Goal: Information Seeking & Learning: Learn about a topic

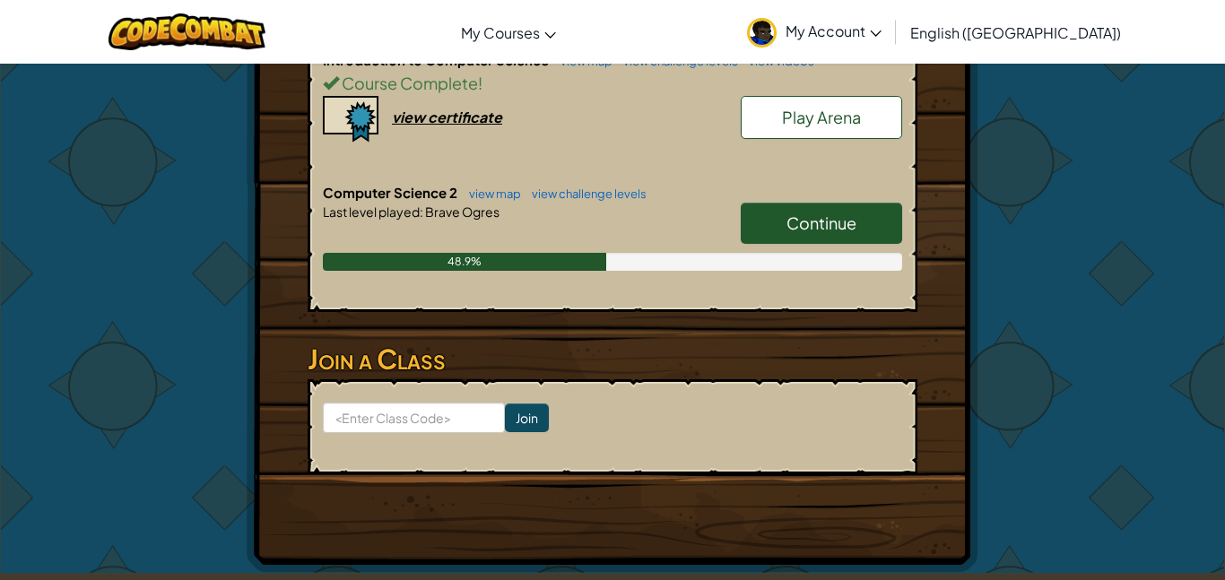
scroll to position [482, 0]
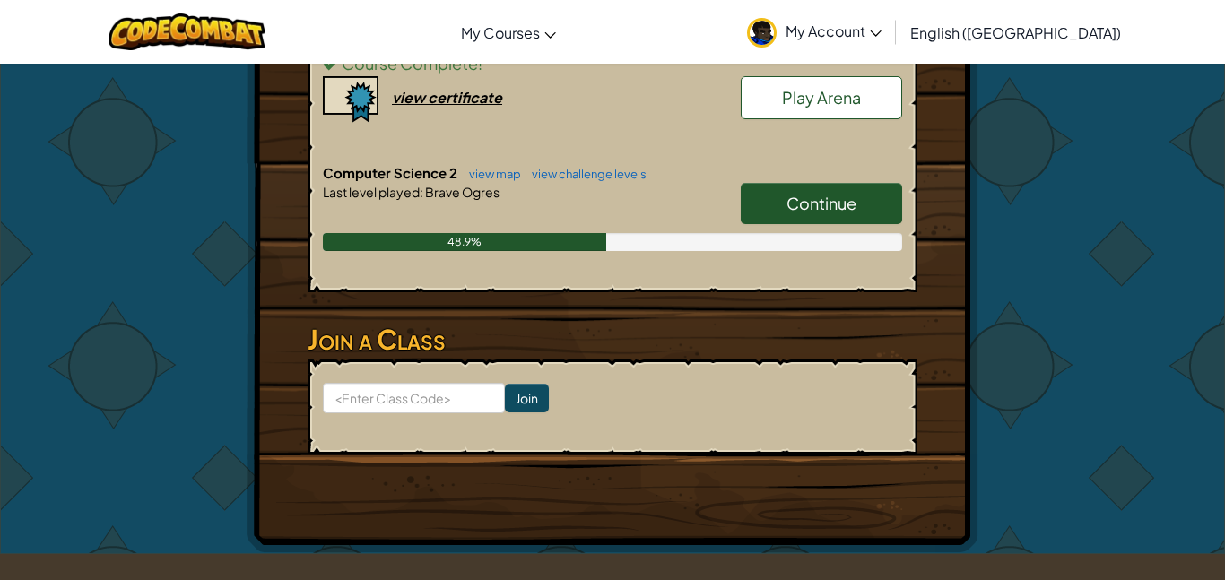
click at [837, 186] on link "Continue" at bounding box center [821, 203] width 161 height 41
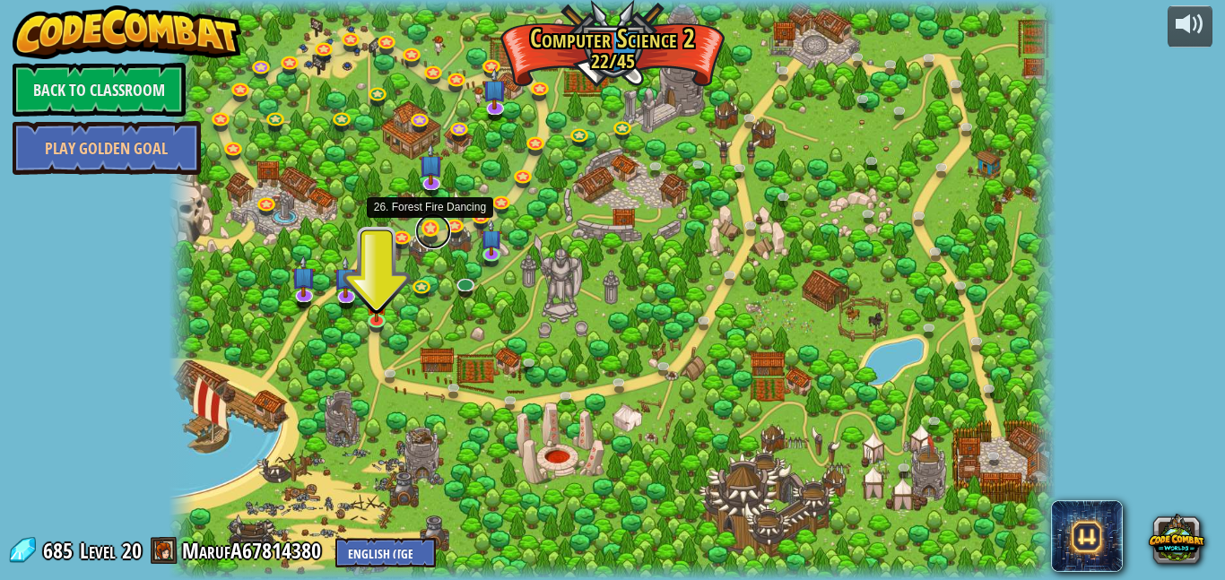
click at [428, 226] on link at bounding box center [433, 231] width 36 height 36
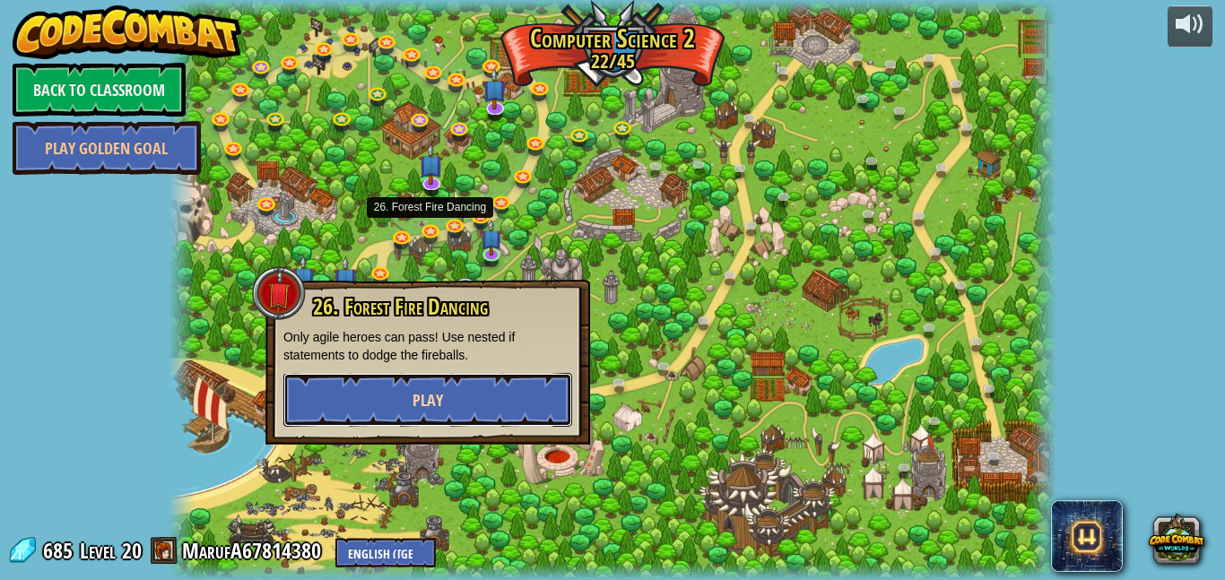
click at [516, 412] on button "Play" at bounding box center [427, 400] width 289 height 54
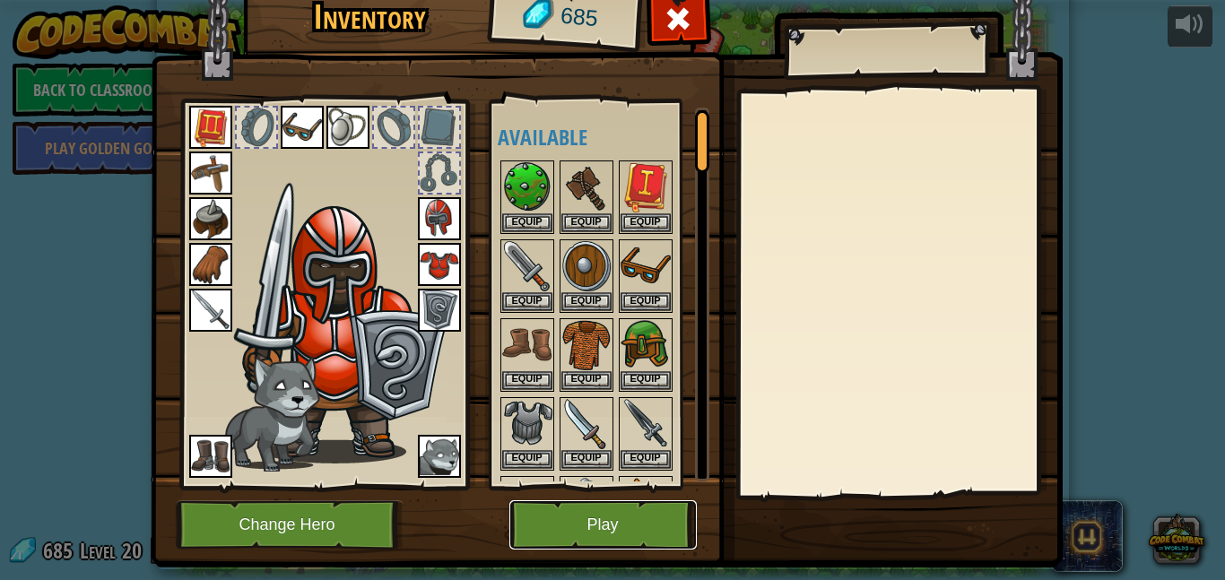
click at [592, 509] on button "Play" at bounding box center [602, 524] width 187 height 49
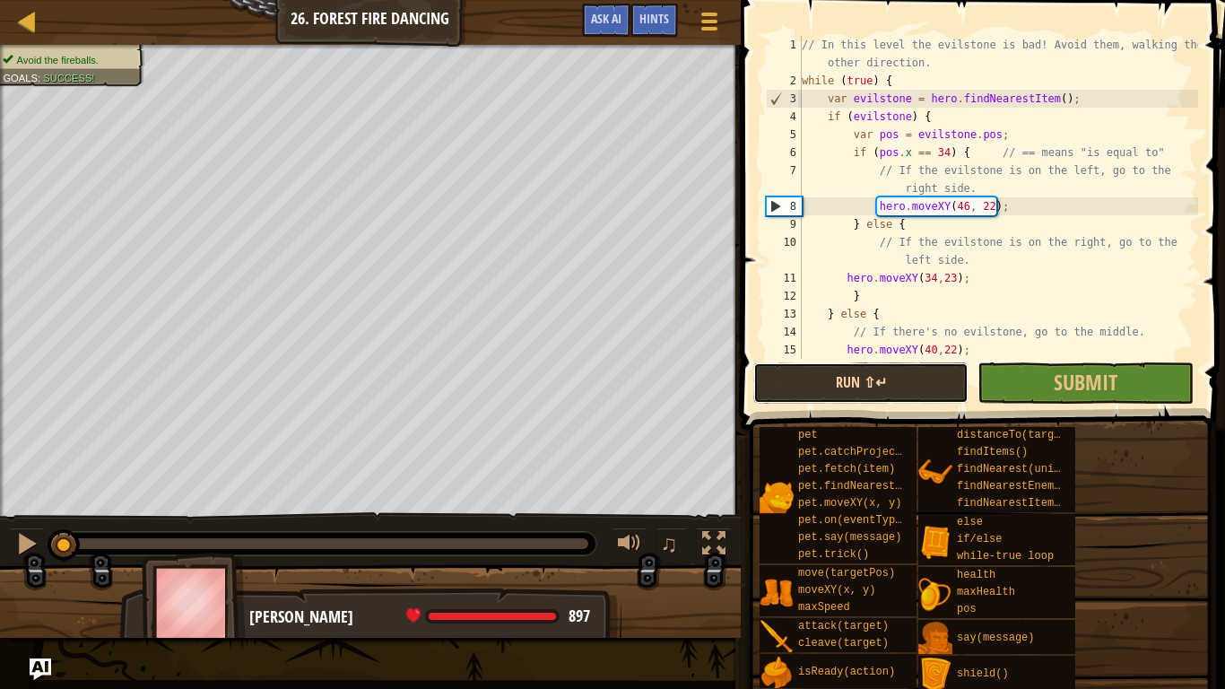
click at [946, 374] on button "Run ⇧↵" at bounding box center [860, 382] width 215 height 41
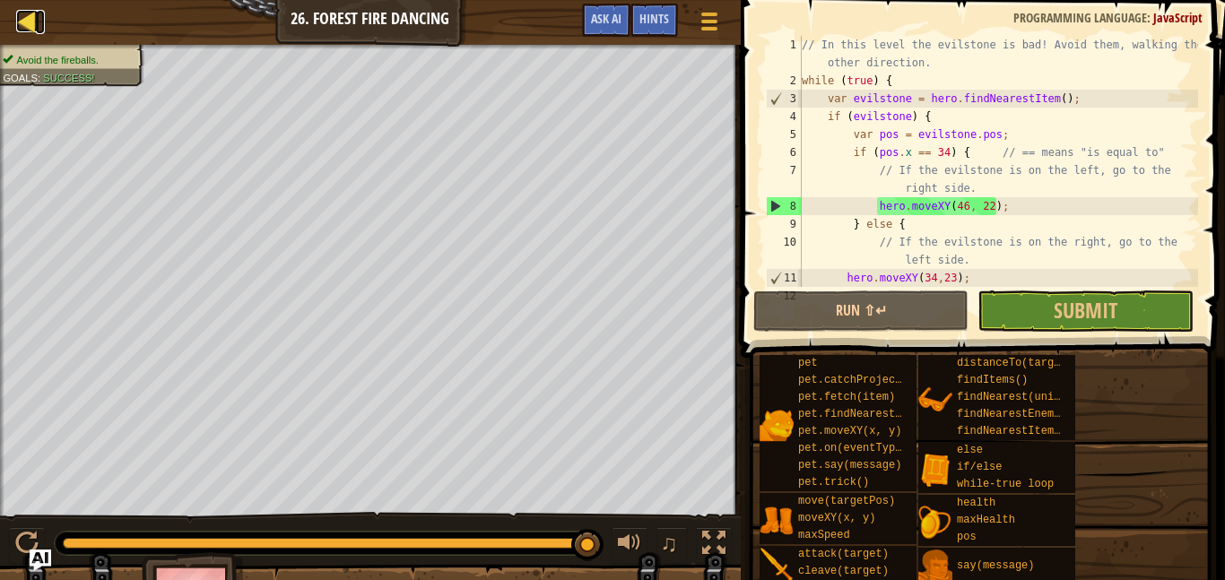
click at [26, 11] on div at bounding box center [27, 21] width 22 height 22
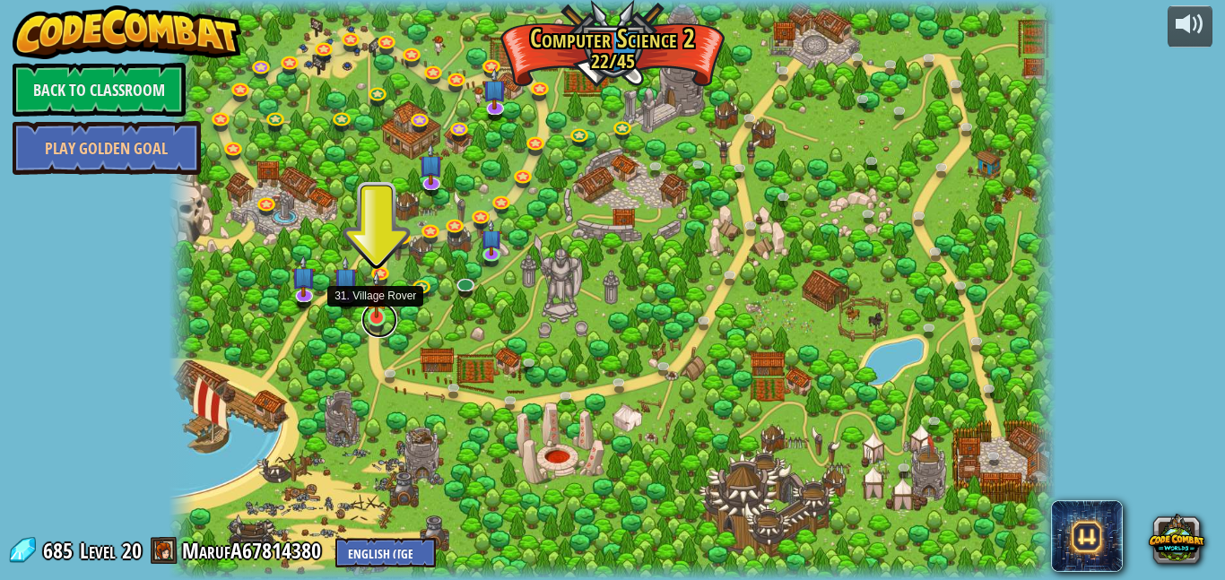
click at [375, 325] on link at bounding box center [379, 320] width 36 height 36
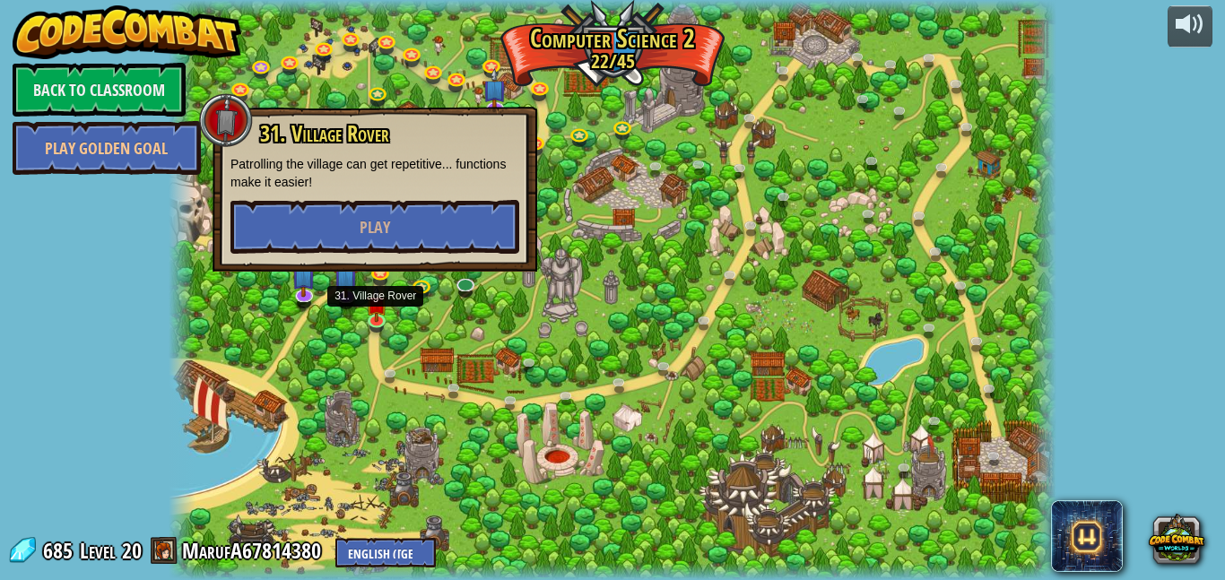
click at [608, 286] on div at bounding box center [613, 290] width 888 height 580
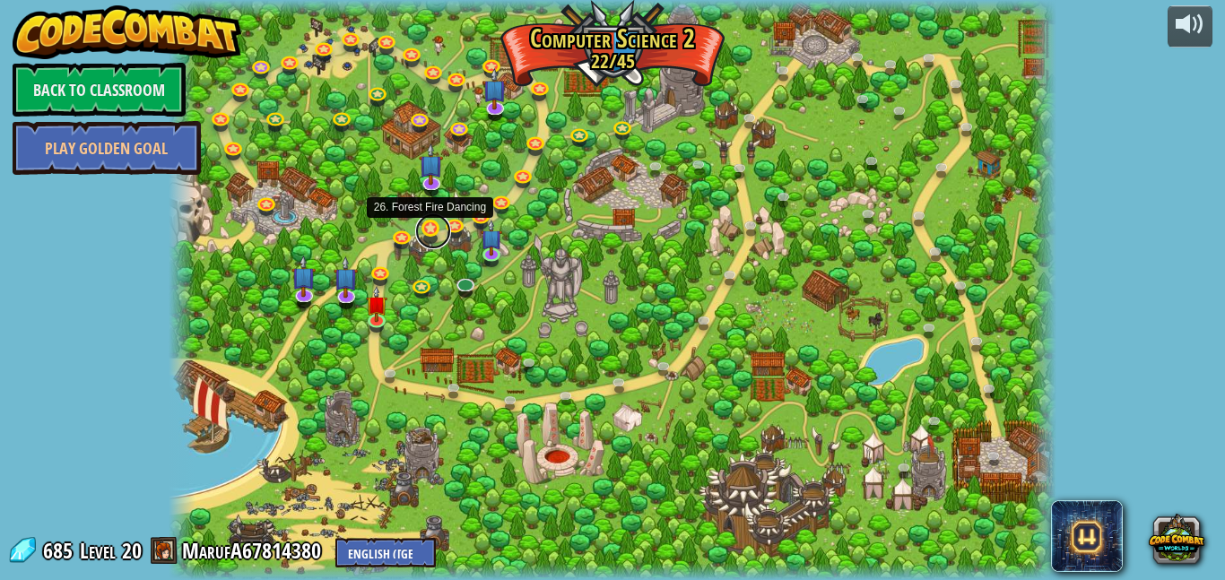
click at [427, 237] on link at bounding box center [433, 231] width 36 height 36
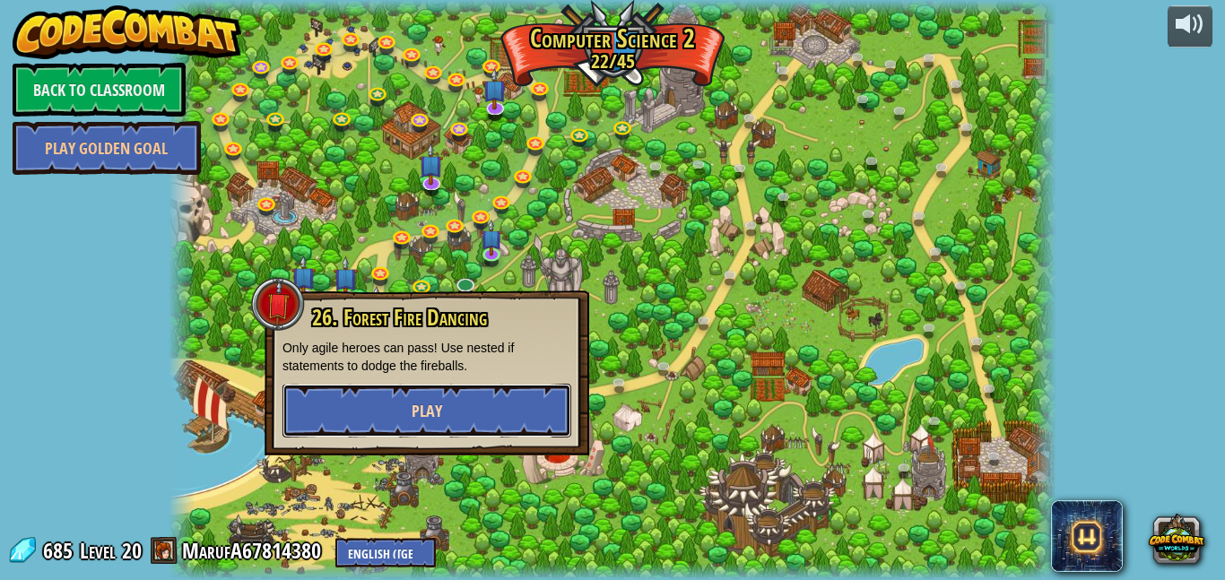
click at [444, 403] on button "Play" at bounding box center [426, 411] width 289 height 54
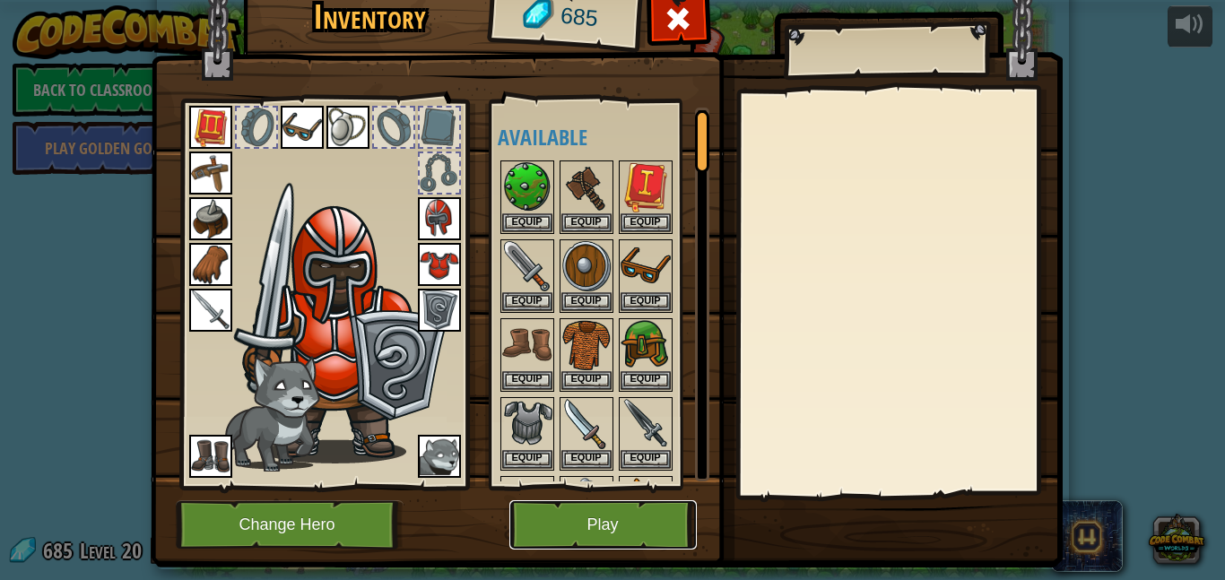
click at [585, 518] on button "Play" at bounding box center [602, 524] width 187 height 49
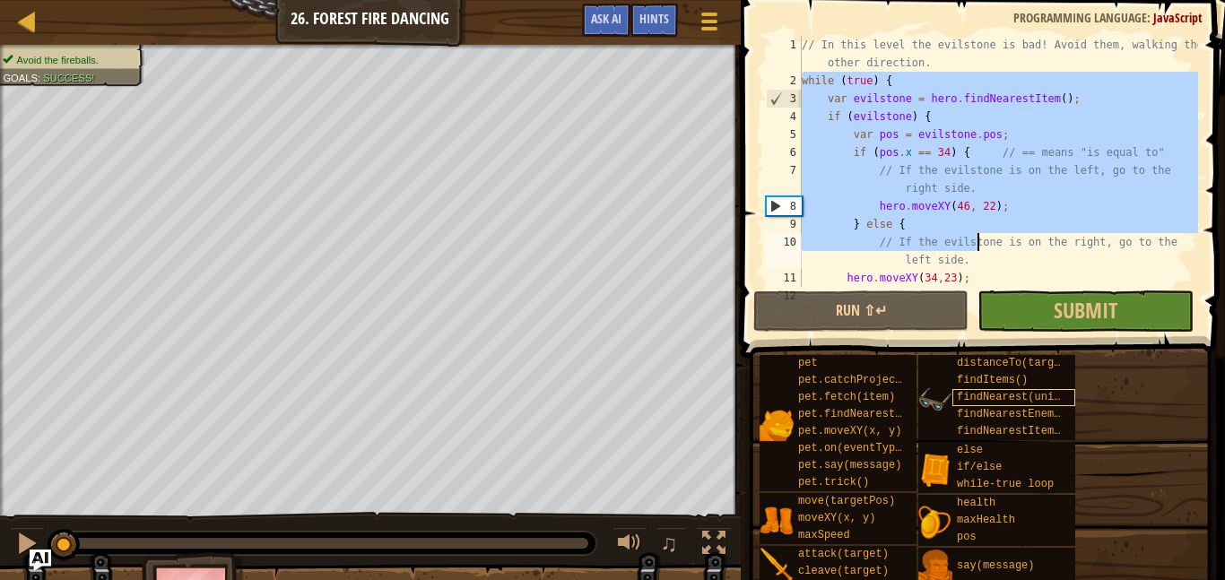
scroll to position [126, 0]
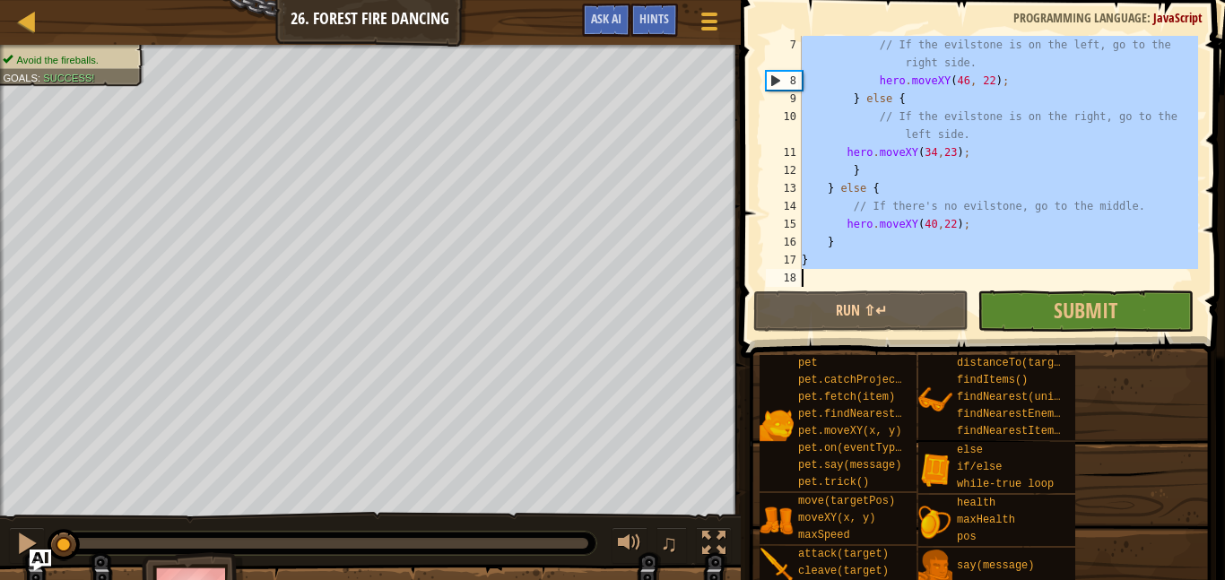
drag, startPoint x: 803, startPoint y: 81, endPoint x: 918, endPoint y: 285, distance: 234.9
click at [918, 285] on div "// If the evilstone is on the left, go to the right side. hero . moveXY ( 46 , …" at bounding box center [998, 188] width 400 height 305
type textarea "}"
click at [918, 285] on div "// If the evilstone is on the left, go to the right side. hero . moveXY ( 46 , …" at bounding box center [998, 161] width 400 height 251
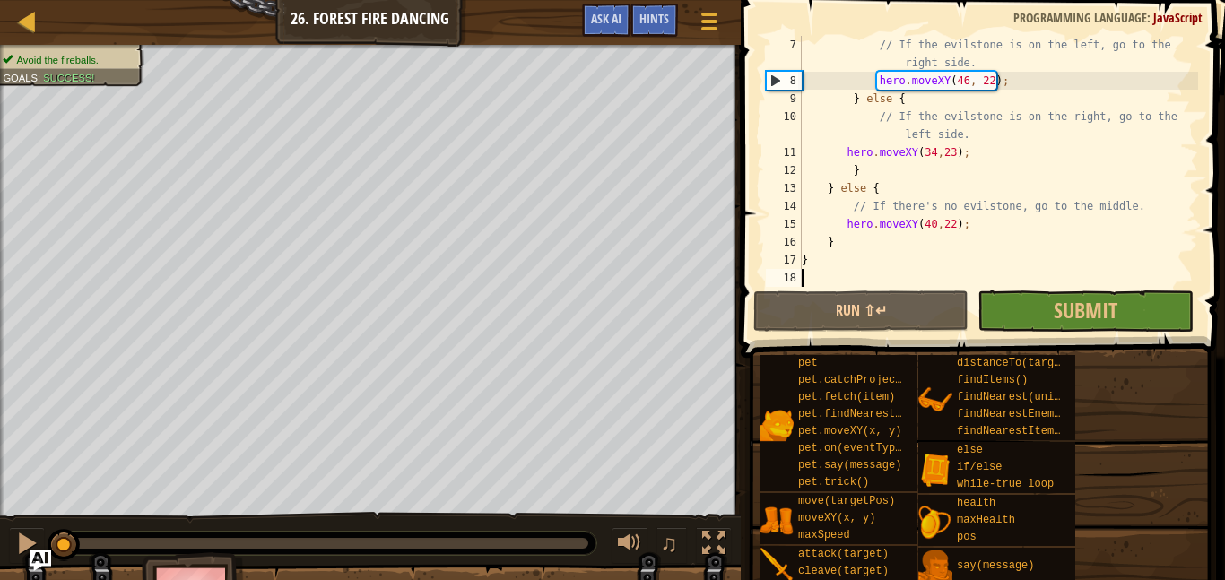
click at [918, 285] on div "// If the evilstone is on the left, go to the right side. hero . moveXY ( 46 , …" at bounding box center [998, 188] width 400 height 305
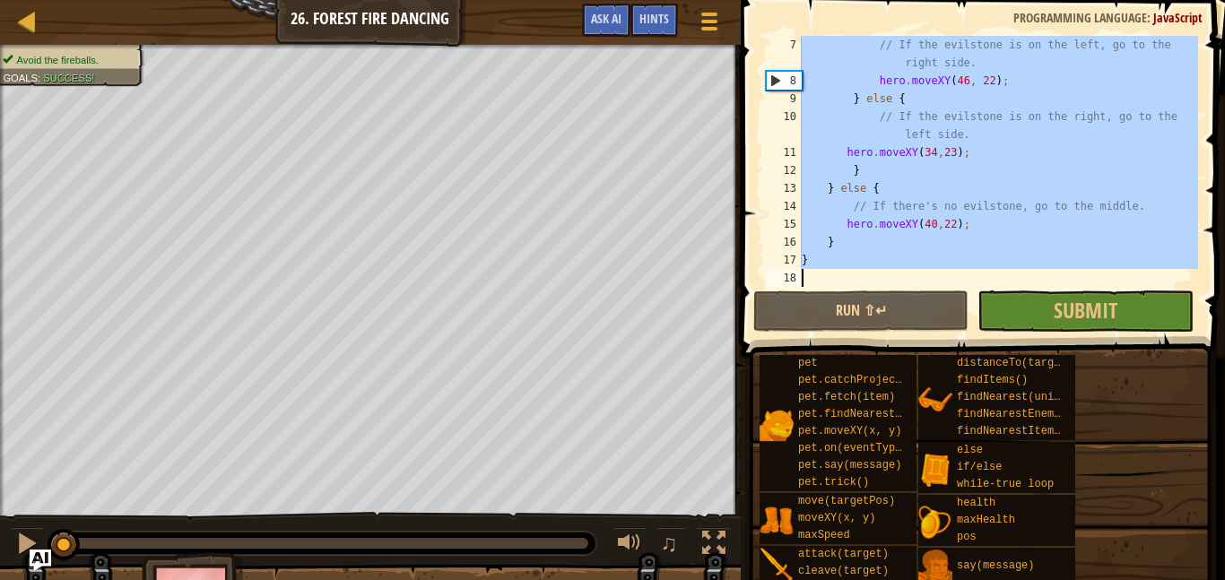
drag, startPoint x: 802, startPoint y: 81, endPoint x: 923, endPoint y: 282, distance: 235.3
click at [923, 282] on div "// If the evilstone is on the left, go to the right side. hero . moveXY ( 46 , …" at bounding box center [998, 188] width 400 height 305
type textarea "}"
click at [30, 17] on div at bounding box center [27, 21] width 22 height 22
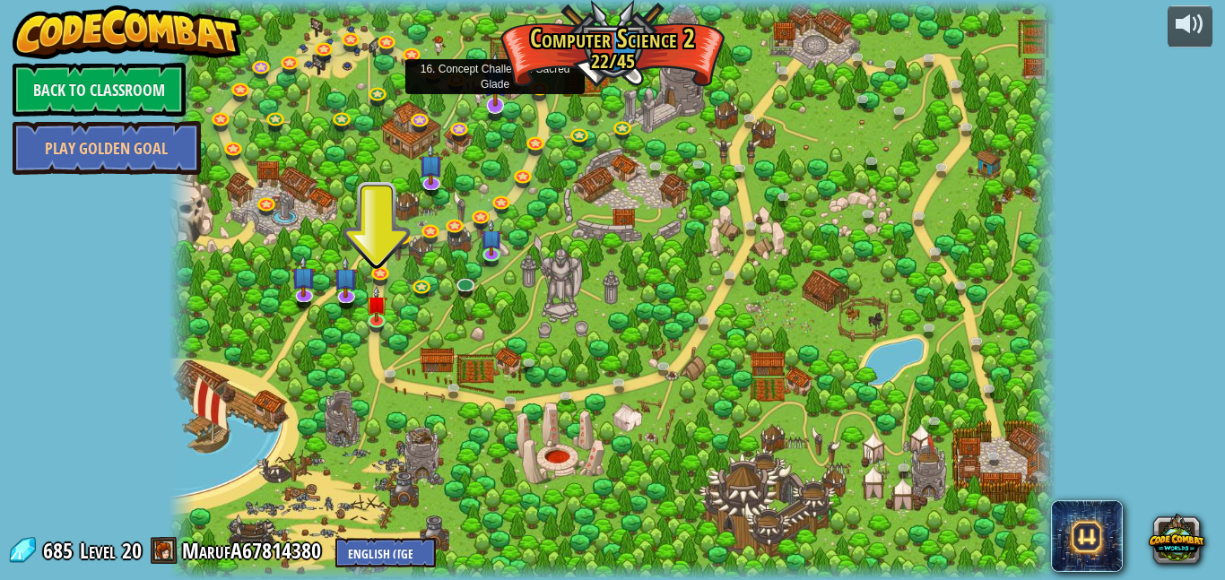
click at [499, 105] on img at bounding box center [495, 80] width 24 height 56
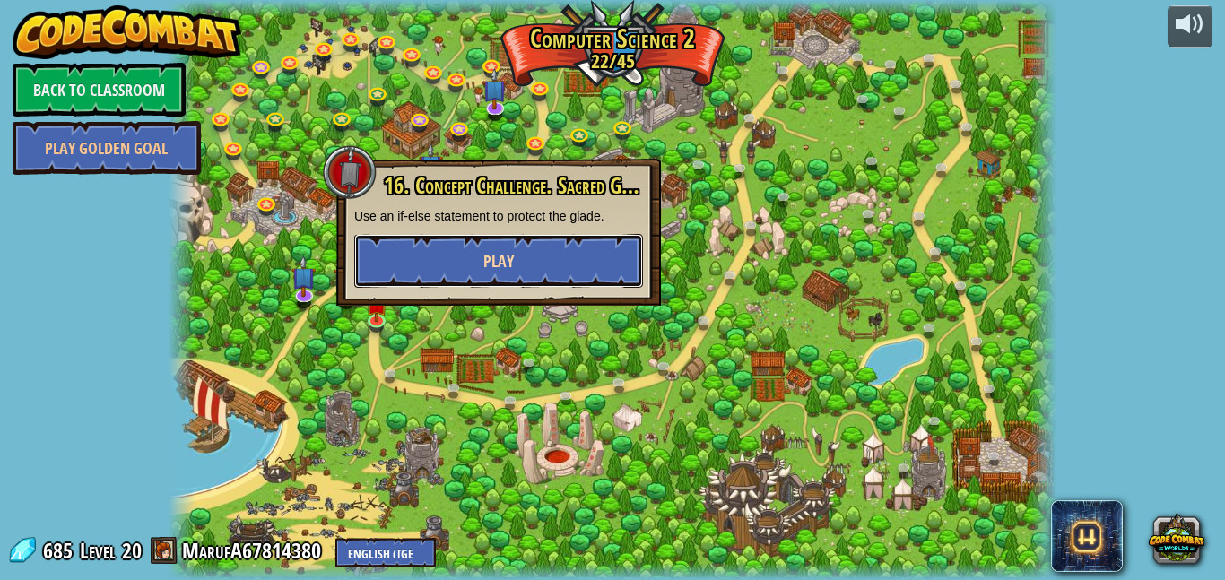
click at [499, 248] on button "Play" at bounding box center [498, 261] width 289 height 54
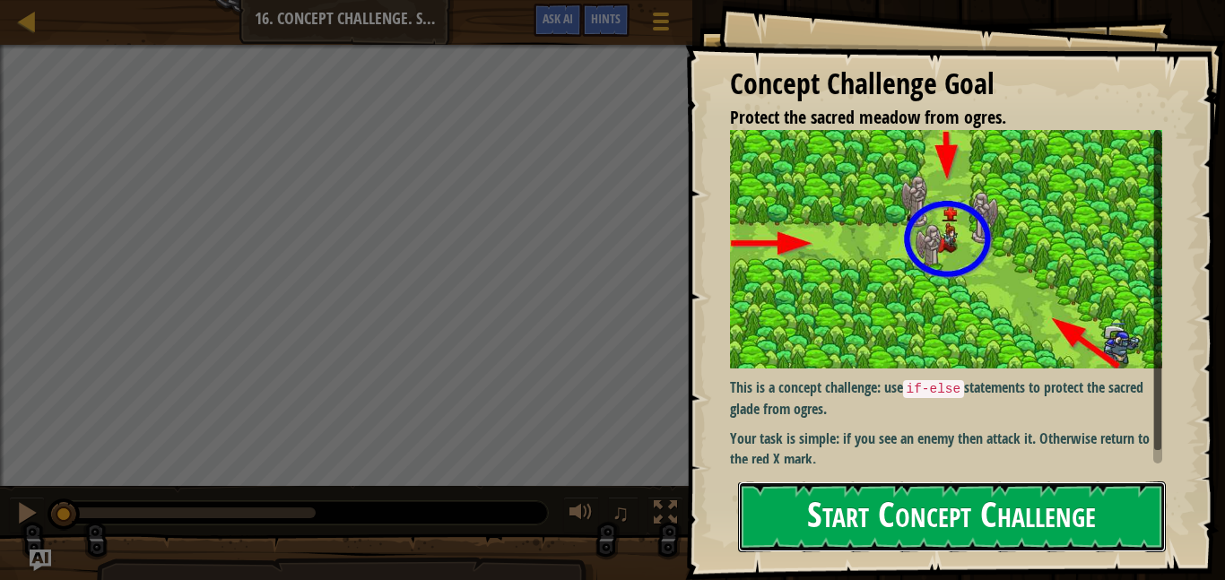
click at [807, 508] on button "Start Concept Challenge" at bounding box center [952, 517] width 428 height 71
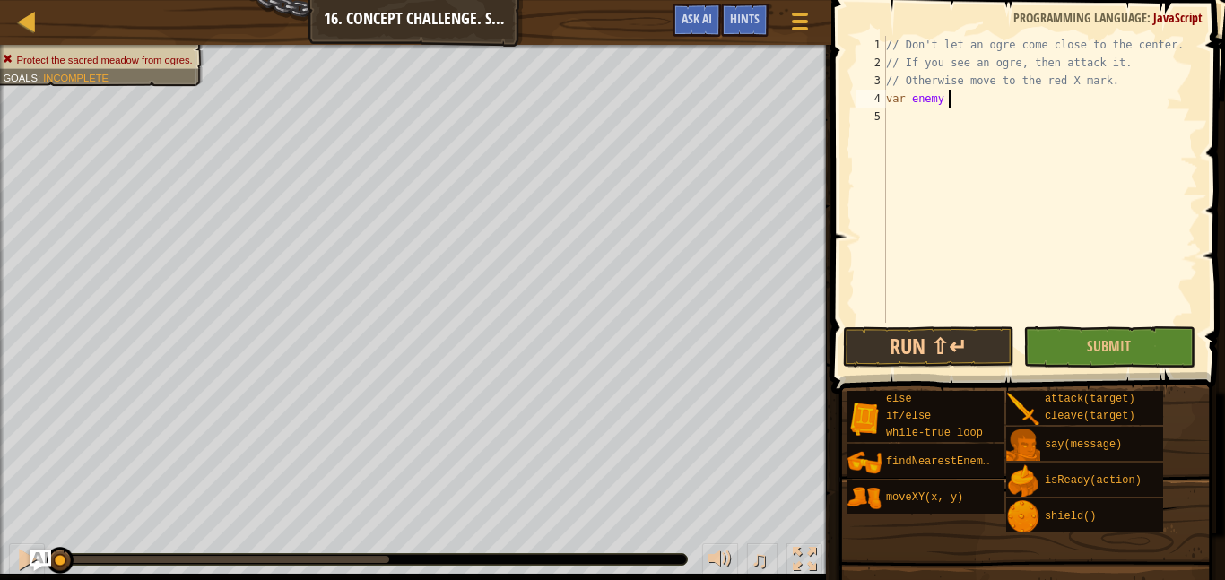
scroll to position [8, 9]
type textarea "var enemy ="
type textarea "v"
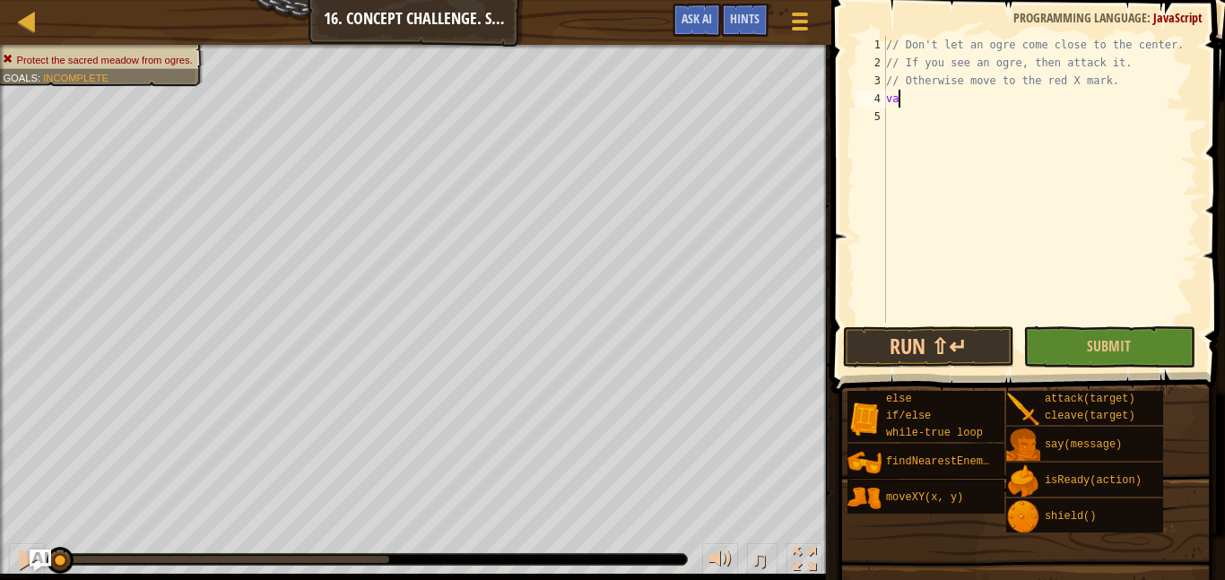
type textarea "v"
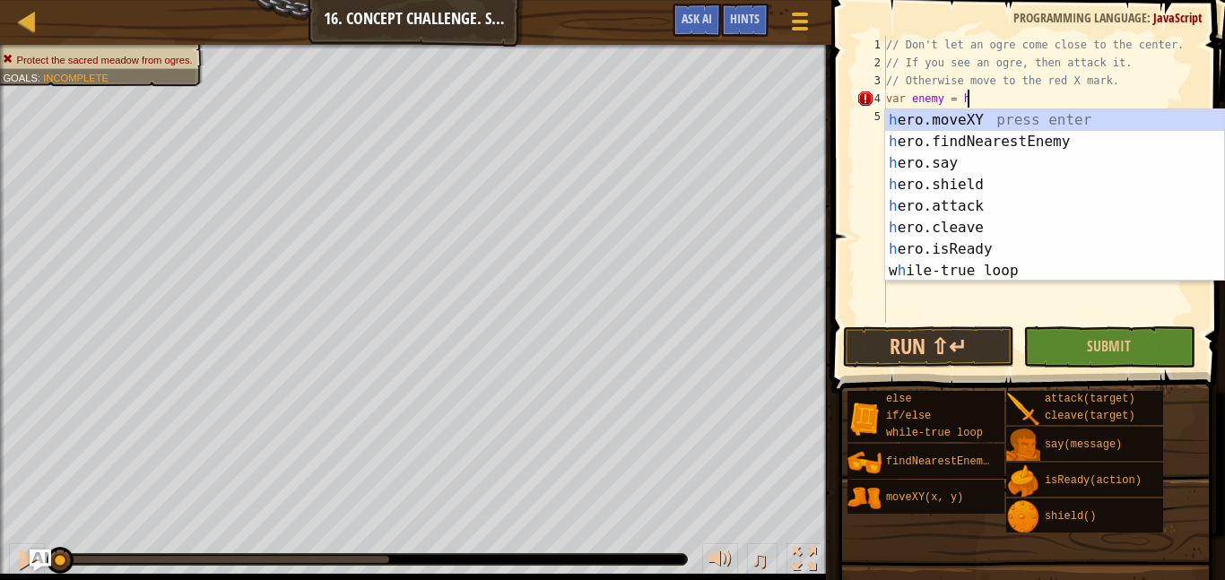
scroll to position [8, 12]
type textarea "var enemy = he"
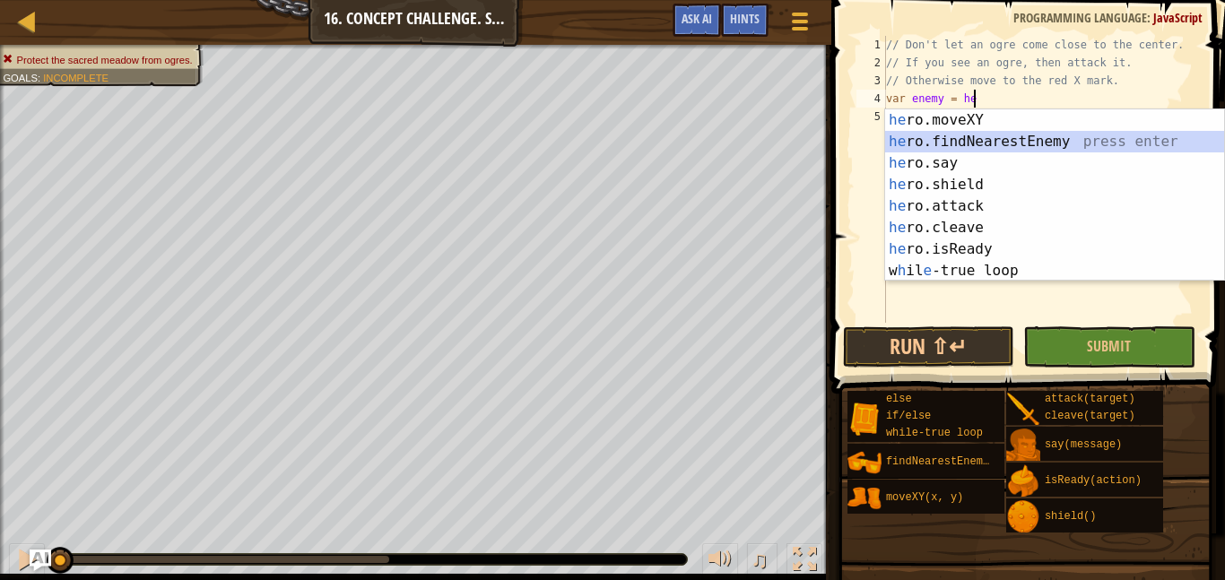
scroll to position [8, 0]
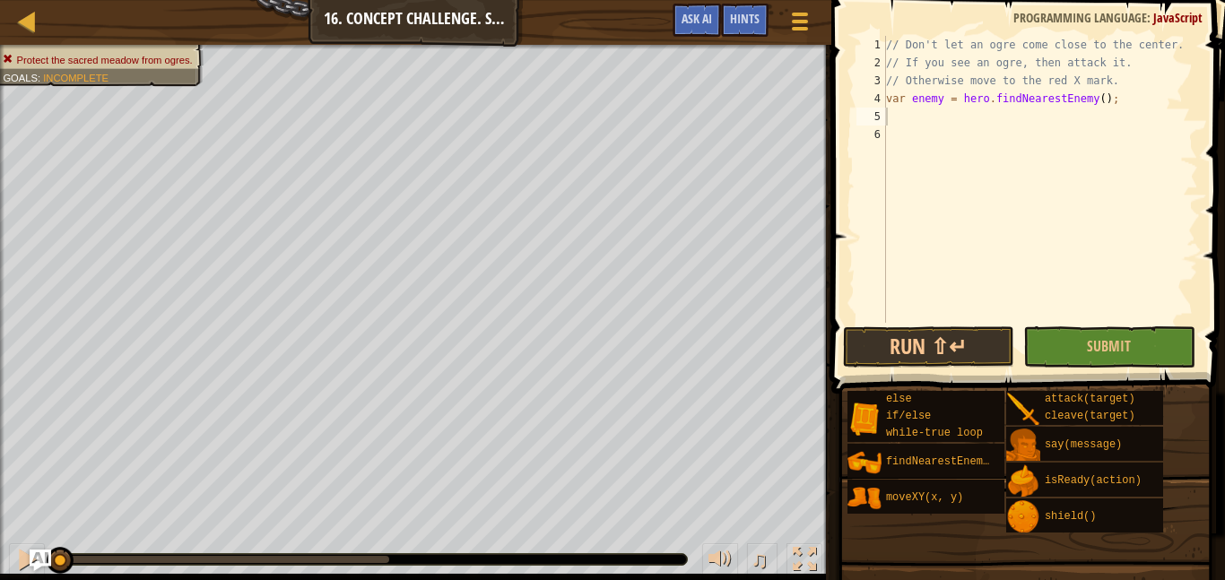
click at [977, 114] on div "// Don't let an ogre come close to the center. // If you see an ogre, then atta…" at bounding box center [1040, 197] width 316 height 323
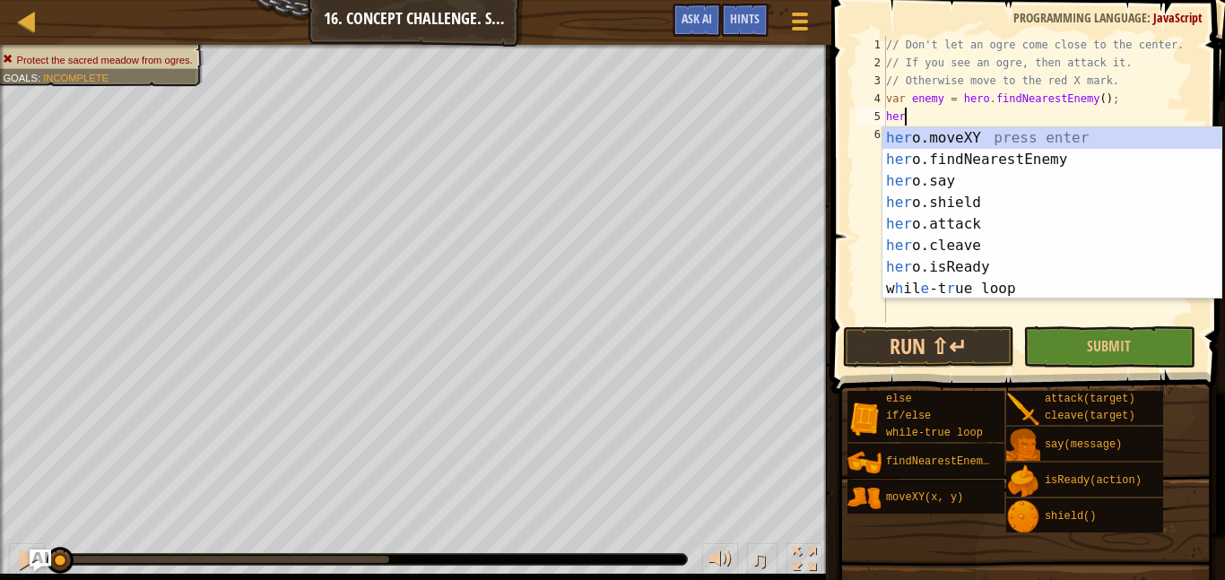
scroll to position [8, 2]
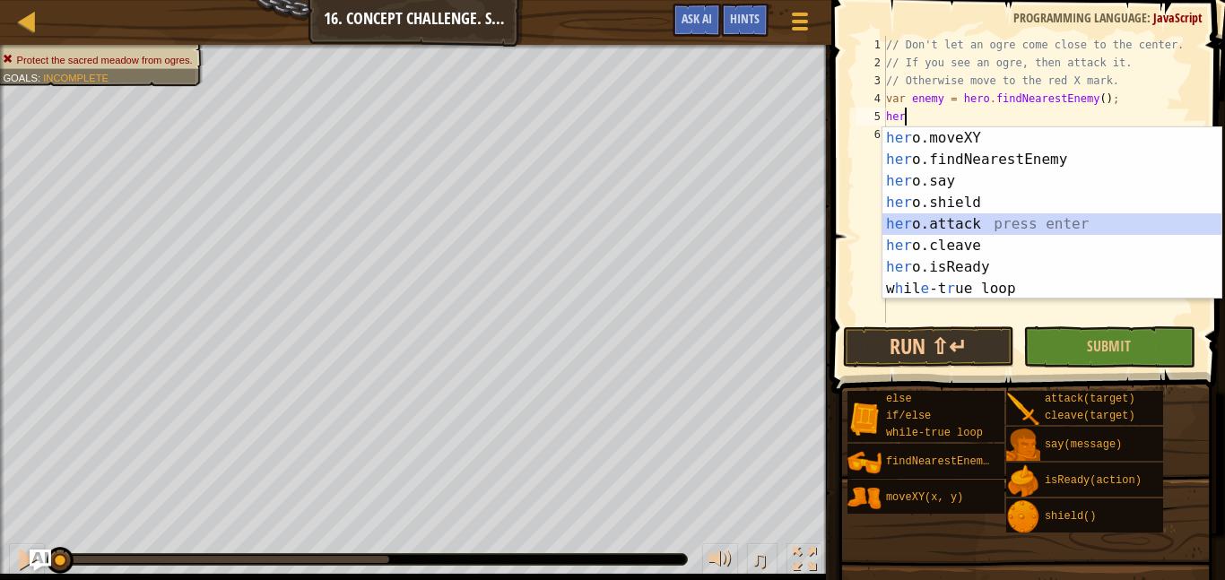
type textarea "hero.attack(enemy);"
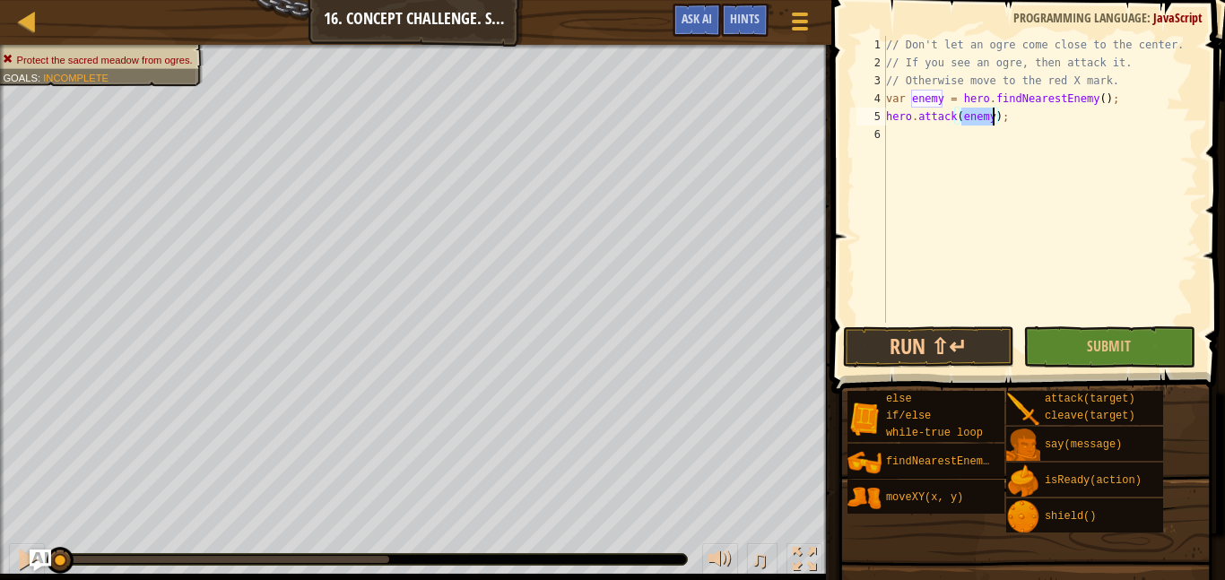
scroll to position [8, 0]
click at [888, 100] on div "// Don't let an ogre come close to the center. // If you see an ogre, then atta…" at bounding box center [1040, 197] width 316 height 323
type textarea "var enemy = hero.findNearestEnemy();"
type textarea "wh"
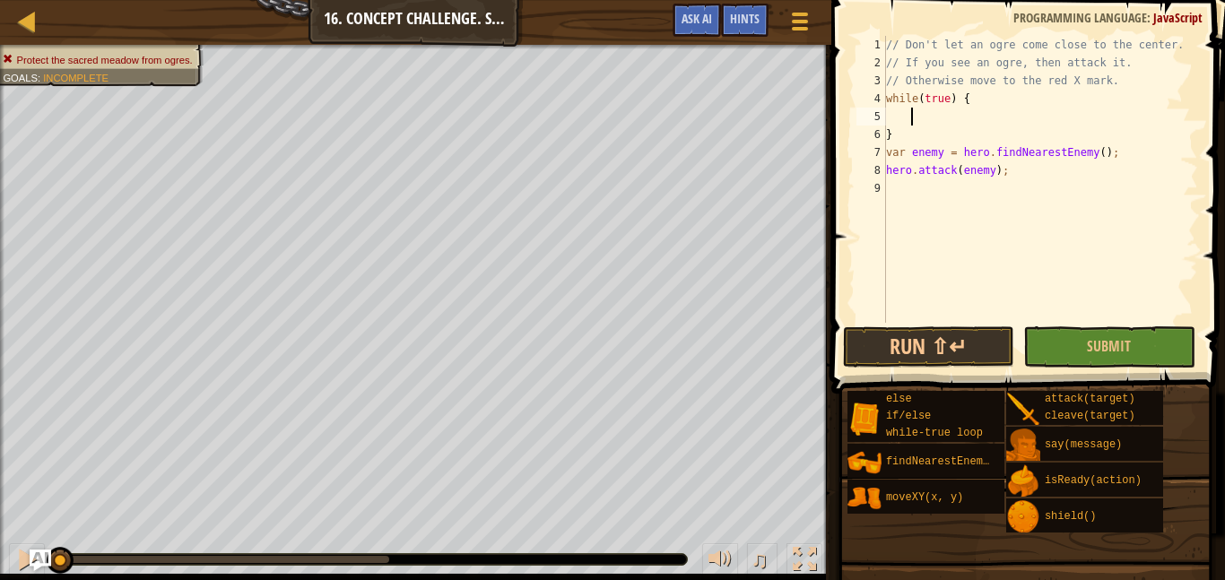
click at [894, 134] on div "// Don't let an ogre come close to the center. // If you see an ogre, then atta…" at bounding box center [1040, 197] width 316 height 323
type textarea "}"
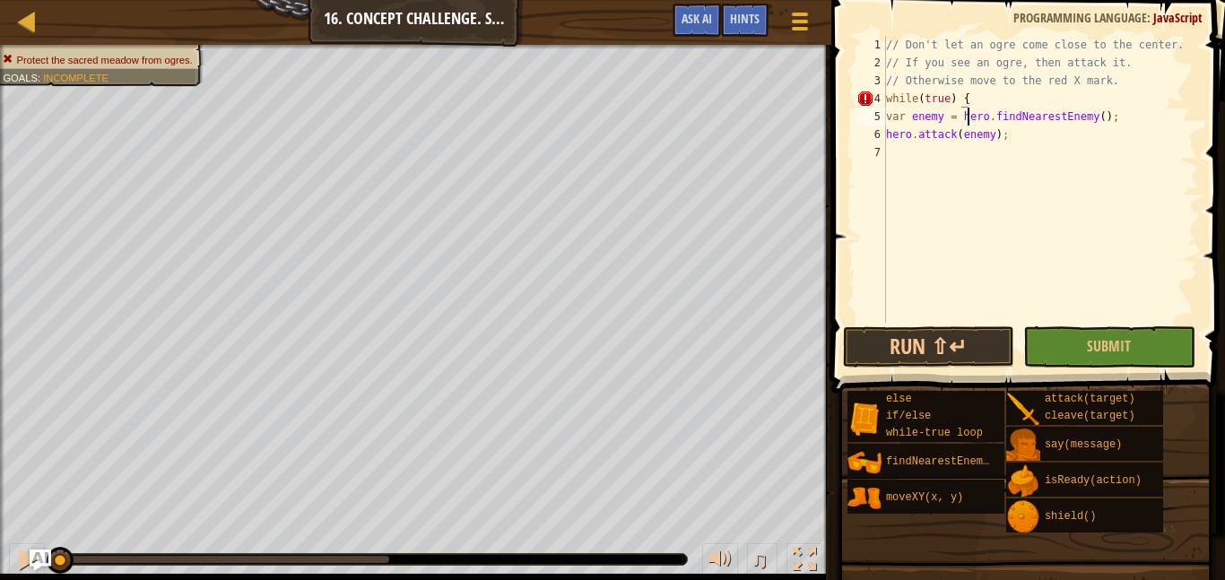
type textarea "hero.attack(enemy);"
click at [934, 324] on span at bounding box center [1030, 171] width 408 height 447
click at [950, 352] on button "Run ⇧↵" at bounding box center [928, 346] width 171 height 41
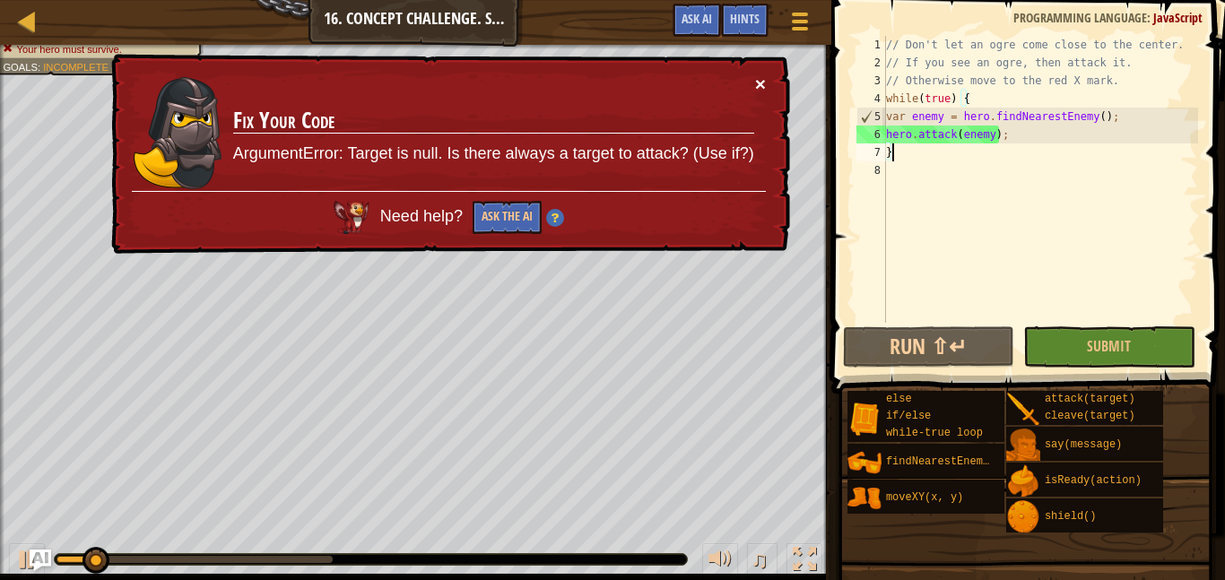
click at [761, 88] on button "×" at bounding box center [760, 83] width 11 height 19
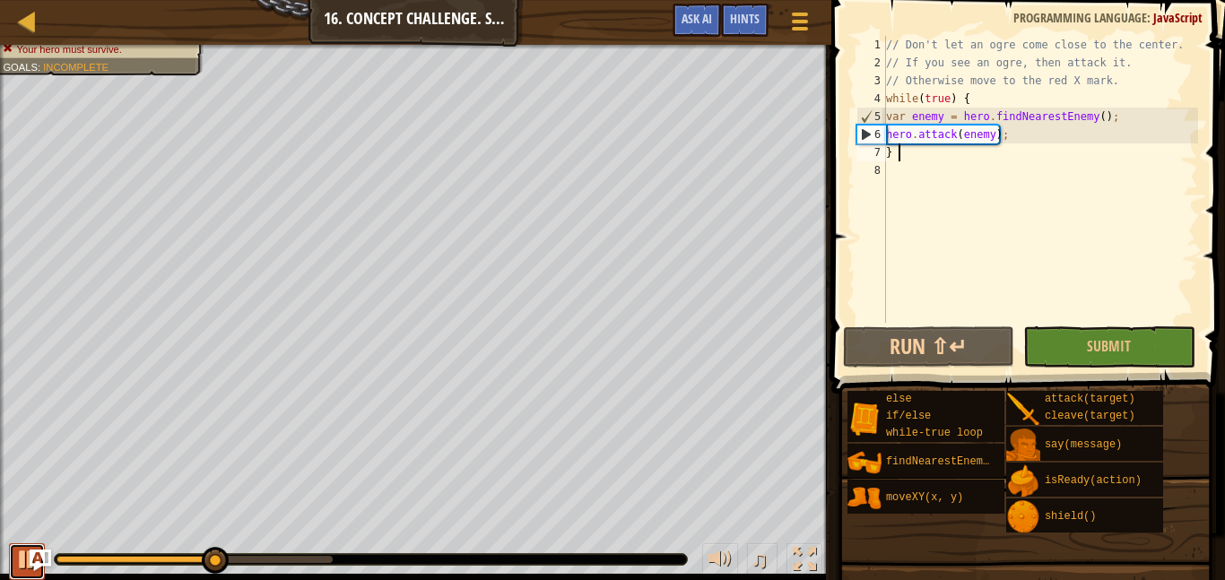
click at [16, 570] on div at bounding box center [26, 559] width 23 height 23
click at [1063, 139] on div "// Don't let an ogre come close to the center. // If you see an ogre, then atta…" at bounding box center [1040, 197] width 316 height 323
type textarea "hero.attack(enemy);"
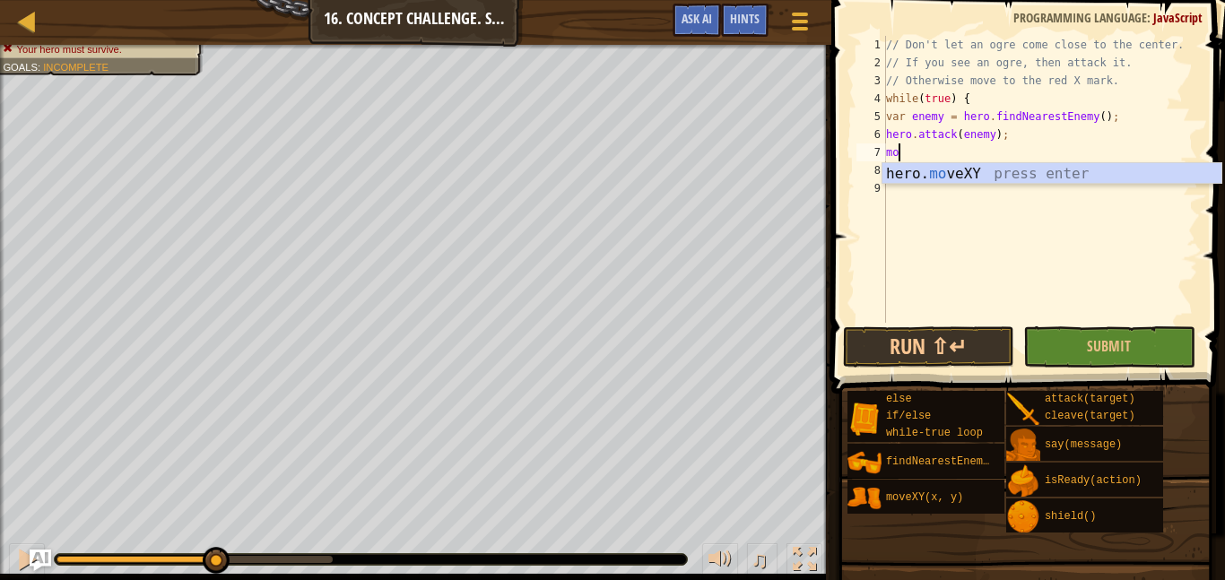
scroll to position [8, 1]
click at [1067, 169] on div "hero. mo veXY press enter" at bounding box center [1051, 195] width 339 height 65
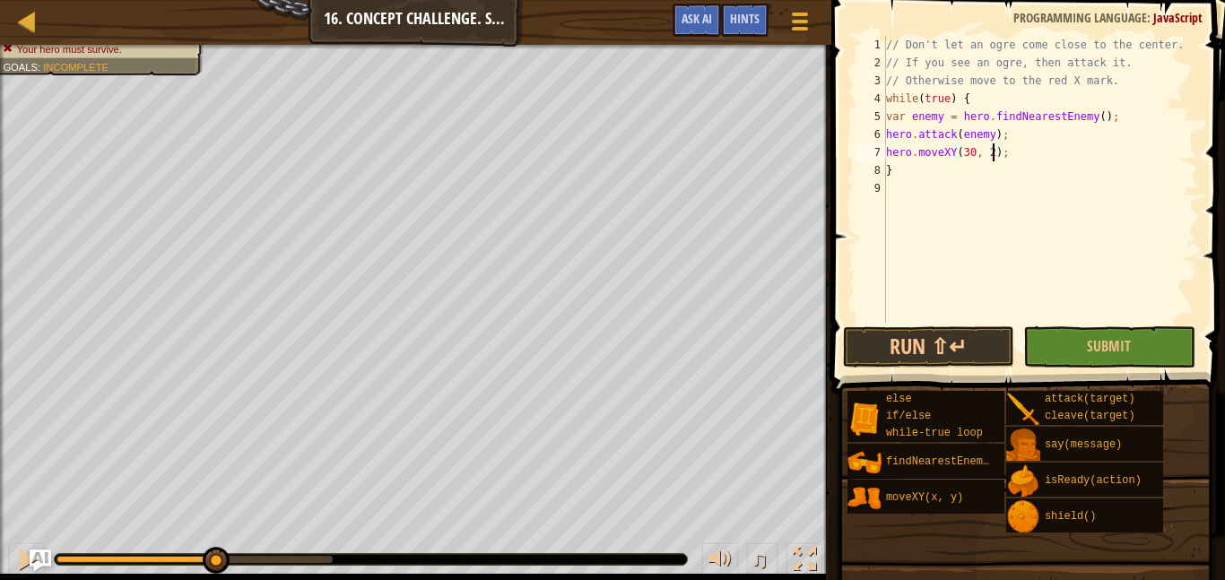
scroll to position [8, 16]
type textarea "hero.moveXY(30, 24);"
click at [896, 358] on button "Run ⇧↵" at bounding box center [928, 346] width 171 height 41
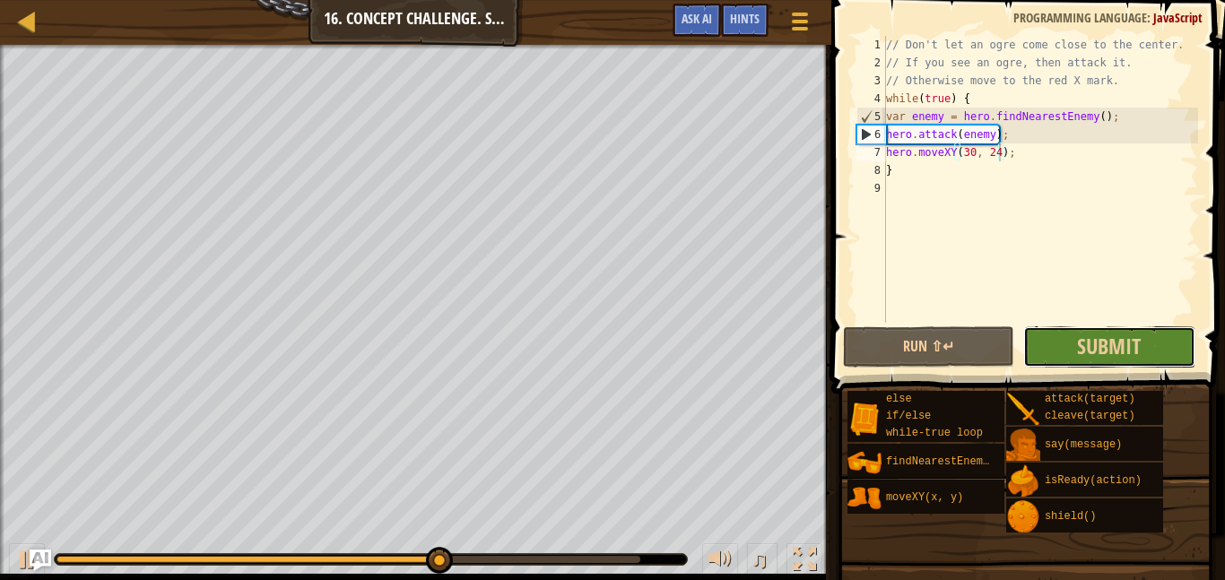
click at [1164, 351] on button "Submit" at bounding box center [1108, 346] width 171 height 41
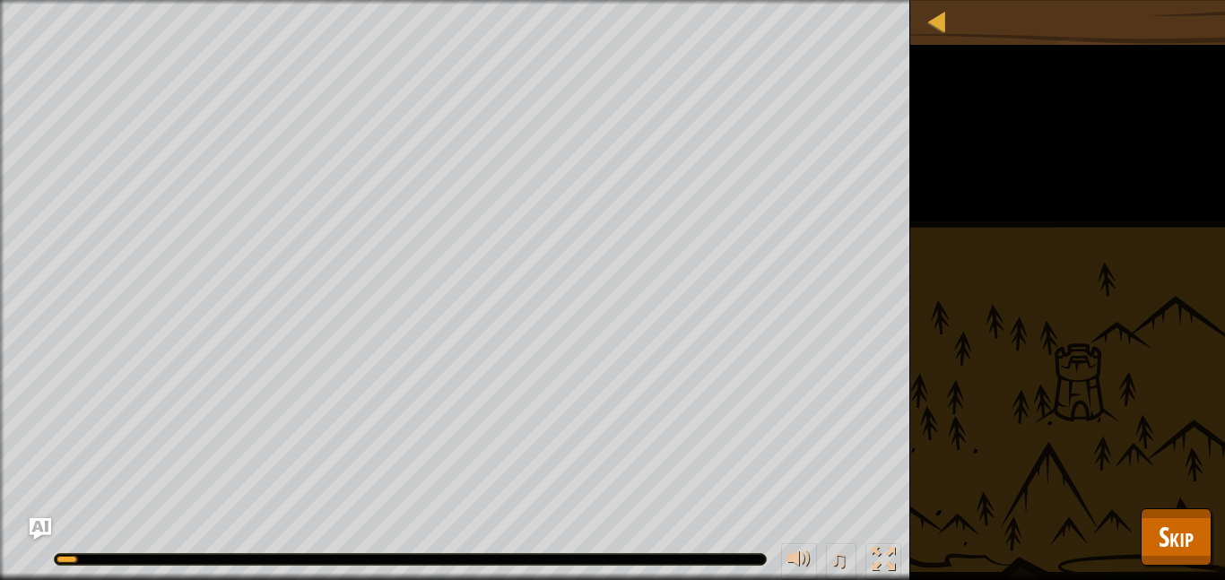
click at [1175, 501] on div "Protect the sacred meadow from ogres. Goals : Running... ♫ [PERSON_NAME] 169 x:…" at bounding box center [612, 290] width 1225 height 580
click at [1177, 518] on span "Skip" at bounding box center [1175, 536] width 35 height 37
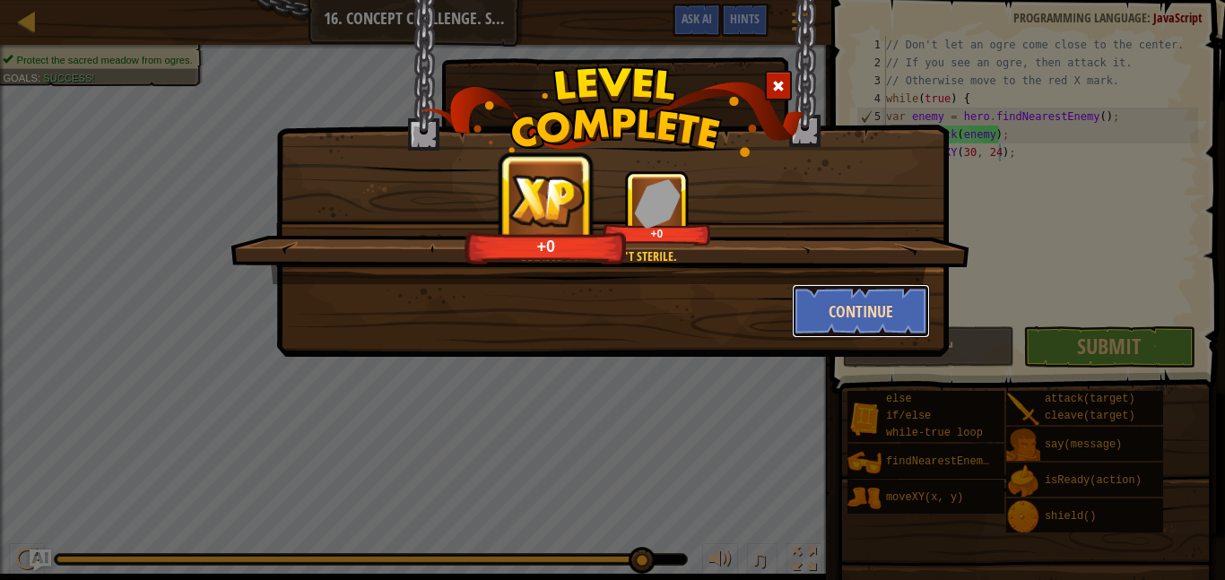
click at [885, 316] on button "Continue" at bounding box center [861, 311] width 139 height 54
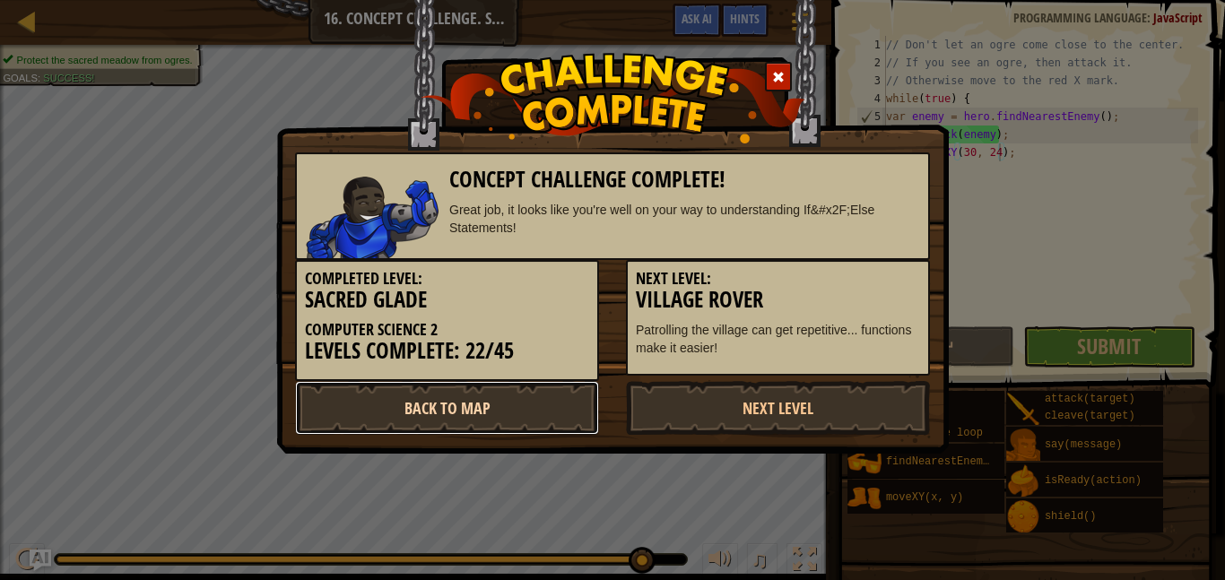
click at [470, 416] on link "Back to Map" at bounding box center [447, 408] width 304 height 54
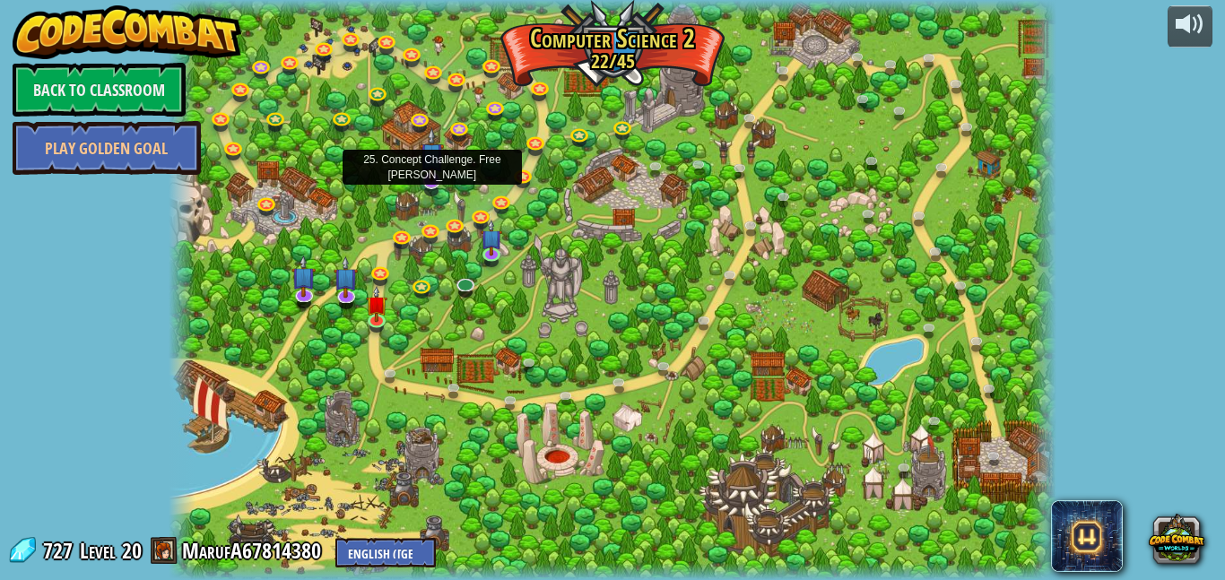
click at [435, 179] on img at bounding box center [432, 155] width 24 height 56
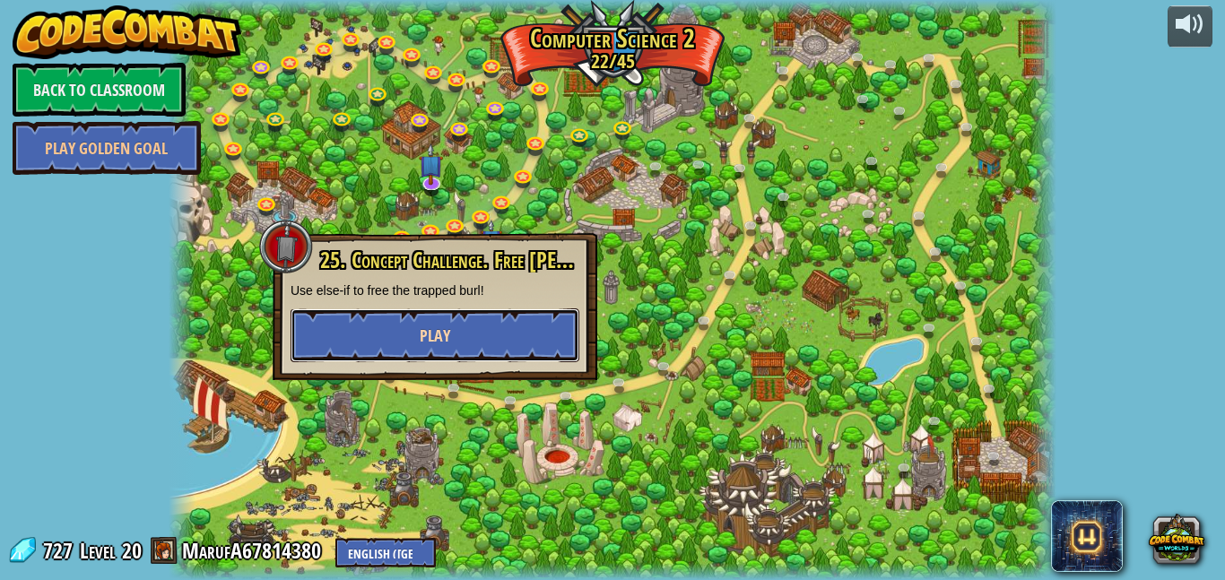
click at [438, 325] on span "Play" at bounding box center [435, 336] width 30 height 22
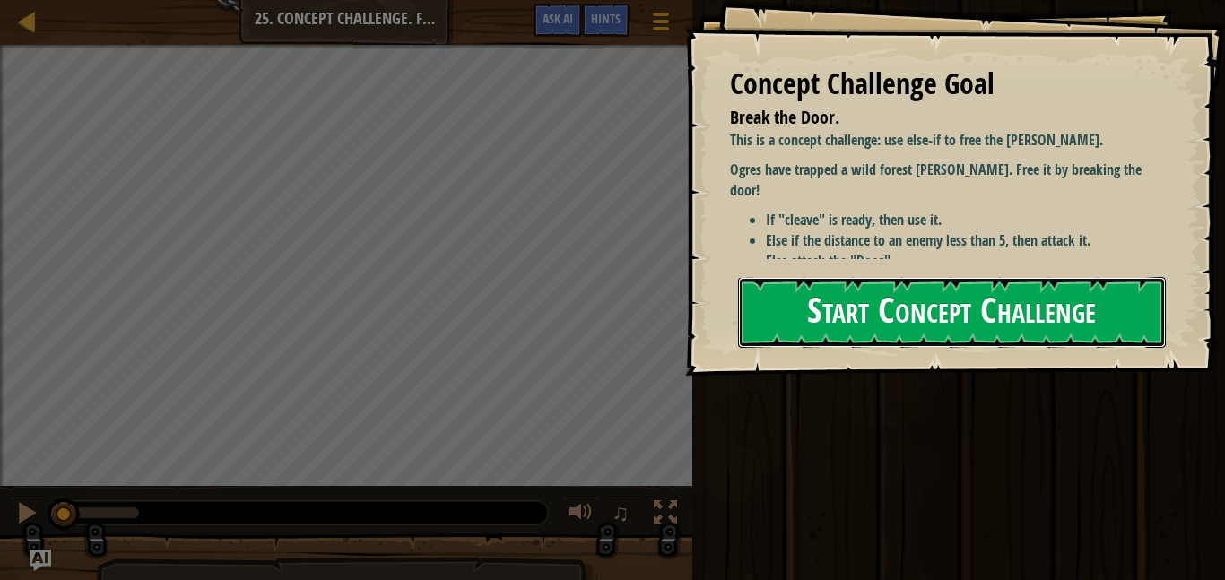
click at [786, 301] on button "Start Concept Challenge" at bounding box center [952, 312] width 428 height 71
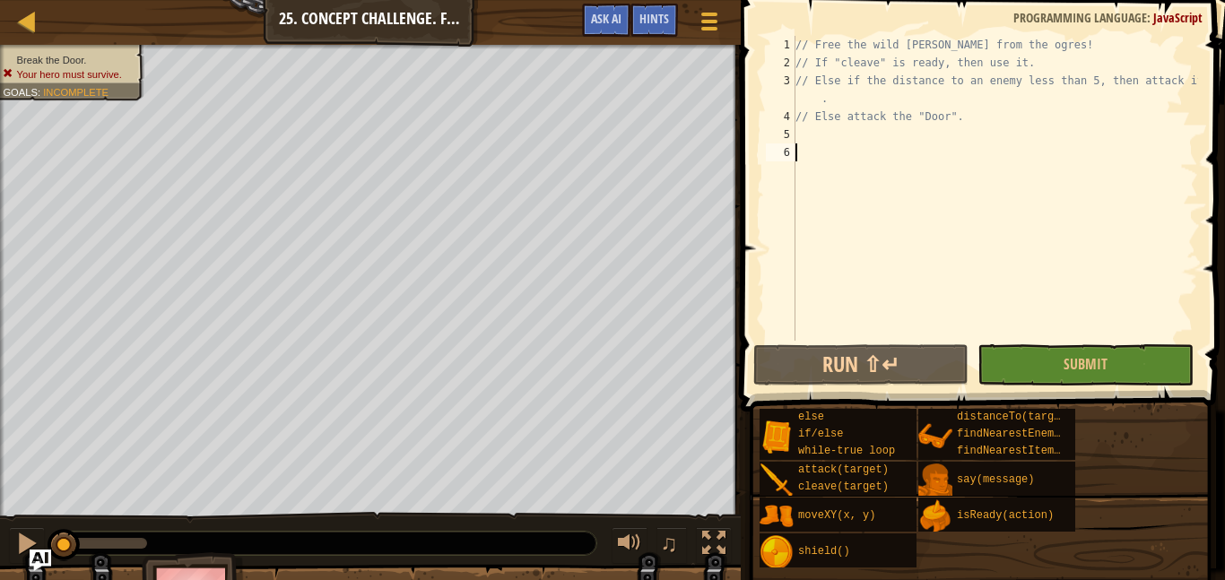
click at [798, 141] on div "// Free the wild [PERSON_NAME] from the ogres! // If "cleave" is ready, then us…" at bounding box center [995, 206] width 406 height 341
click at [858, 100] on div "// Free the wild [PERSON_NAME] from the ogres! // If "cleave" is ready, then us…" at bounding box center [995, 206] width 406 height 341
type textarea "// Else if the distance to an enemy less than 5, then attack it"
click at [884, 122] on div "// Free the wild [PERSON_NAME] from the ogres! // If "cleave" is ready, then us…" at bounding box center [995, 206] width 406 height 341
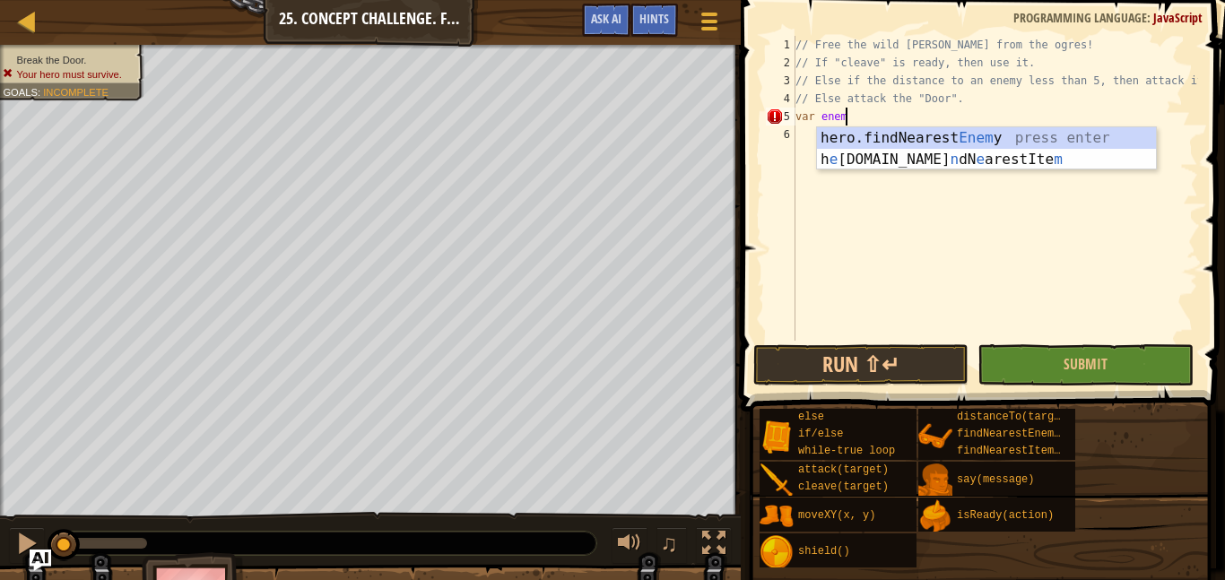
scroll to position [8, 7]
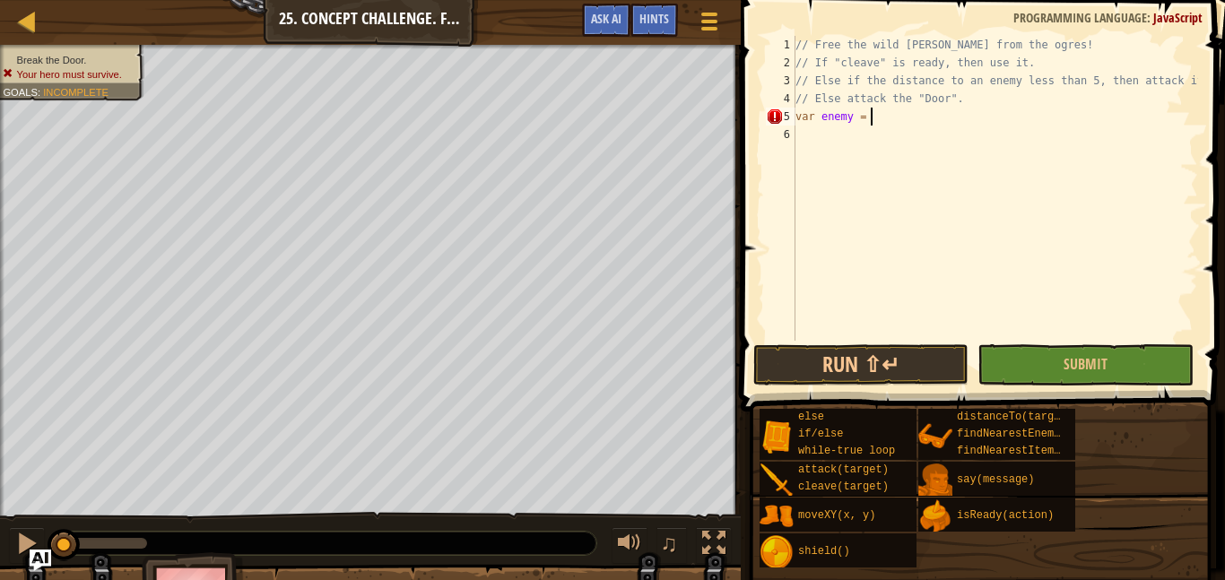
type textarea "var enemy = h"
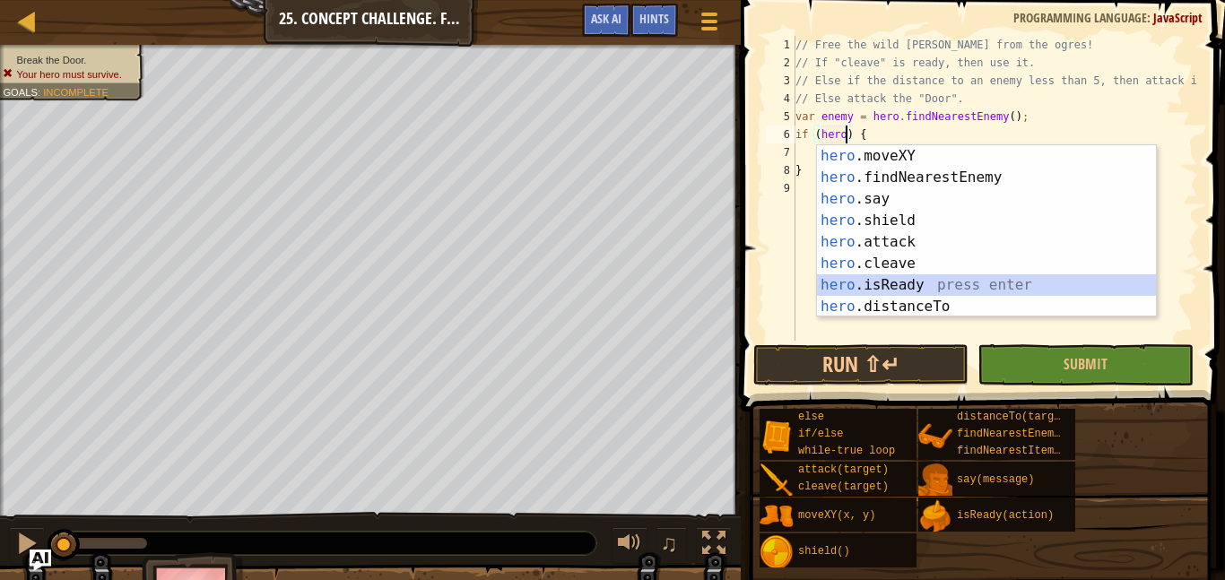
type textarea "if (hero.isReady("cleave")) {"
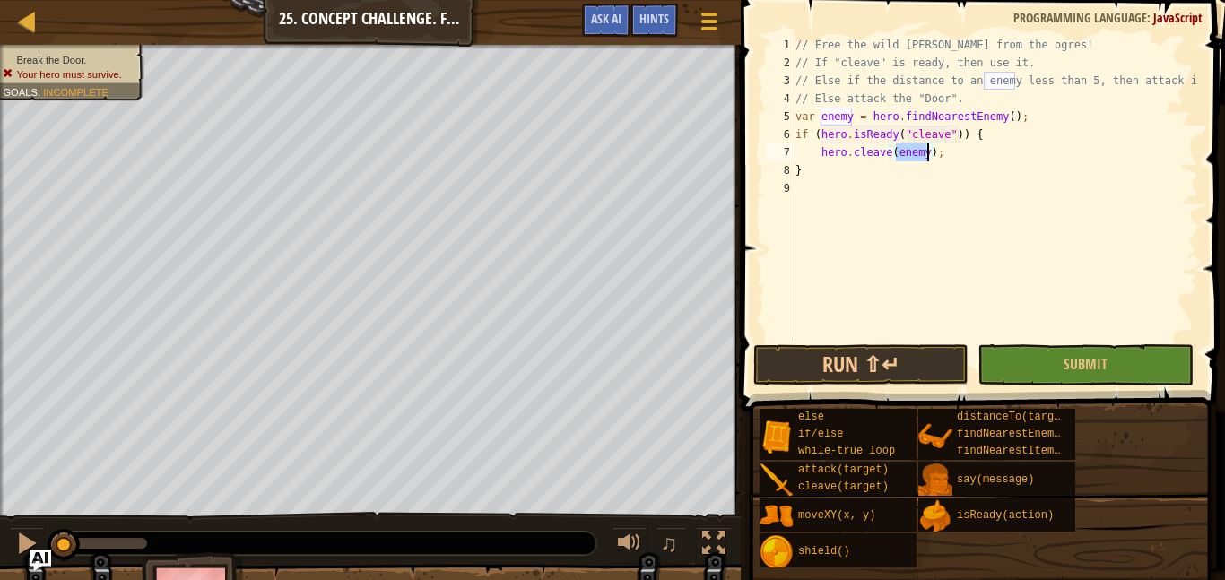
scroll to position [8, 0]
type textarea "hero.cleave(enemy);"
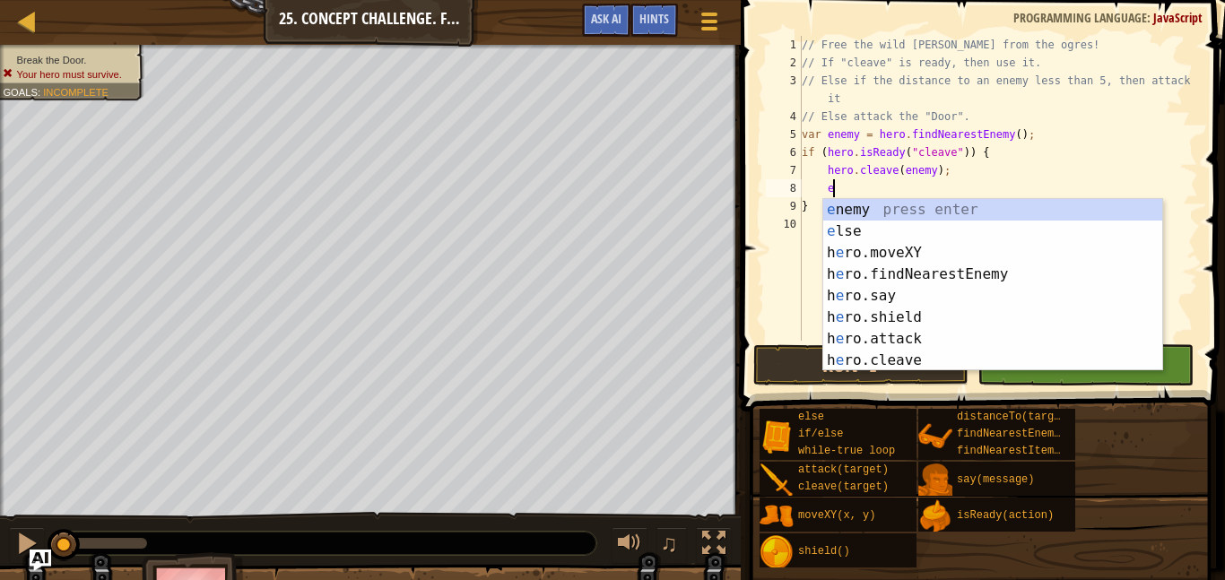
type textarea "els"
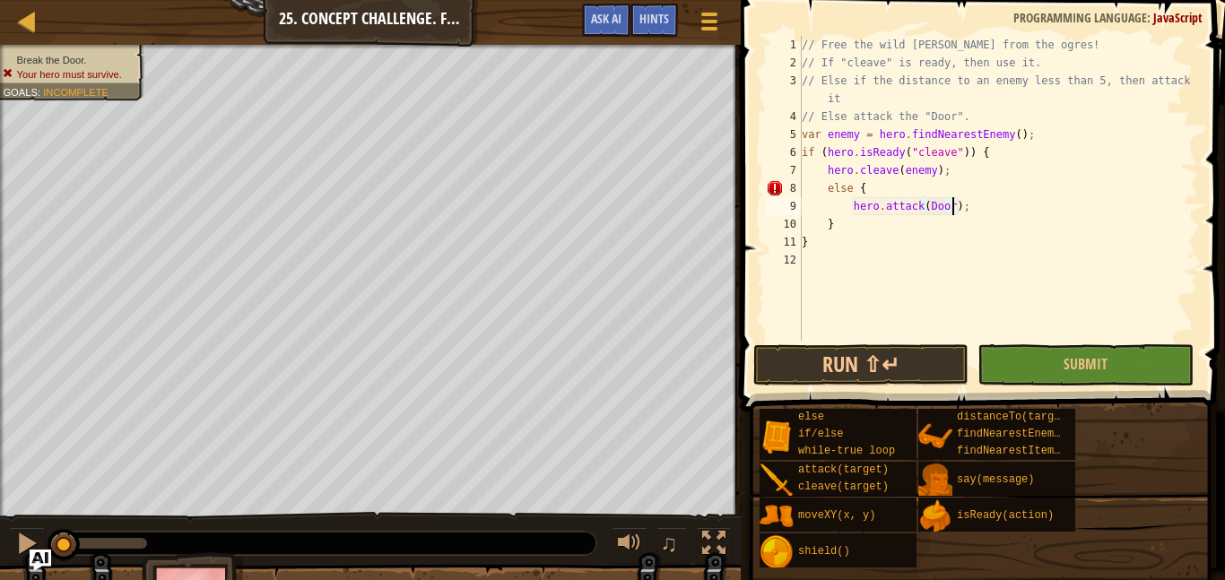
scroll to position [8, 22]
click at [821, 192] on div "// Free the wild [PERSON_NAME] from the ogres! // If "cleave" is ready, then us…" at bounding box center [998, 206] width 400 height 341
type textarea "}"
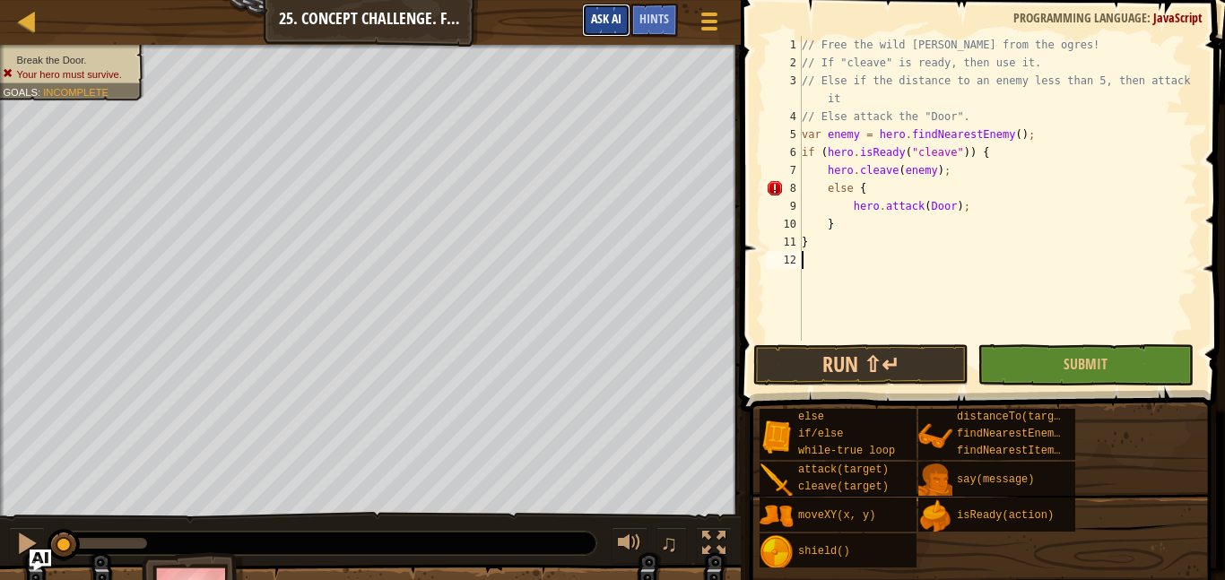
click at [591, 13] on span "Ask AI" at bounding box center [606, 18] width 30 height 17
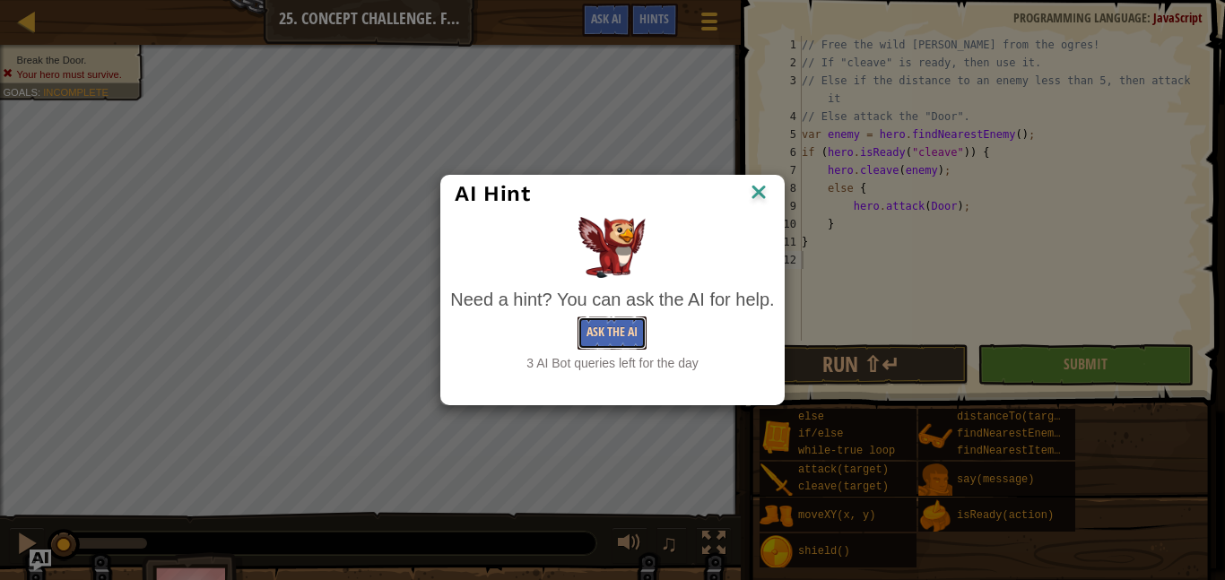
click at [620, 325] on button "Ask the AI" at bounding box center [611, 333] width 69 height 33
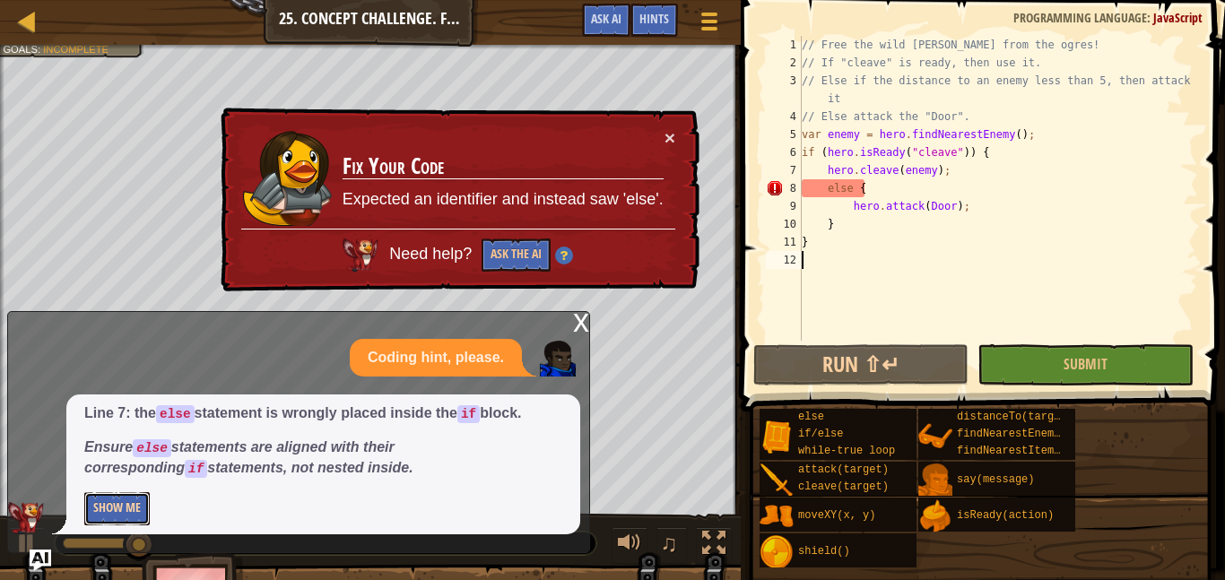
click at [108, 500] on button "Show Me" at bounding box center [116, 508] width 65 height 33
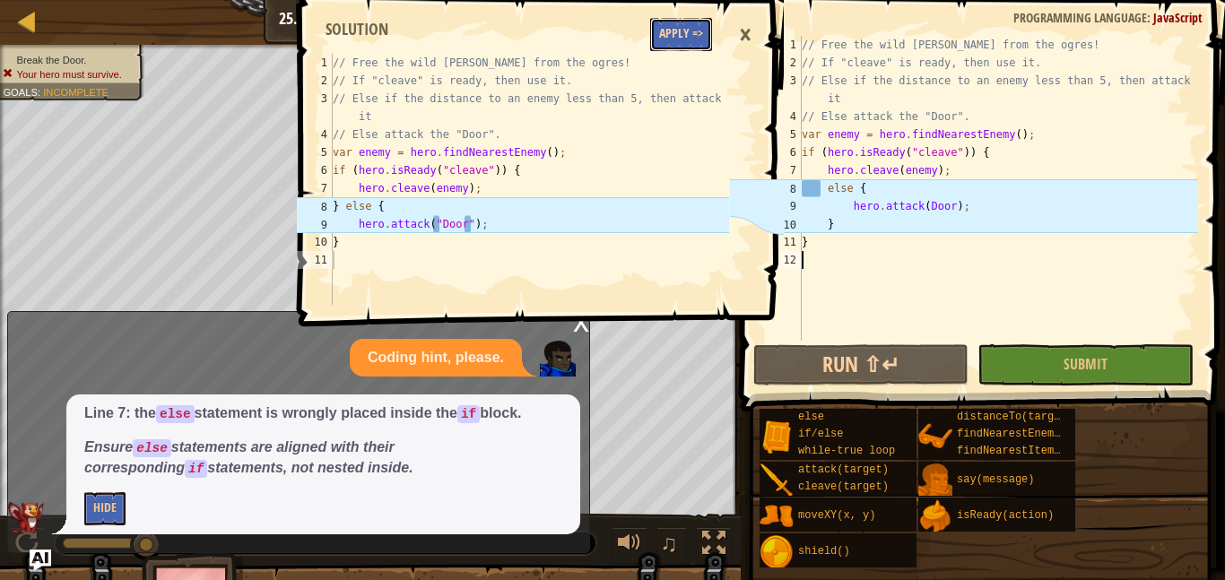
click at [697, 32] on button "Apply =>" at bounding box center [681, 34] width 62 height 33
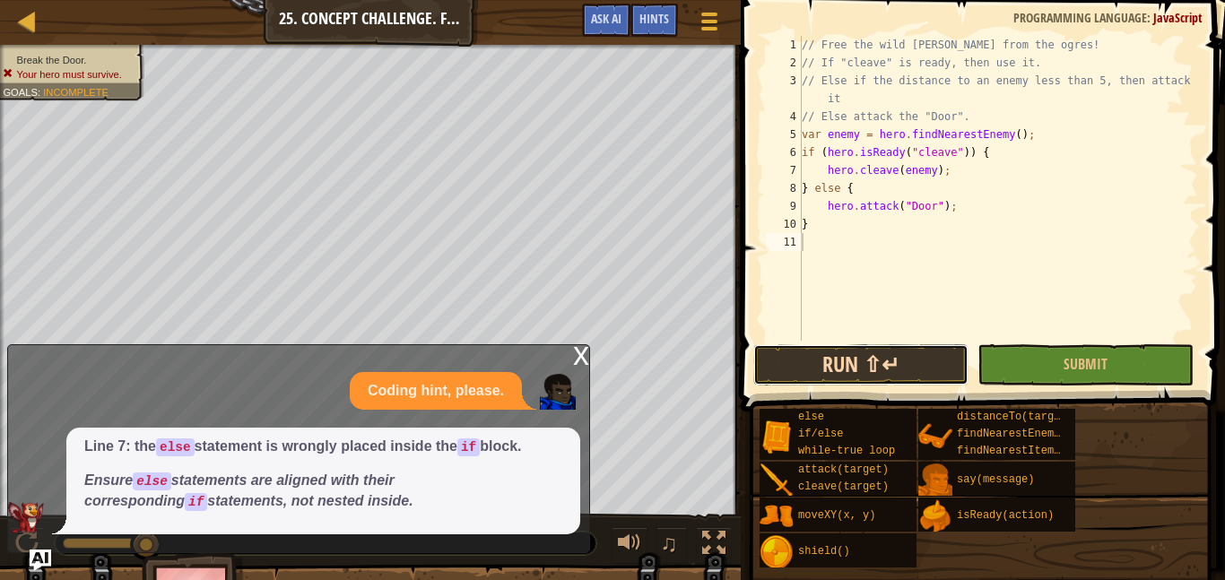
click at [846, 351] on button "Run ⇧↵" at bounding box center [860, 364] width 215 height 41
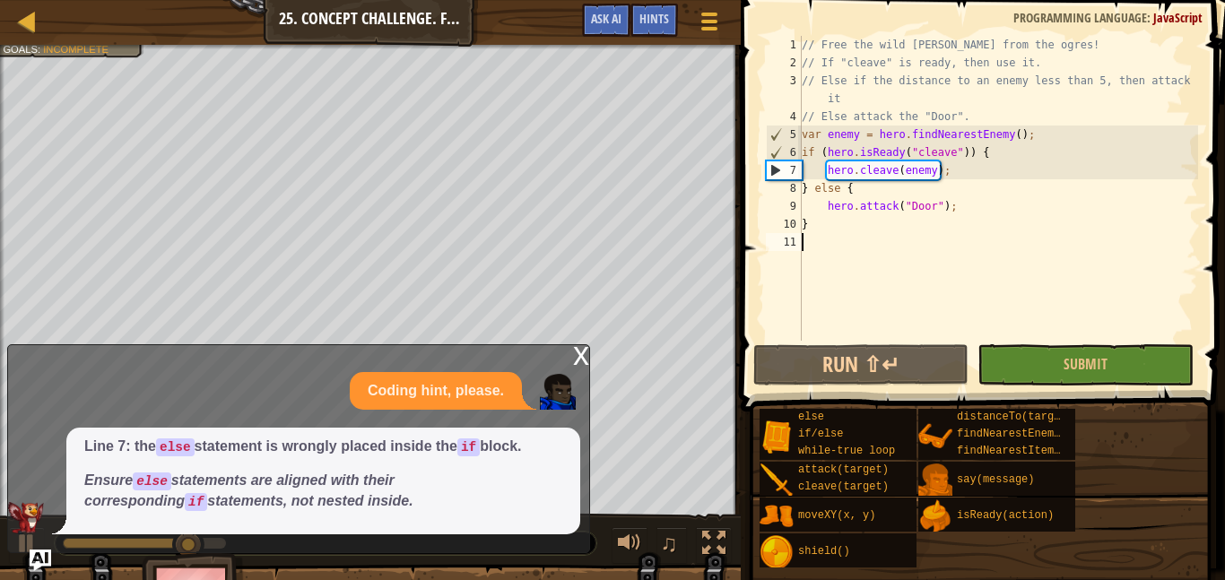
click at [586, 345] on div "x" at bounding box center [581, 354] width 16 height 18
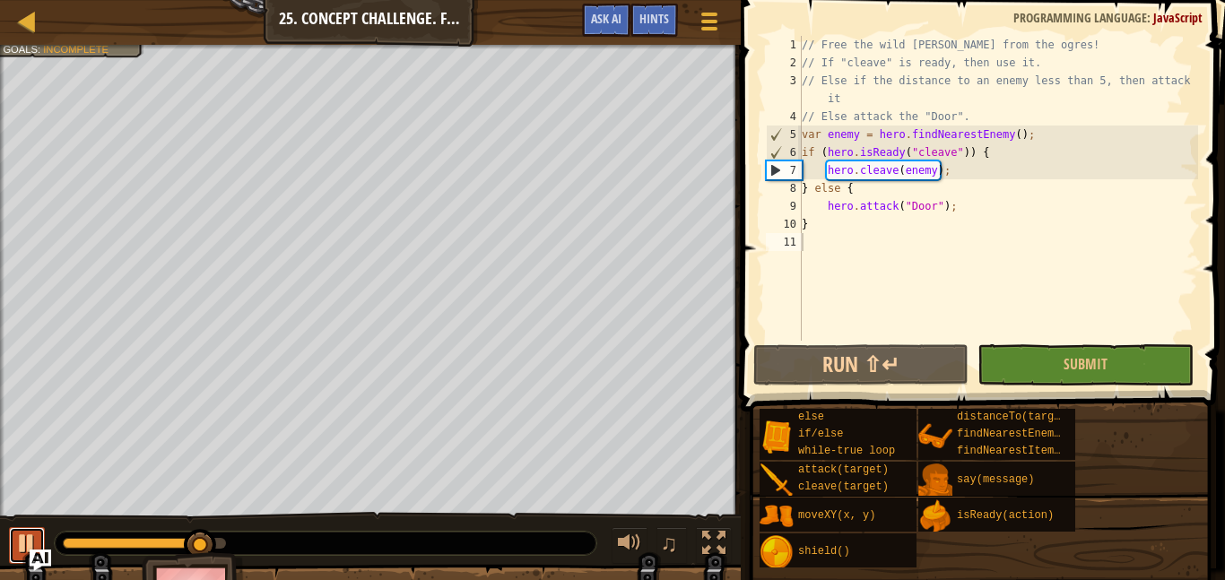
click at [20, 534] on div at bounding box center [26, 543] width 23 height 23
click at [803, 134] on div "// Free the wild [PERSON_NAME] from the ogres! // If "cleave" is ready, then us…" at bounding box center [998, 206] width 400 height 341
type textarea "var enemy = hero.findNearestEnemy();"
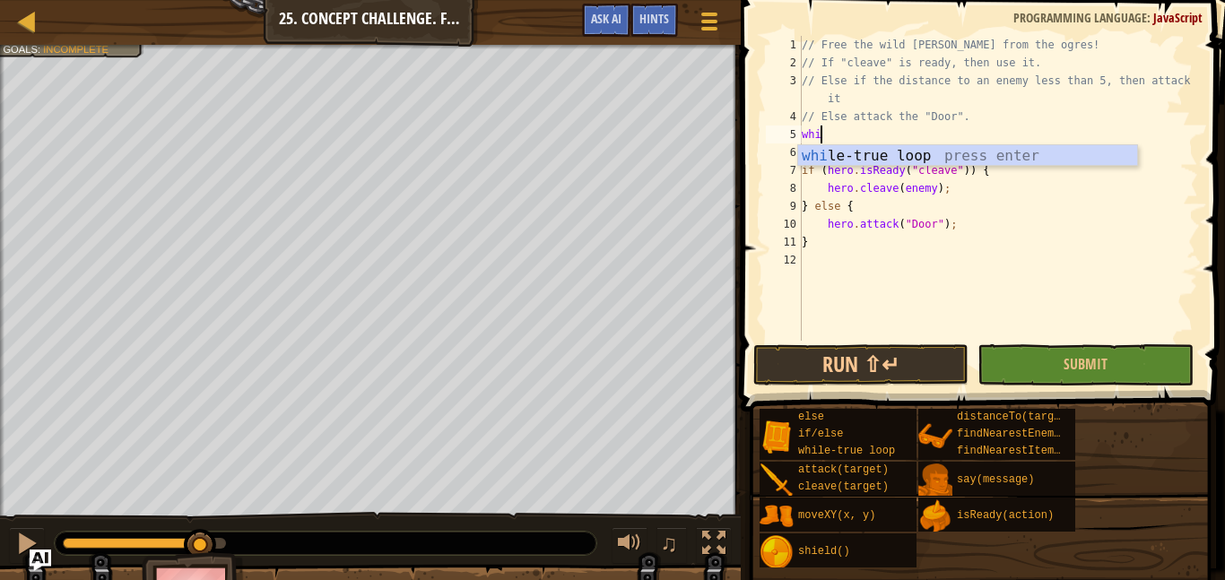
type textarea "whil"
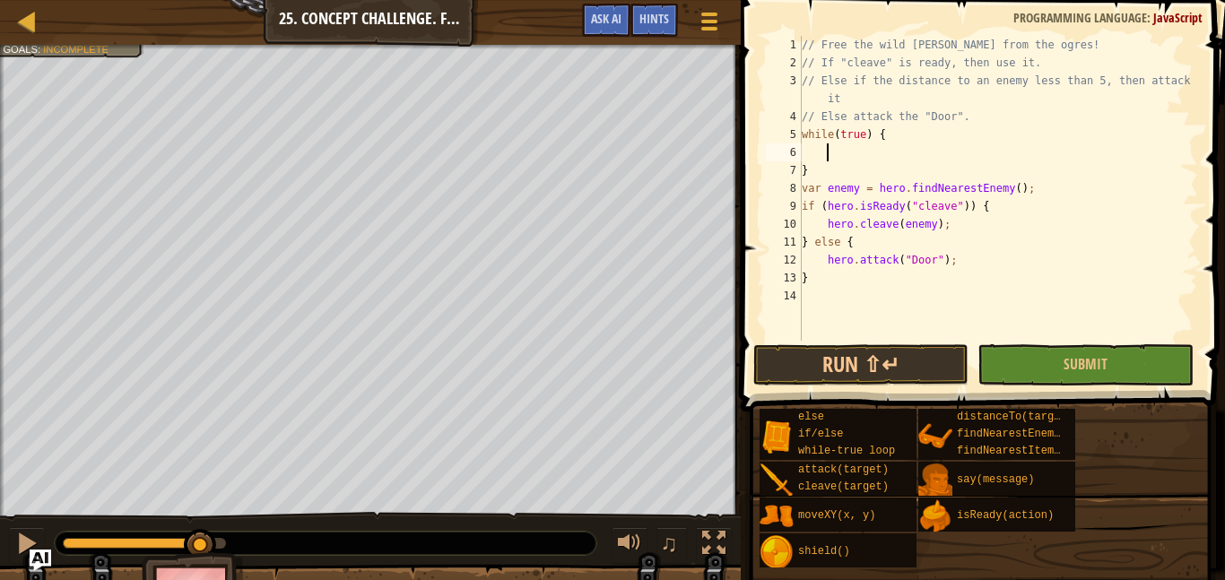
click at [814, 187] on div "// Free the wild [PERSON_NAME] from the ogres! // If "cleave" is ready, then us…" at bounding box center [998, 206] width 400 height 341
type textarea "}"
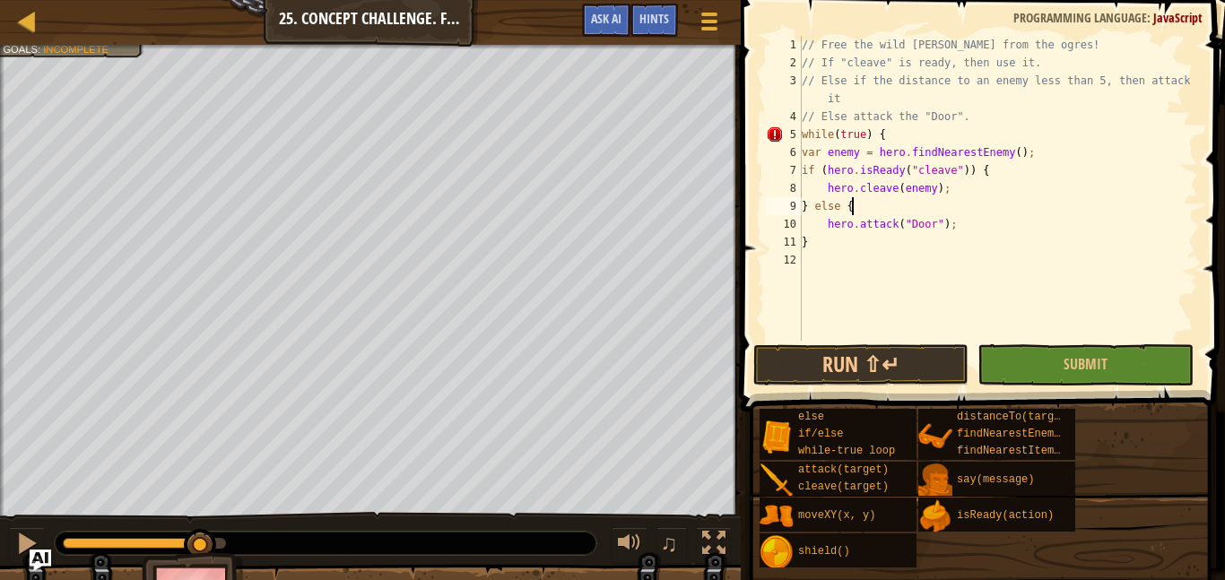
type textarea "}"
click at [846, 353] on button "Run ⇧↵" at bounding box center [860, 364] width 215 height 41
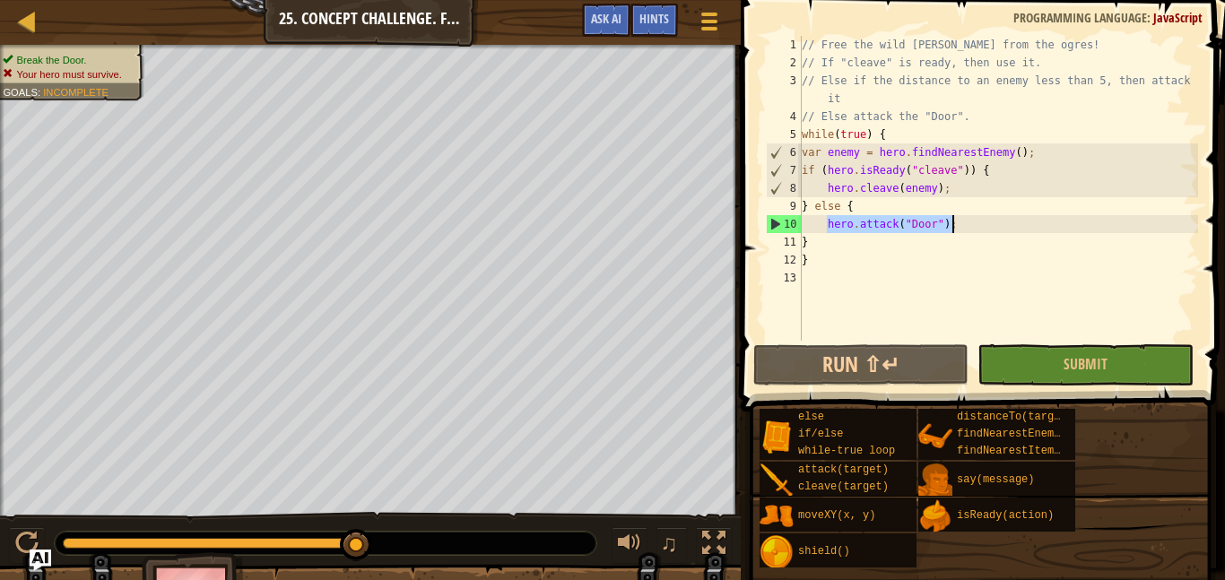
drag, startPoint x: 828, startPoint y: 221, endPoint x: 975, endPoint y: 222, distance: 147.1
click at [975, 222] on div "// Free the wild [PERSON_NAME] from the ogres! // If "cleave" is ready, then us…" at bounding box center [998, 206] width 400 height 341
click at [918, 226] on div "// Free the wild [PERSON_NAME] from the ogres! // If "cleave" is ready, then us…" at bounding box center [998, 188] width 400 height 305
click at [918, 226] on div "// Free the wild [PERSON_NAME] from the ogres! // If "cleave" is ready, then us…" at bounding box center [998, 206] width 400 height 341
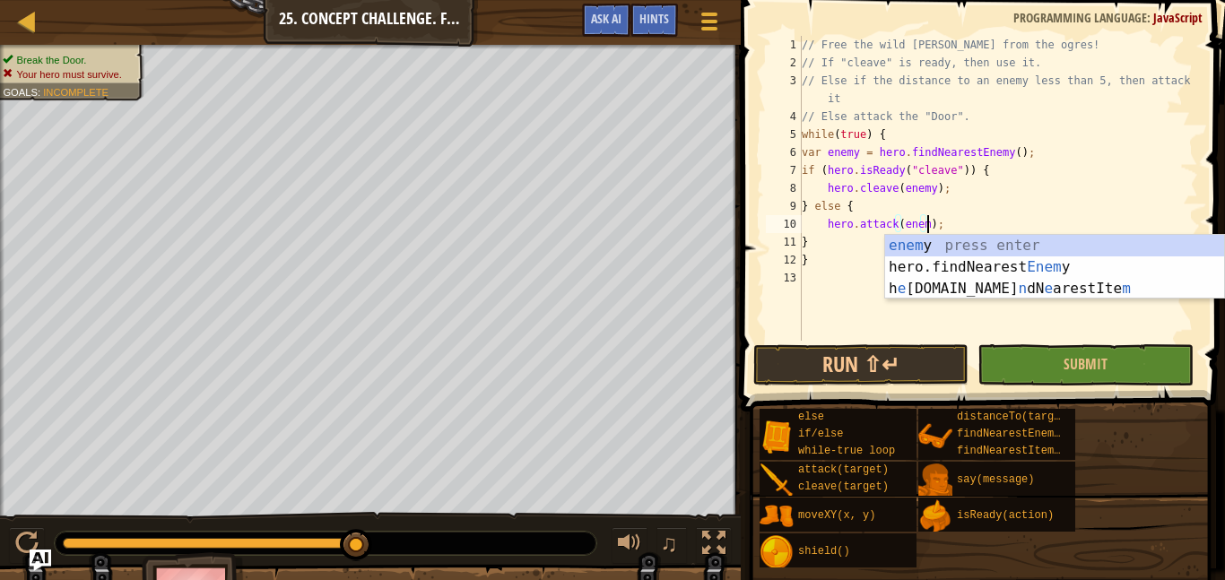
type textarea "hero.attack(enemy);"
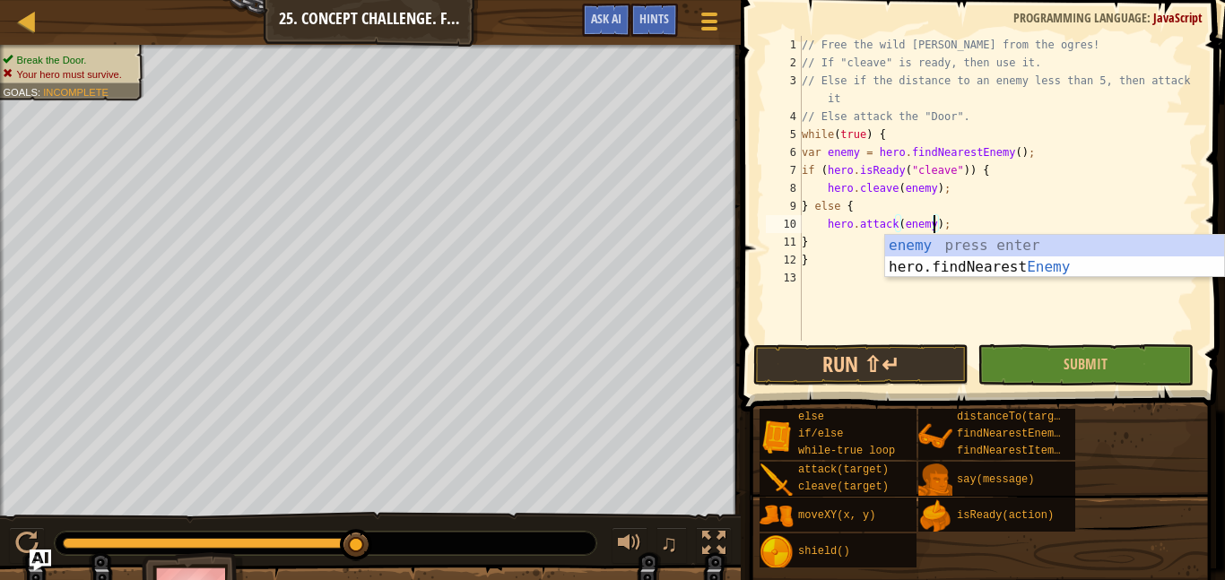
scroll to position [8, 19]
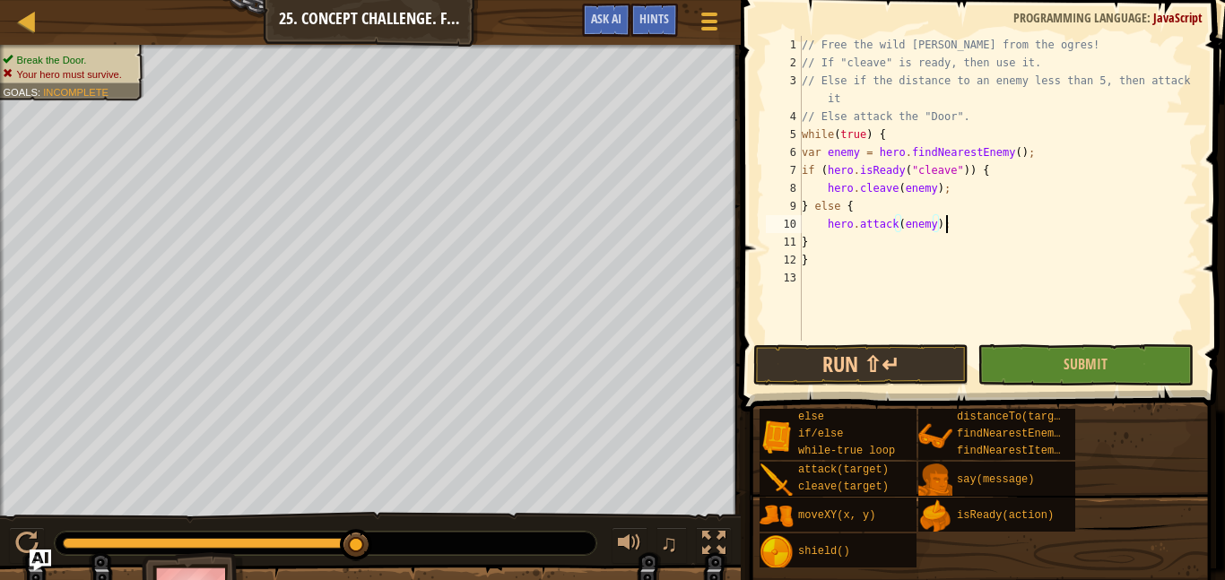
click at [959, 225] on div "// Free the wild [PERSON_NAME] from the ogres! // If "cleave" is ready, then us…" at bounding box center [998, 206] width 400 height 341
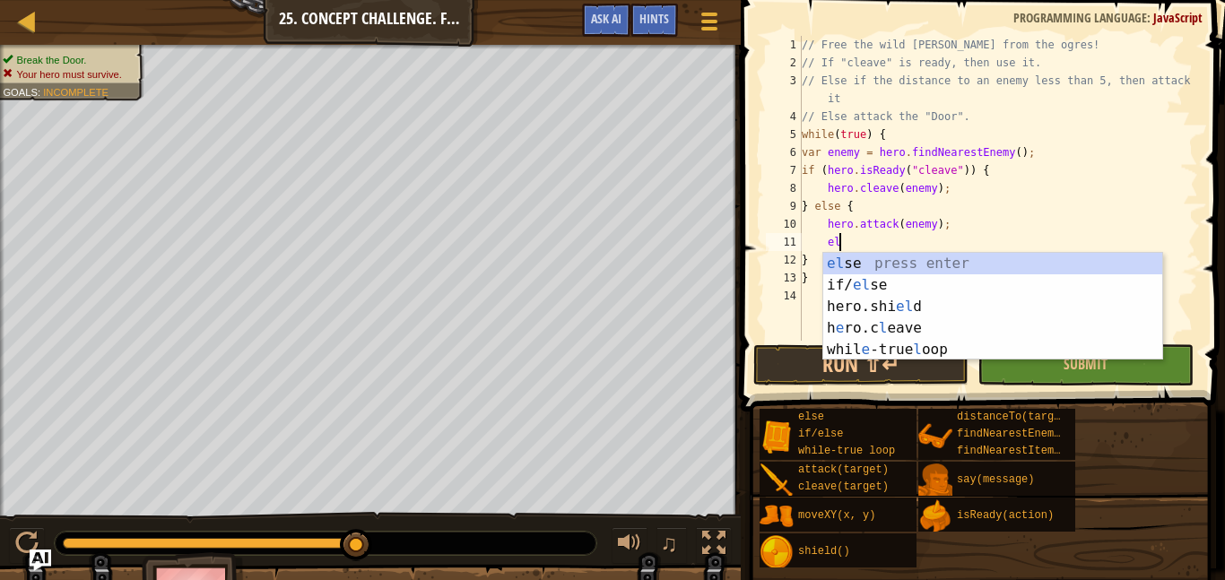
type textarea "els"
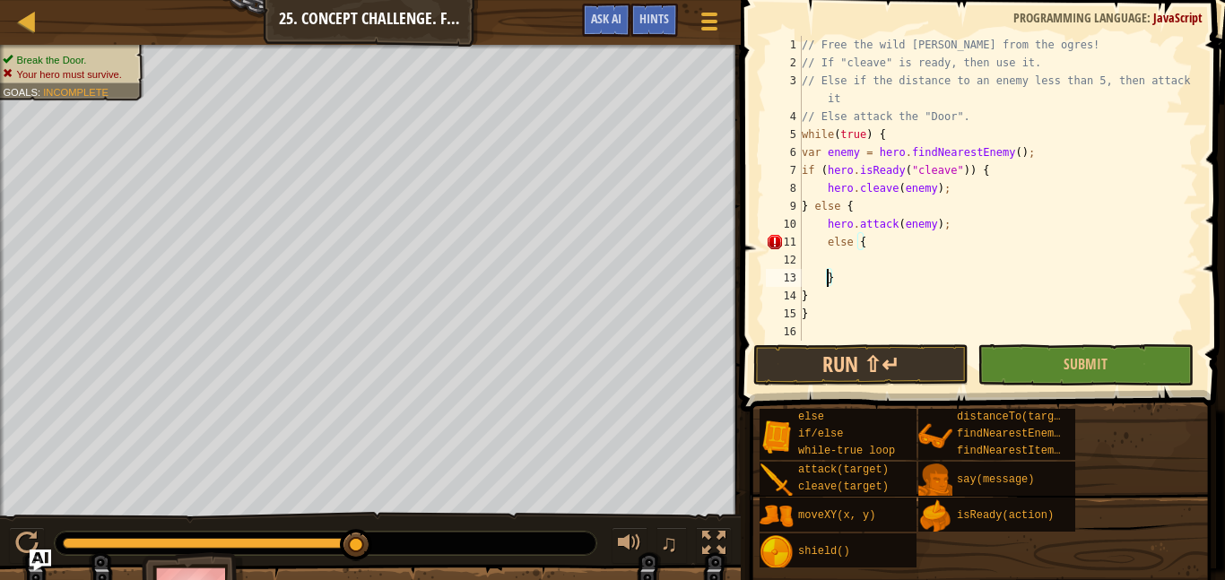
scroll to position [8, 0]
click at [892, 247] on div "// Free the wild [PERSON_NAME] from the ogres! // If "cleave" is ready, then us…" at bounding box center [998, 206] width 400 height 341
type textarea "else {"
click at [897, 262] on div "// Free the wild [PERSON_NAME] from the ogres! // If "cleave" is ready, then us…" at bounding box center [998, 206] width 400 height 341
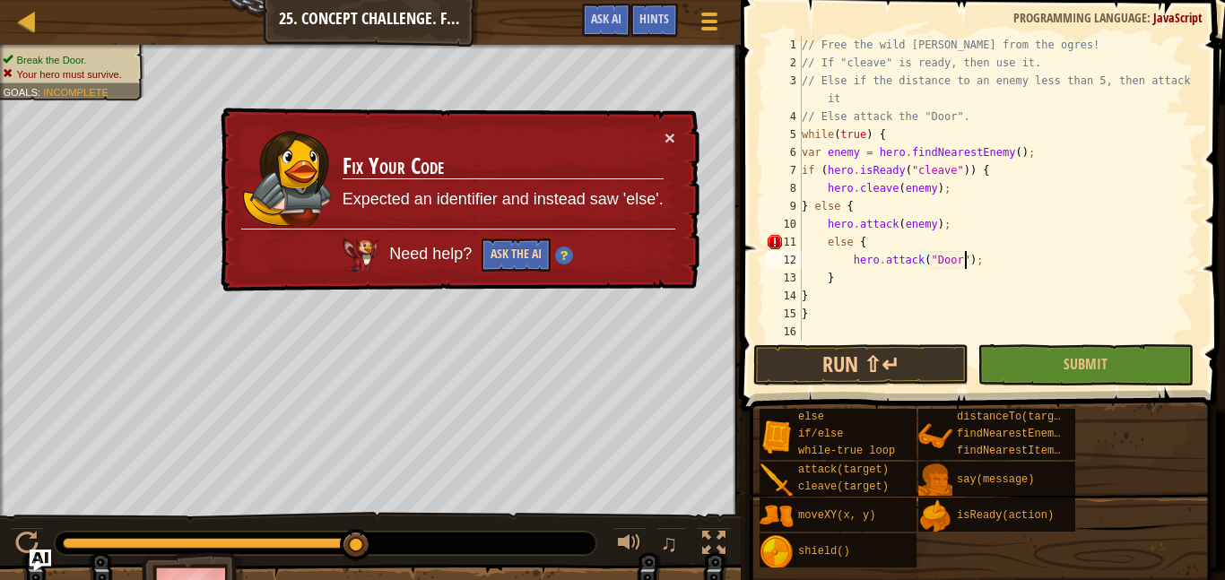
type textarea "hero.attack("Door");"
click at [523, 256] on button "Ask the AI" at bounding box center [516, 255] width 69 height 33
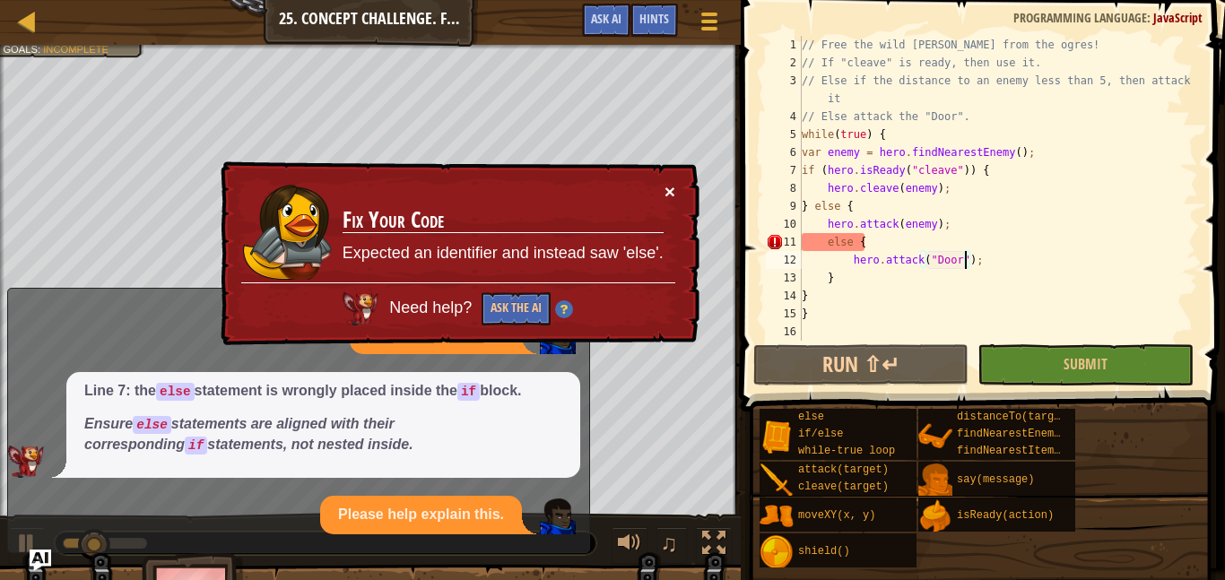
click at [665, 194] on button "×" at bounding box center [669, 191] width 11 height 19
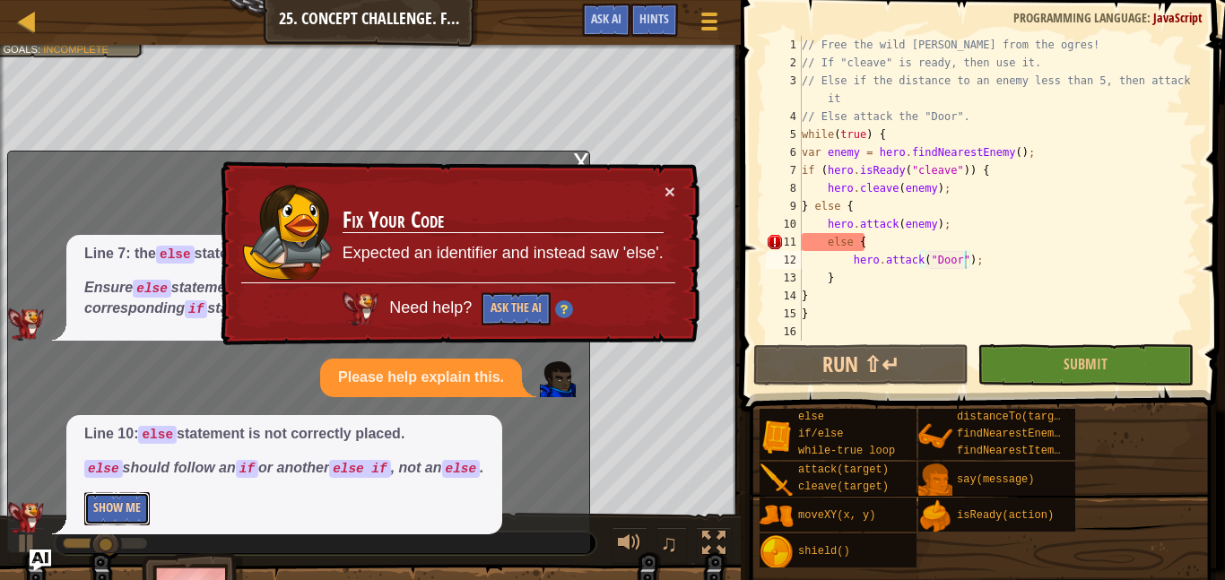
click at [139, 508] on button "Show Me" at bounding box center [116, 508] width 65 height 33
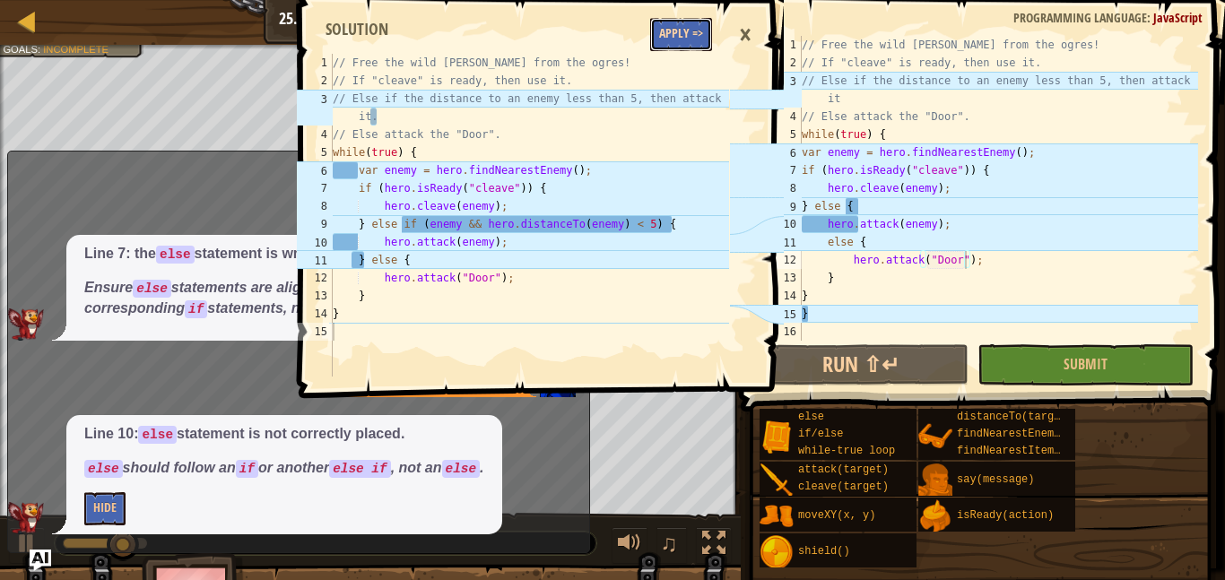
click at [679, 40] on button "Apply =>" at bounding box center [681, 34] width 62 height 33
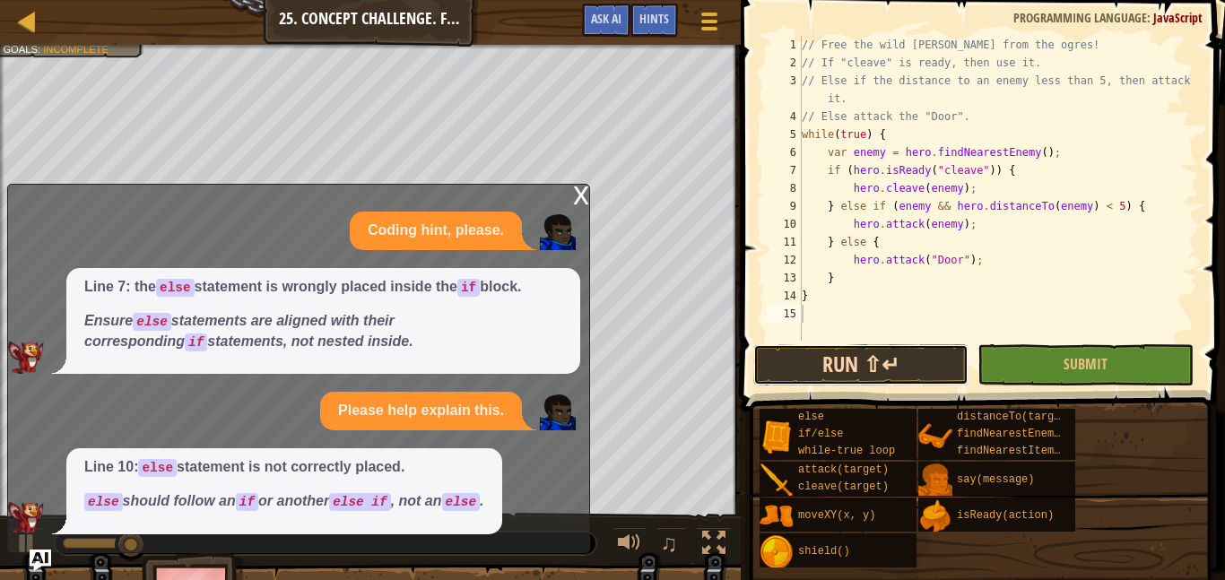
click at [872, 360] on button "Run ⇧↵" at bounding box center [860, 364] width 215 height 41
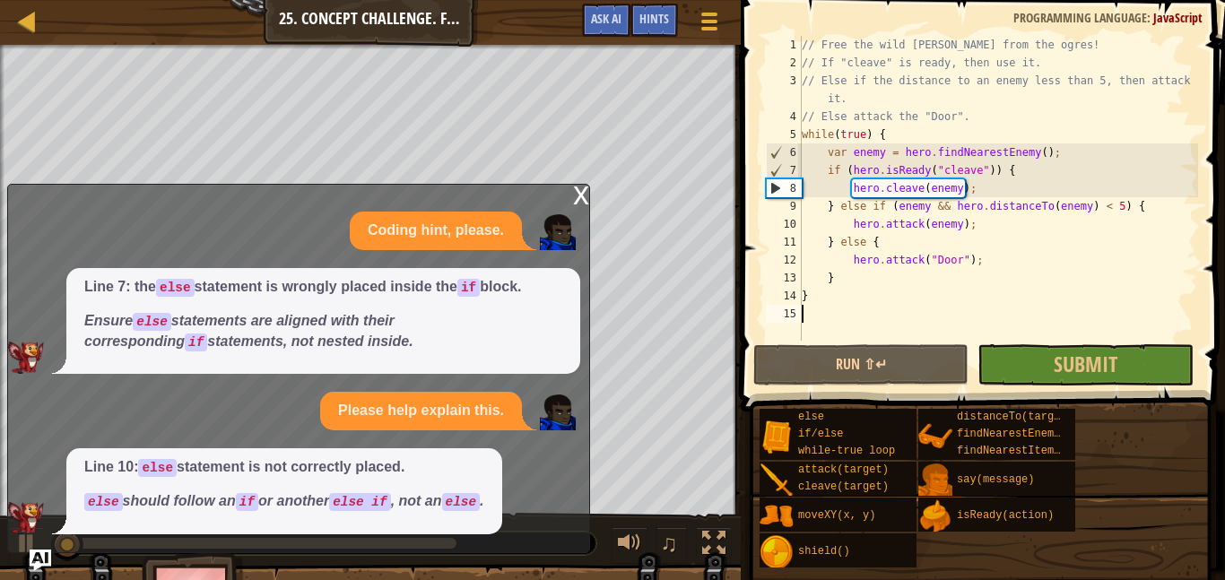
click at [582, 201] on div "x" at bounding box center [581, 194] width 16 height 18
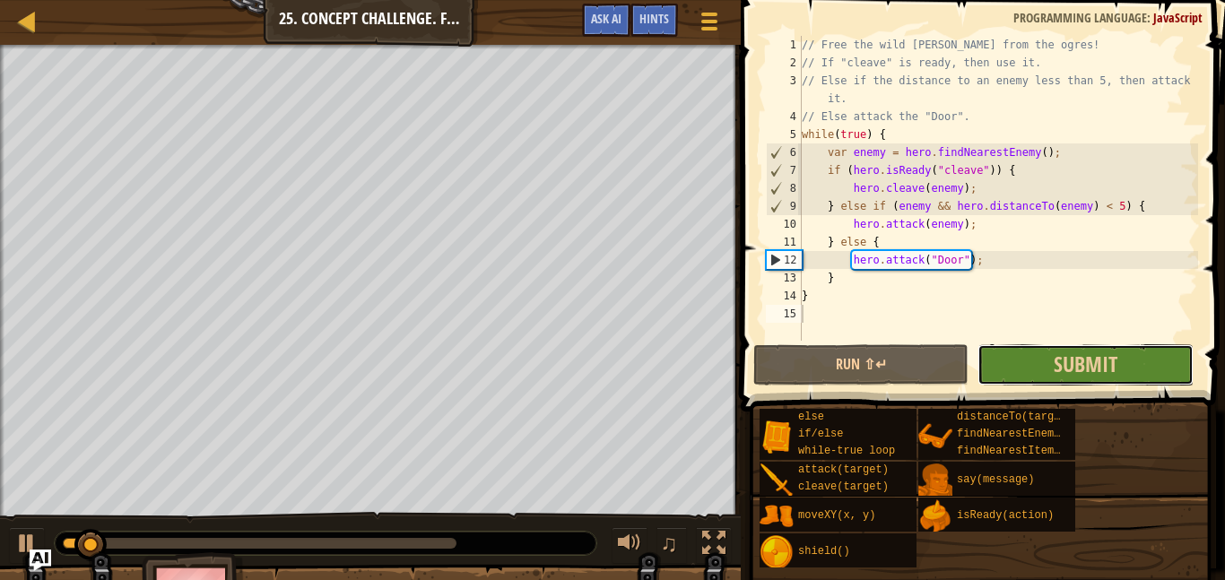
click at [1137, 370] on button "Submit" at bounding box center [1084, 364] width 215 height 41
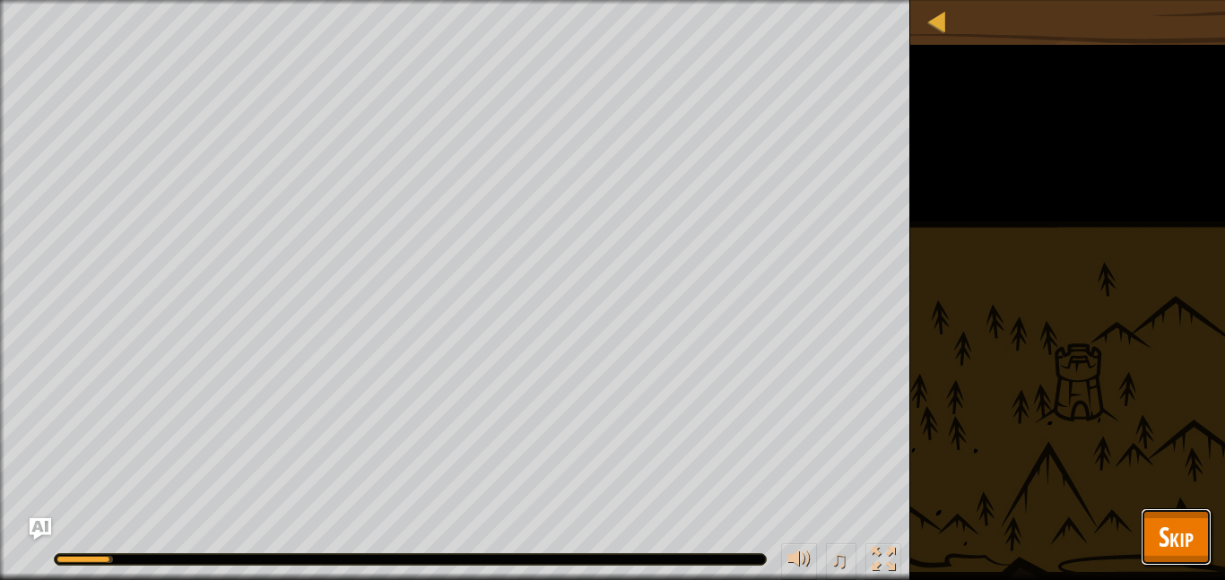
click at [1197, 538] on button "Skip" at bounding box center [1176, 536] width 71 height 57
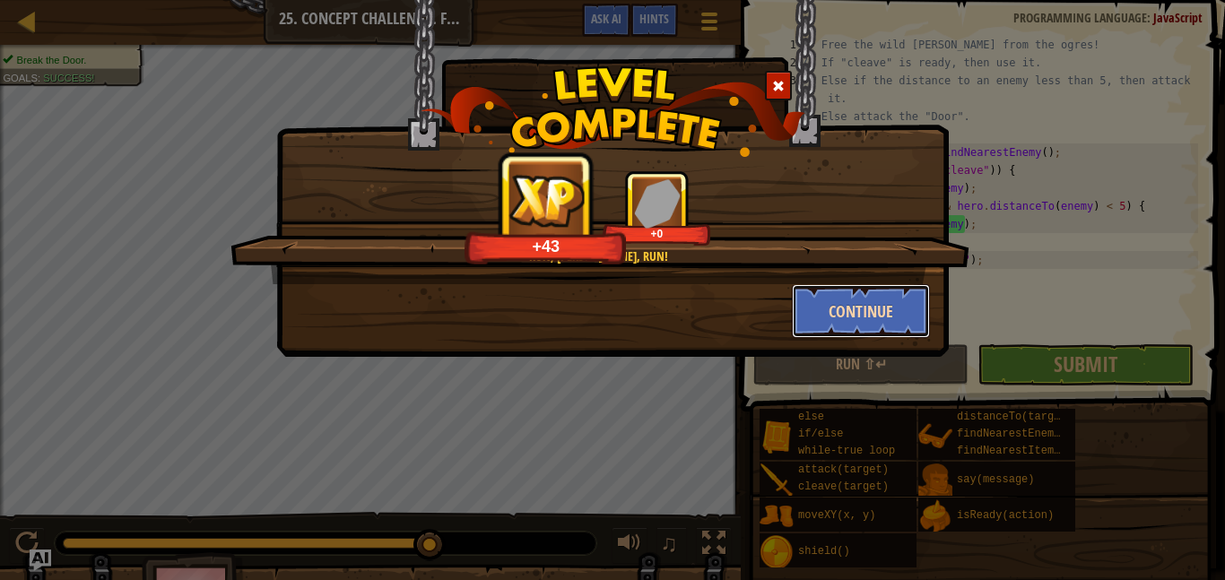
click at [895, 303] on button "Continue" at bounding box center [861, 311] width 139 height 54
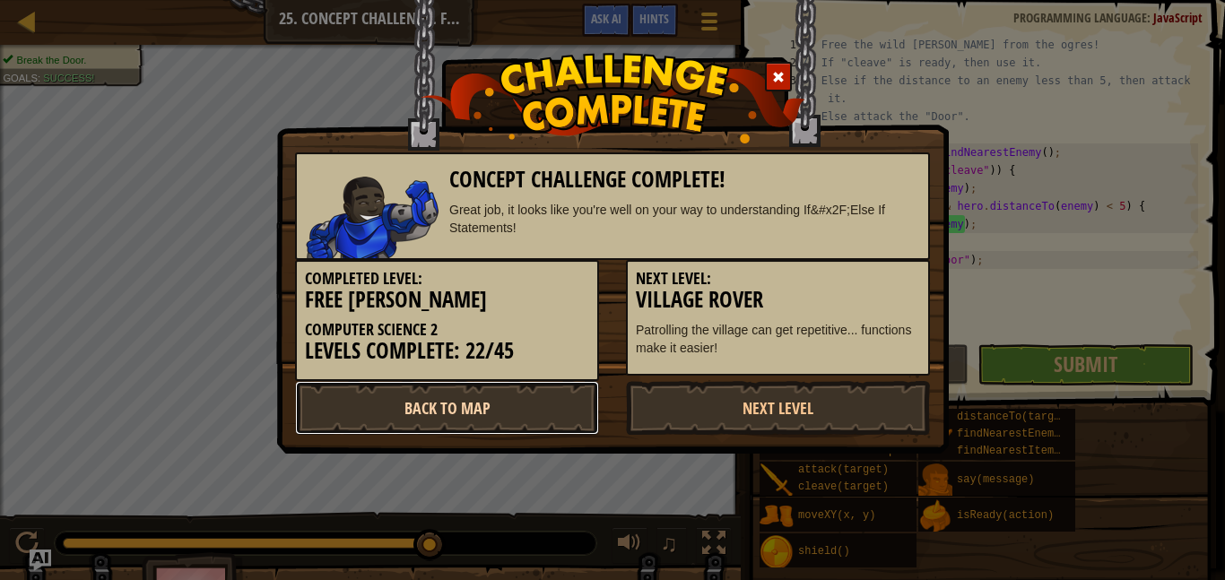
click at [418, 405] on link "Back to Map" at bounding box center [447, 408] width 304 height 54
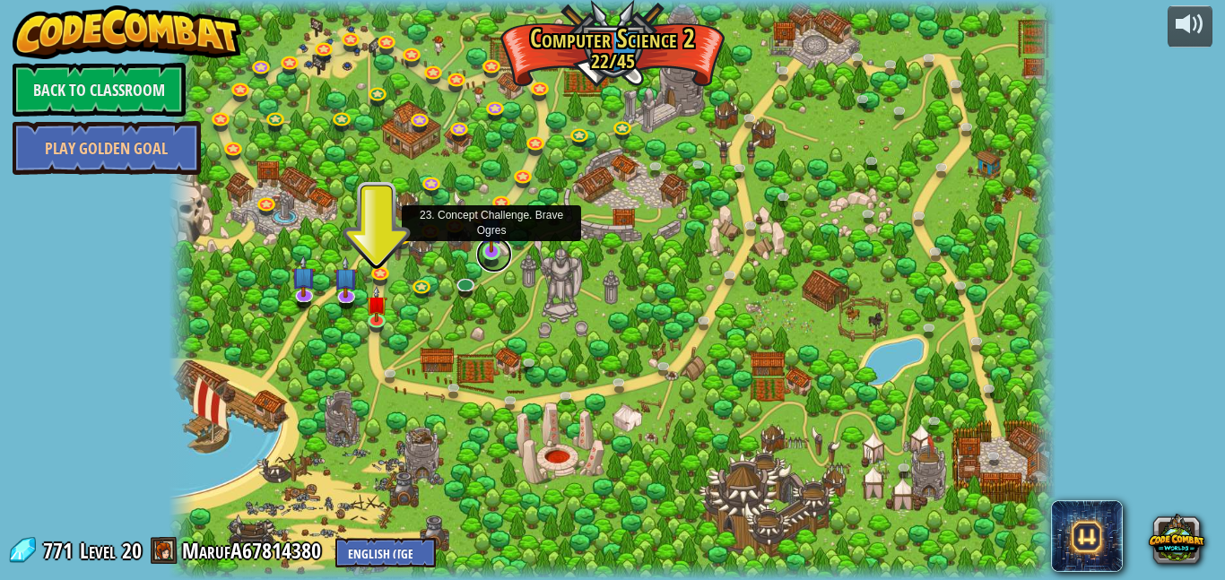
click at [497, 256] on link at bounding box center [494, 255] width 36 height 36
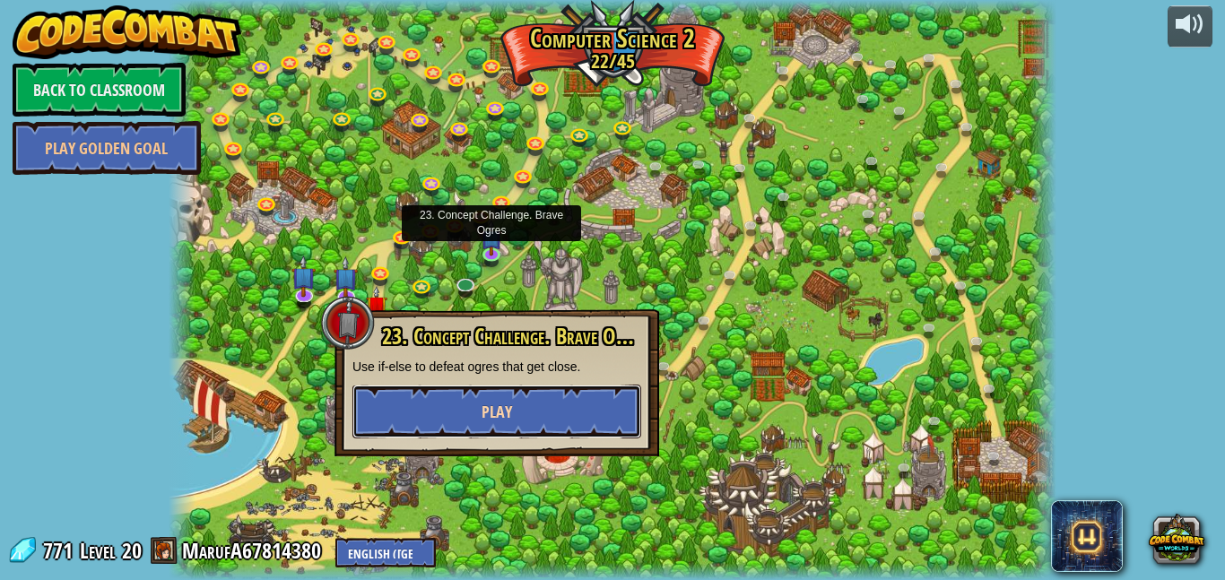
click at [469, 415] on button "Play" at bounding box center [496, 412] width 289 height 54
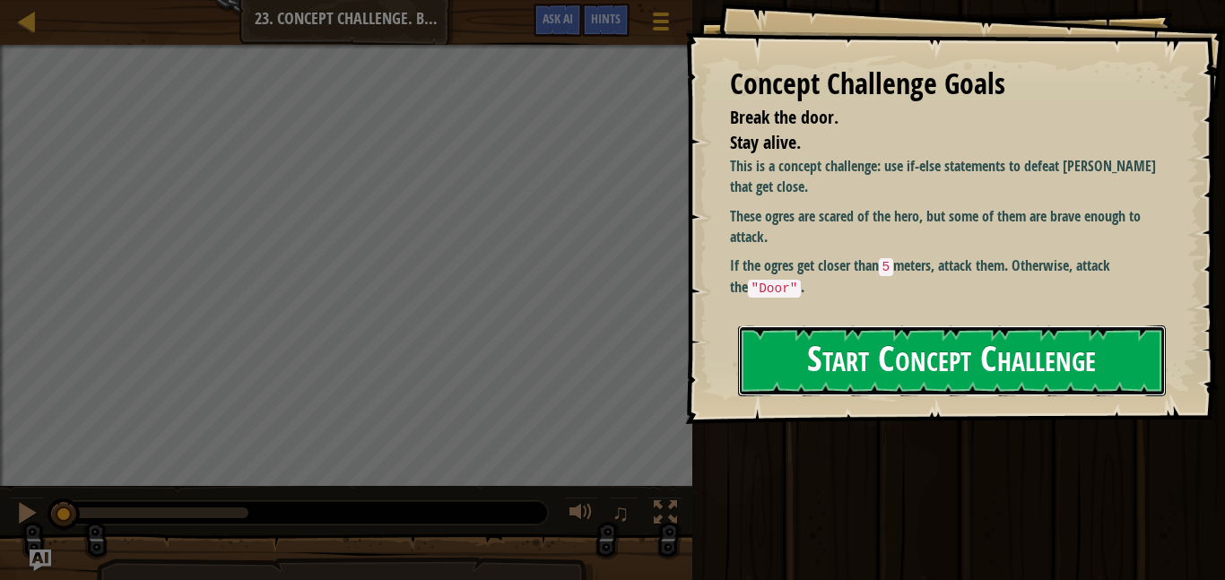
click at [795, 367] on button "Start Concept Challenge" at bounding box center [952, 360] width 428 height 71
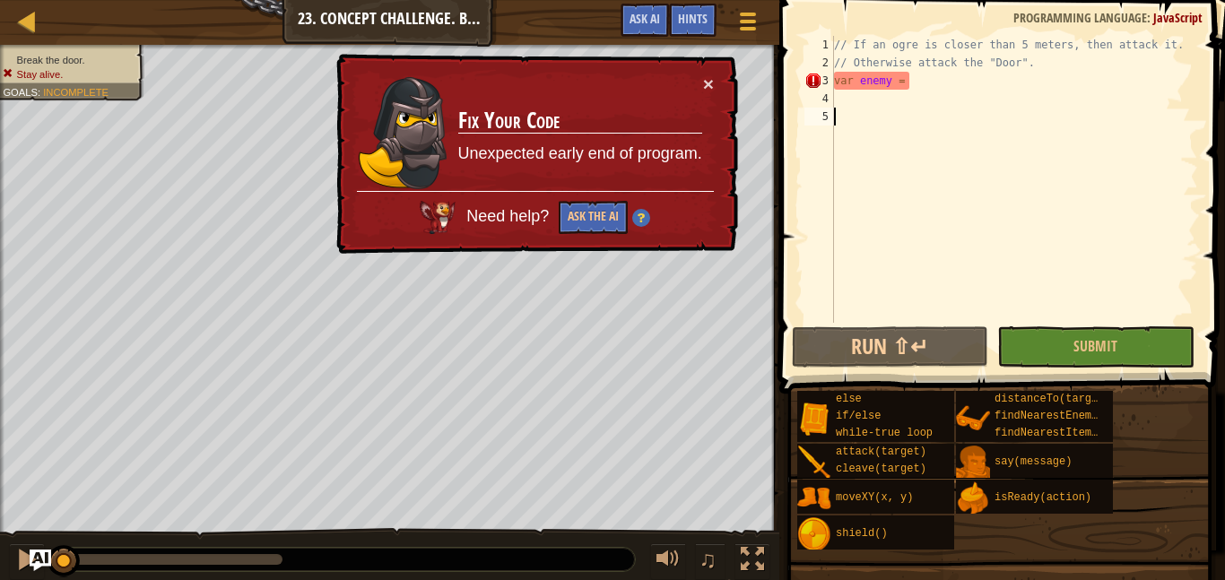
click at [907, 83] on div "// If an ogre is closer than 5 meters, then attack it. // Otherwise attack the …" at bounding box center [1014, 197] width 368 height 323
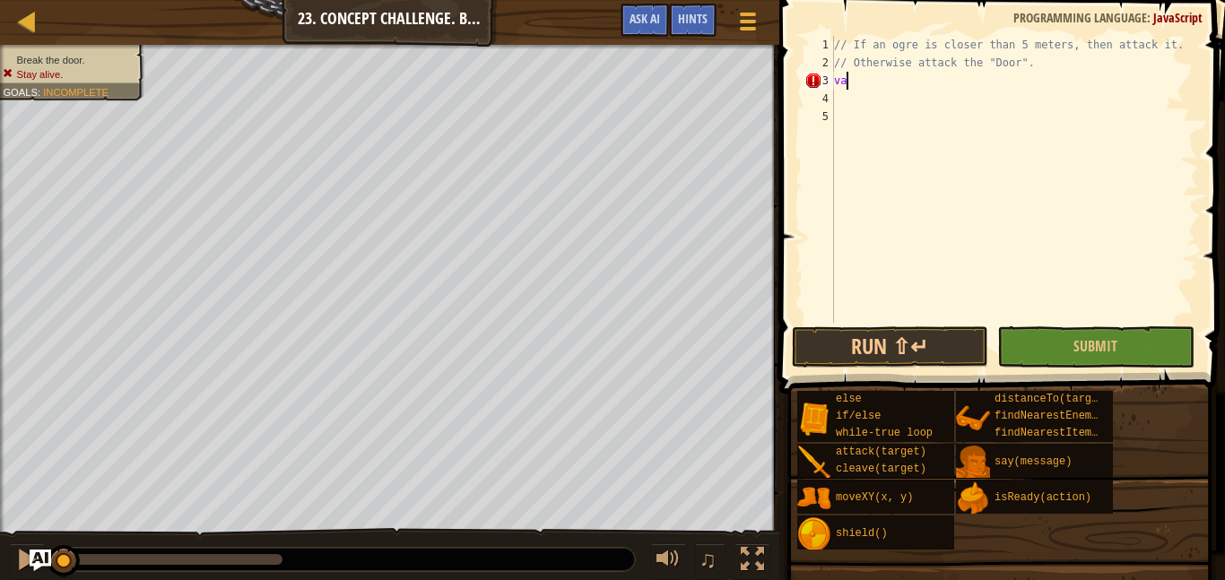
type textarea "v"
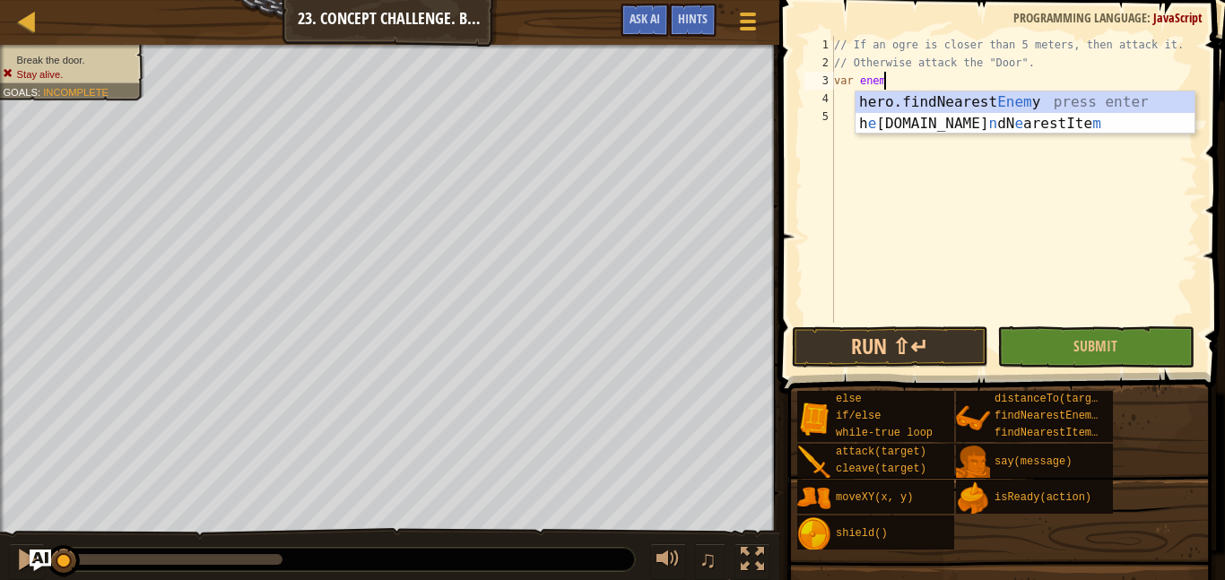
scroll to position [8, 7]
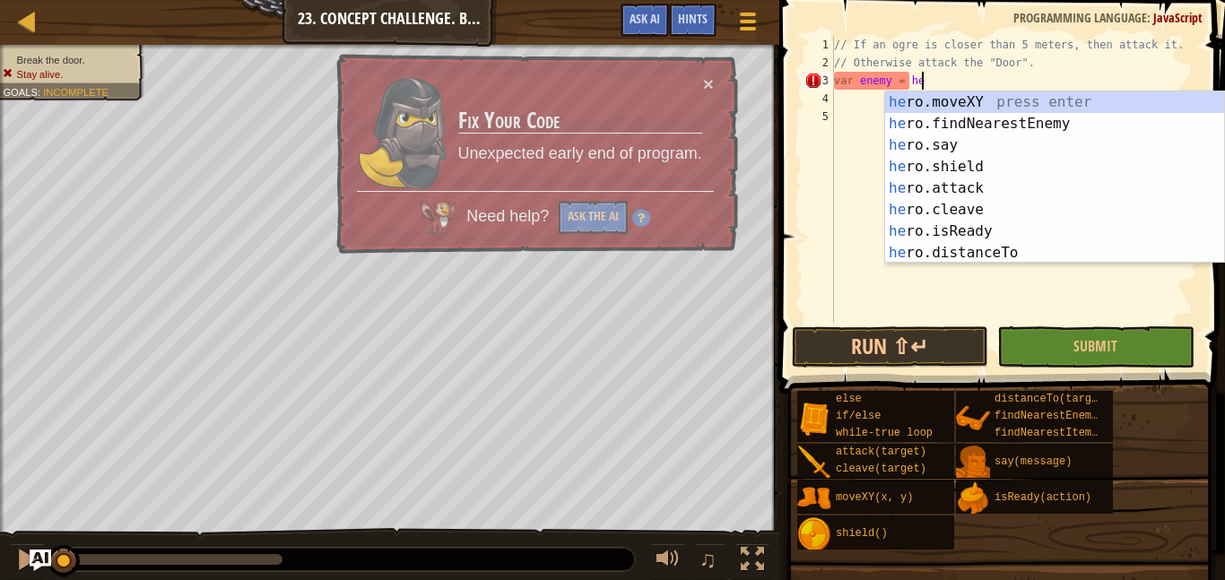
type textarea "var enemy = her"
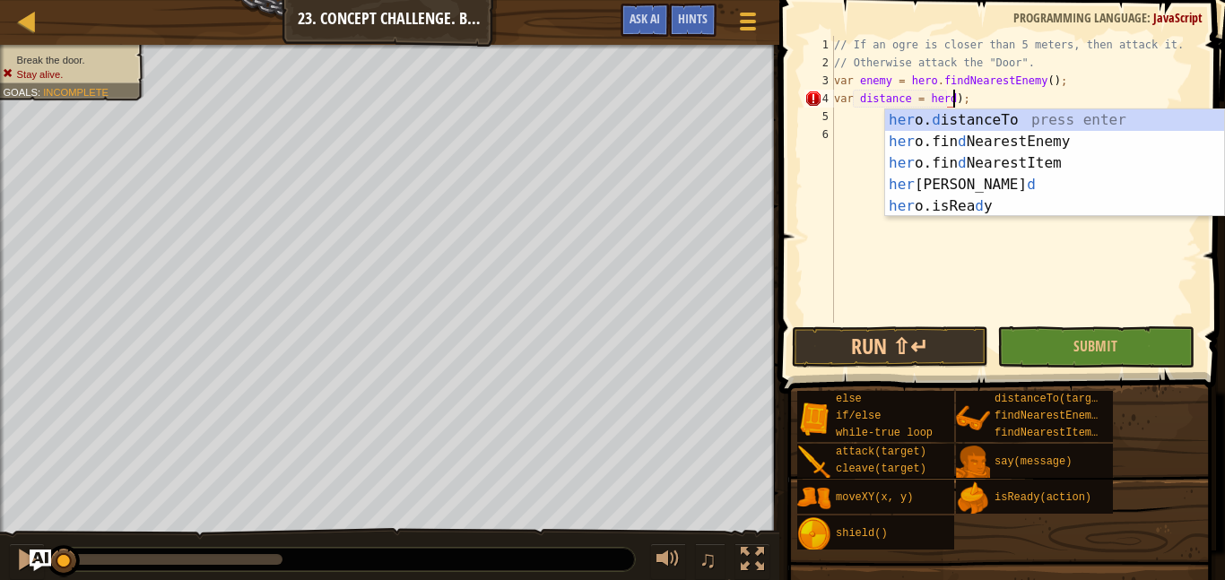
scroll to position [8, 17]
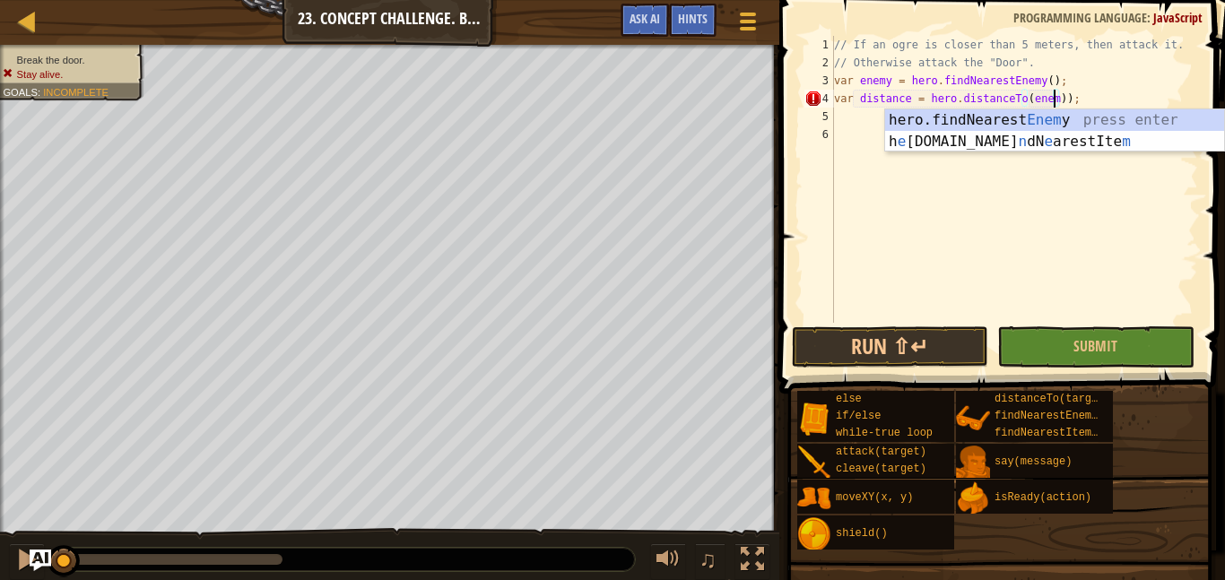
type textarea "var distance = hero.distanceTo(enemy));"
click at [864, 113] on div "// If an ogre is closer than 5 meters, then attack it. // Otherwise attack the …" at bounding box center [1014, 197] width 368 height 323
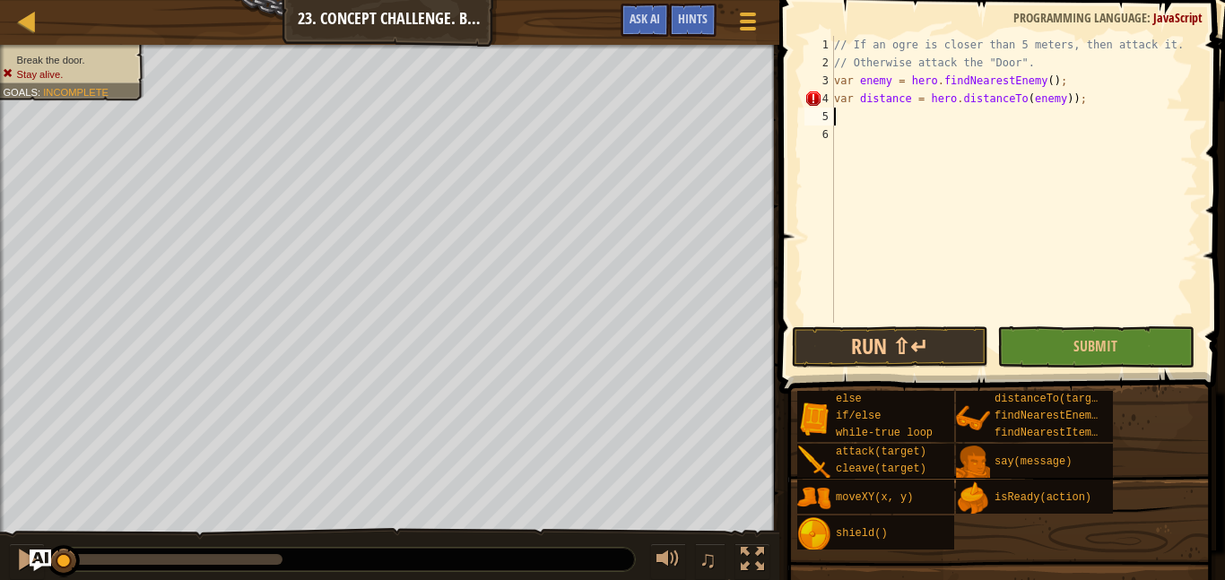
click at [1071, 103] on div "// If an ogre is closer than 5 meters, then attack it. // Otherwise attack the …" at bounding box center [1014, 197] width 368 height 323
type textarea "var distance = hero.distanceTo(enemy);"
click at [906, 102] on div "// If an ogre is closer than 5 meters, then attack it. // Otherwise attack the …" at bounding box center [1014, 197] width 368 height 323
click at [913, 124] on div "// If an ogre is closer than 5 meters, then attack it. // Otherwise attack the …" at bounding box center [1014, 197] width 368 height 323
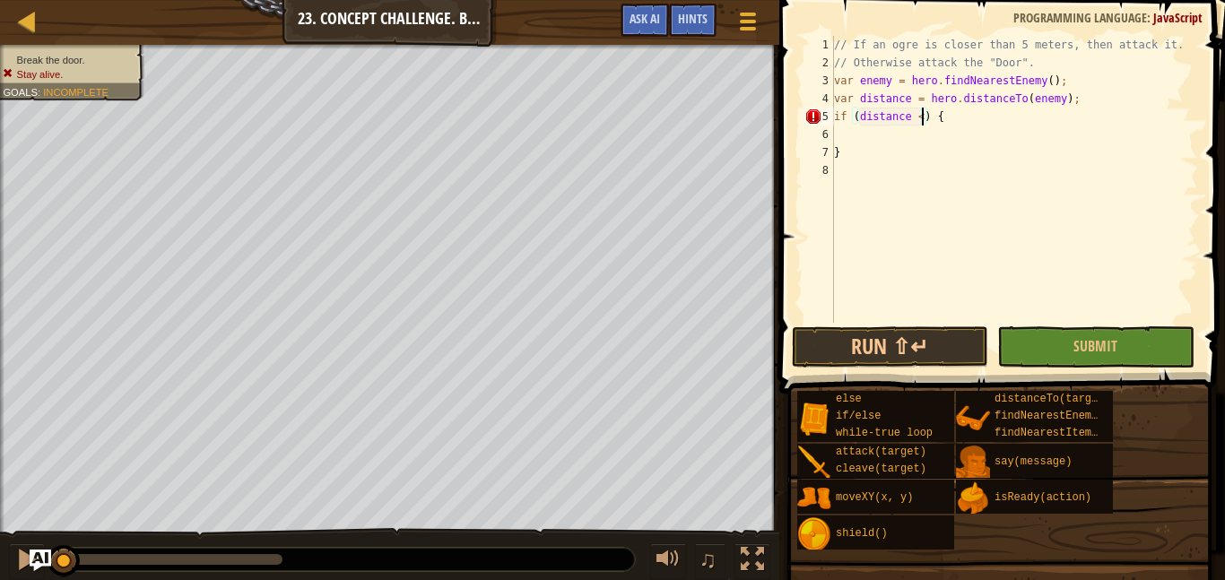
type textarea "if (distance < 5) {"
type textarea "var enemy = hero.findNearestEnemy();"
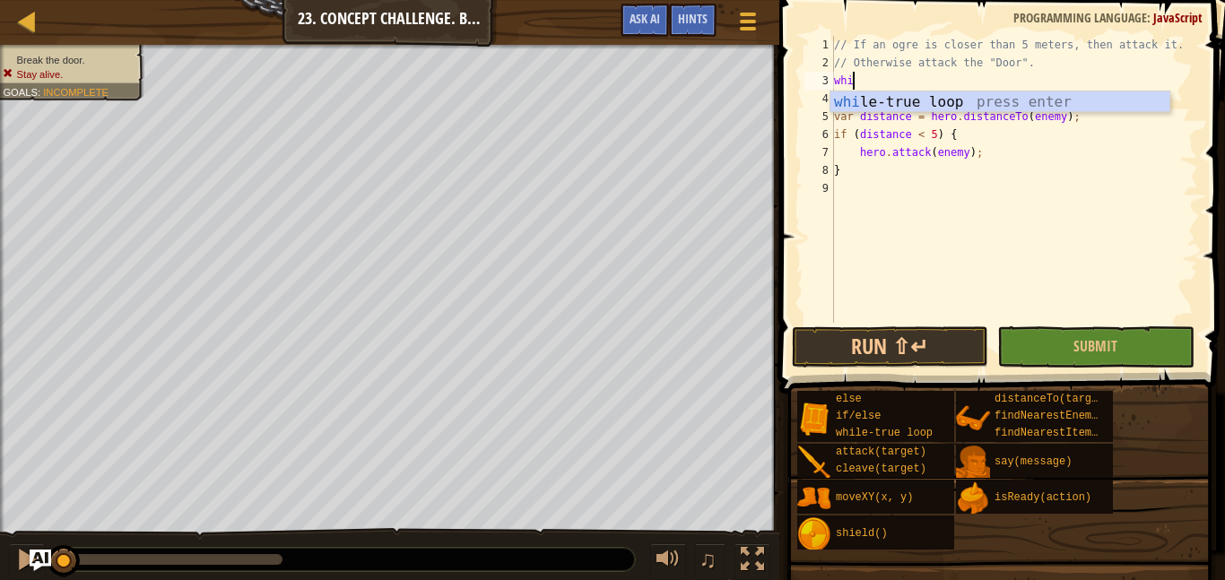
type textarea "while"
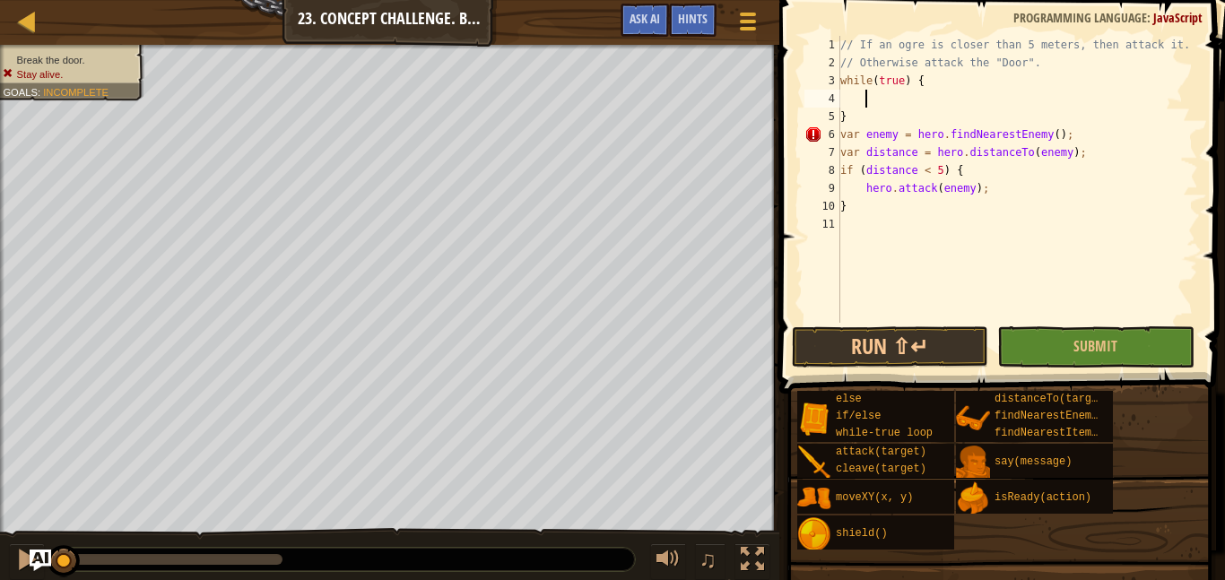
scroll to position [8, 3]
type textarea "}"
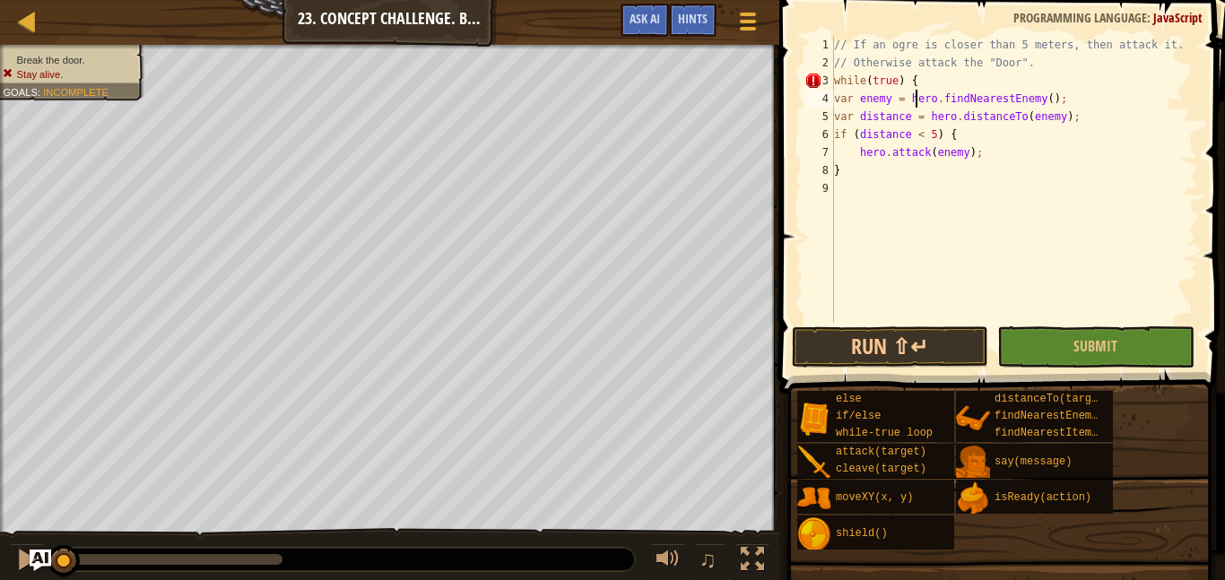
type textarea "}"
type textarea "hero.attack(enemy);"
type textarea "l"
type textarea "el"
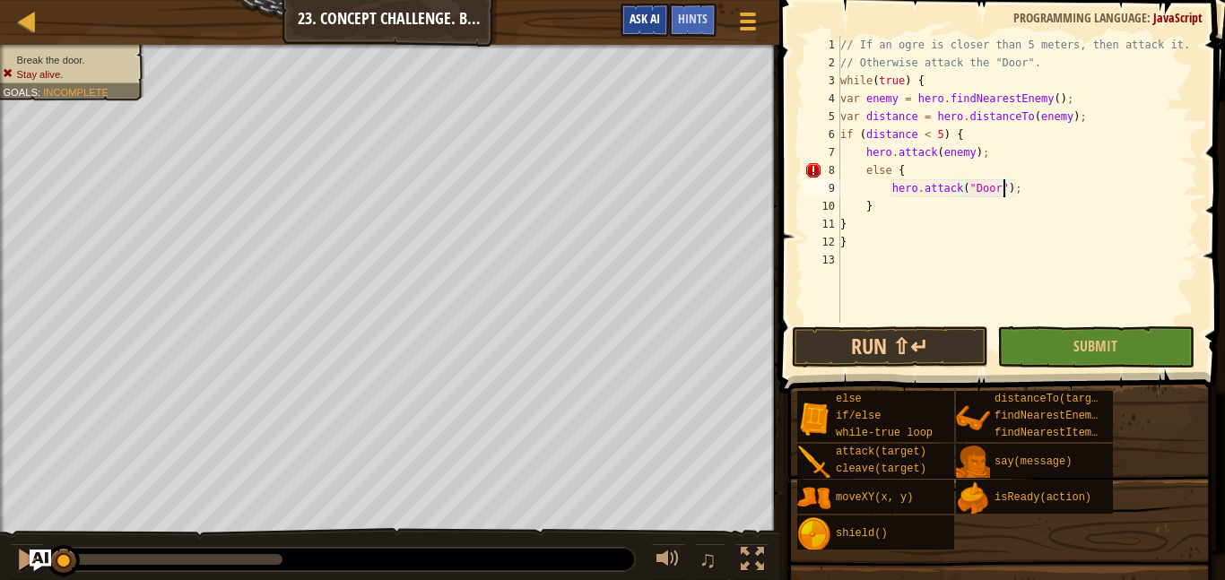
type textarea "hero.attack("Door");"
click at [643, 26] on span "Ask AI" at bounding box center [644, 18] width 30 height 17
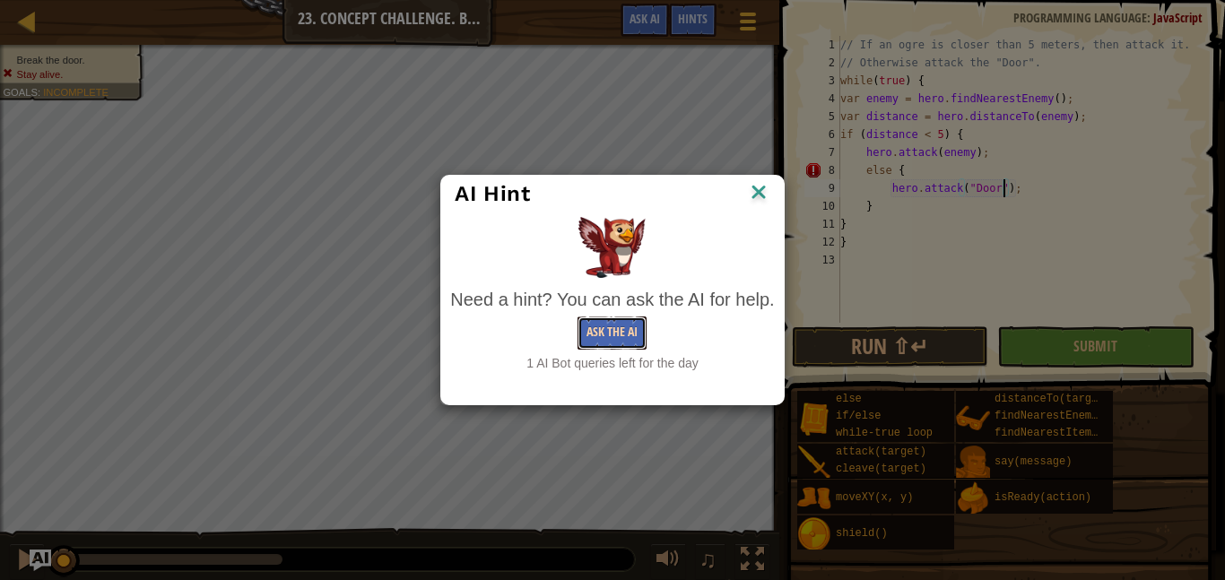
click at [623, 325] on button "Ask the AI" at bounding box center [611, 333] width 69 height 33
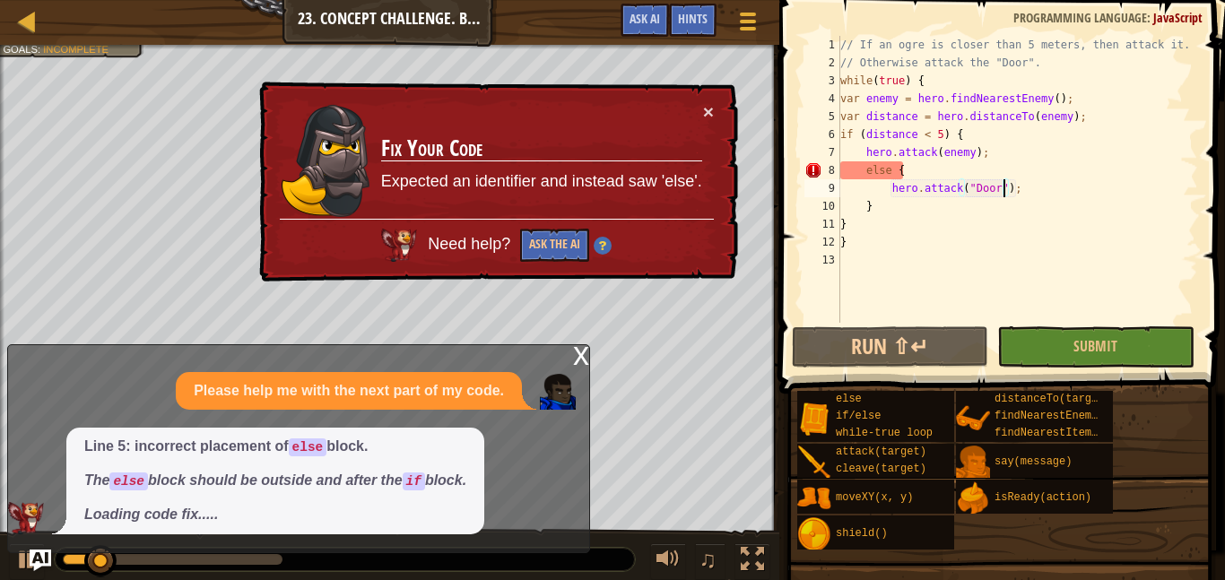
click at [716, 108] on div "× Fix Your Code Expected an identifier and instead saw 'else'. Need help? Ask t…" at bounding box center [497, 182] width 482 height 201
click at [698, 111] on td "Fix Your Code Expected an identifier and instead saw 'else'." at bounding box center [541, 160] width 323 height 117
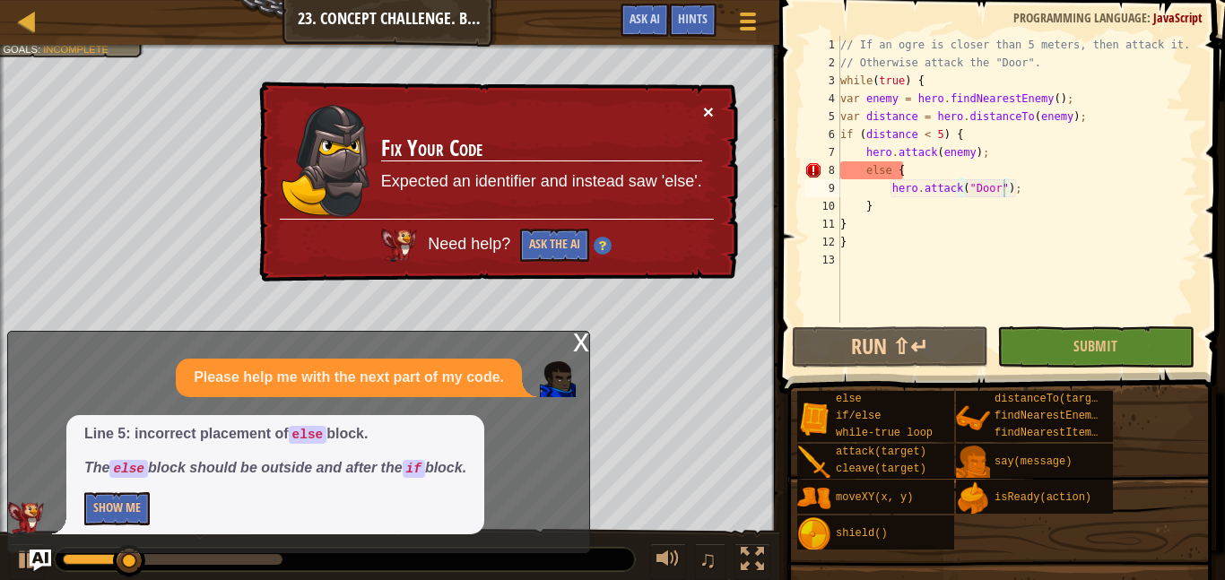
click at [705, 115] on button "×" at bounding box center [708, 111] width 11 height 19
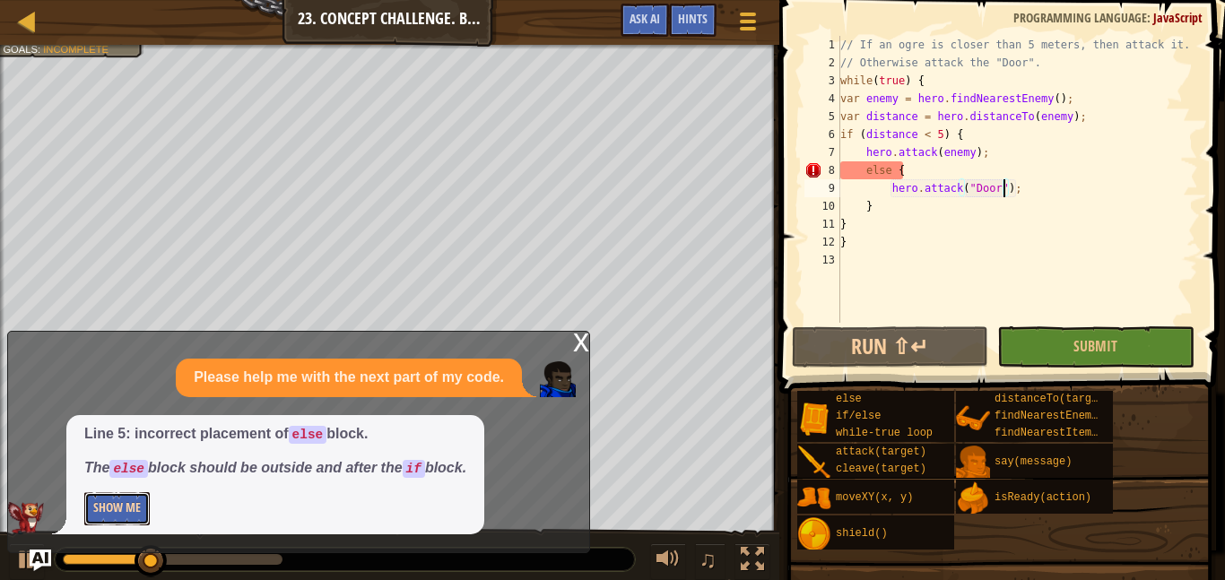
click at [100, 519] on button "Show Me" at bounding box center [116, 508] width 65 height 33
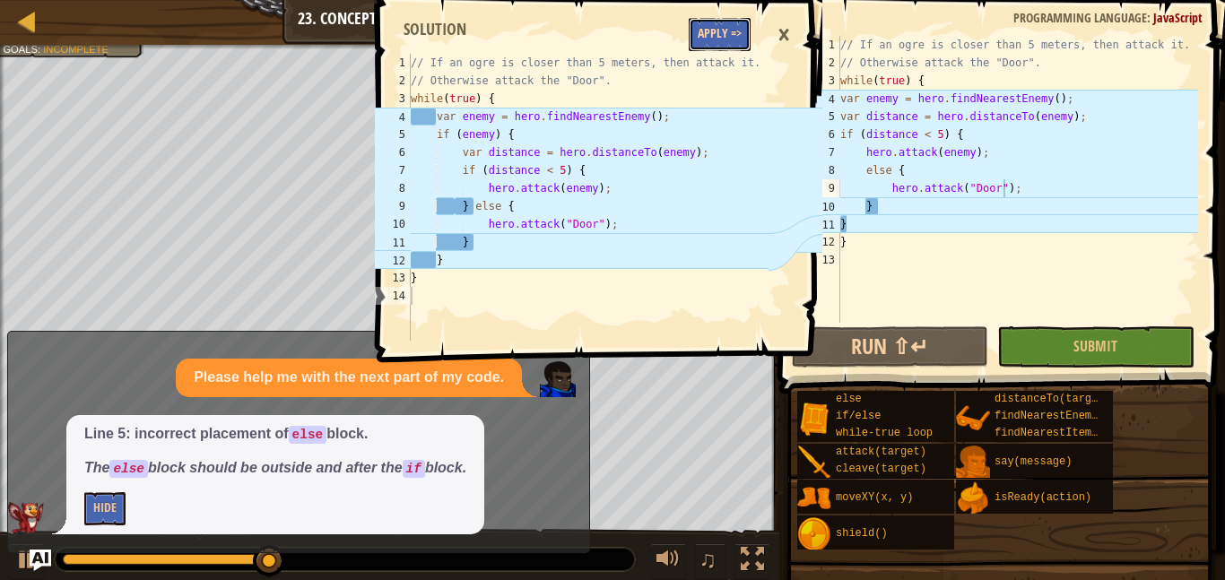
click at [717, 38] on button "Apply =>" at bounding box center [720, 34] width 62 height 33
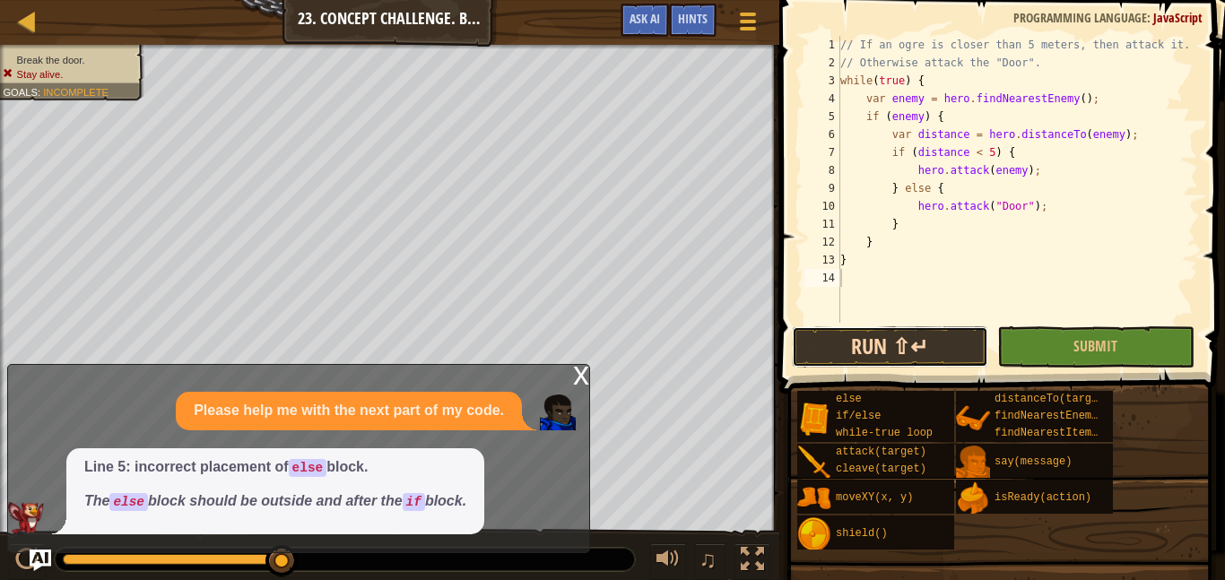
click at [797, 345] on button "Run ⇧↵" at bounding box center [890, 346] width 196 height 41
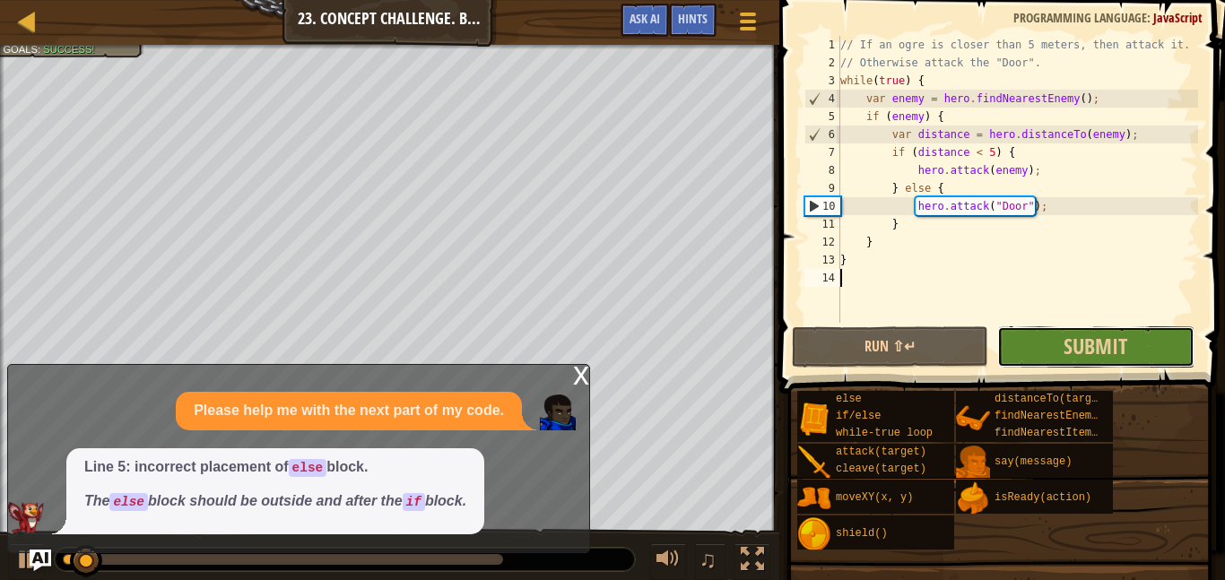
click at [1040, 362] on button "Submit" at bounding box center [1095, 346] width 196 height 41
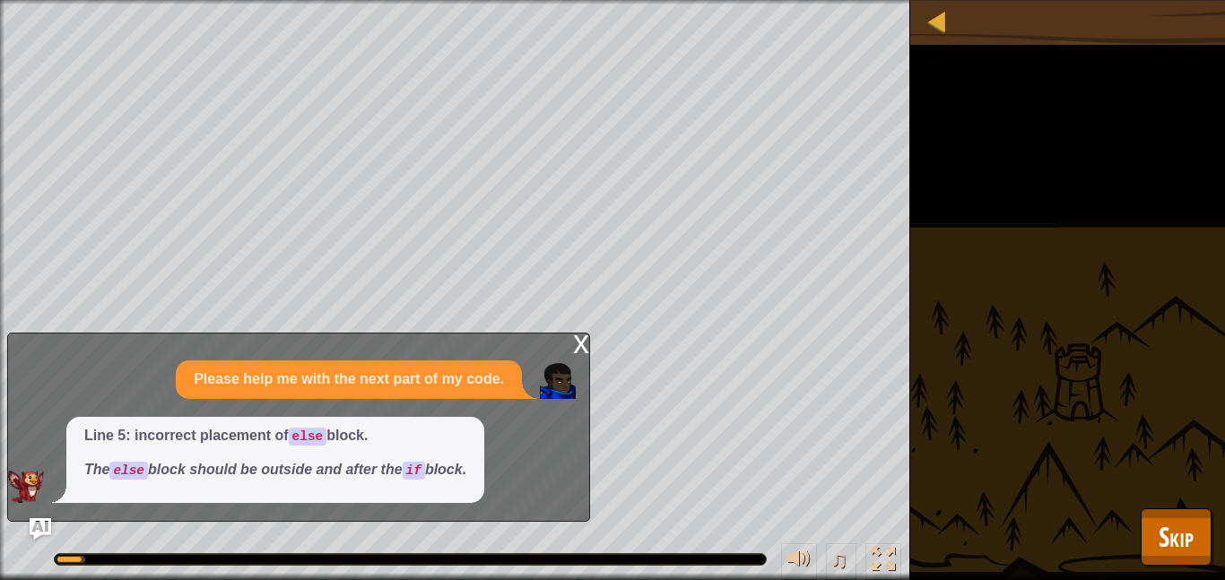
click at [581, 349] on div "x" at bounding box center [581, 343] width 16 height 18
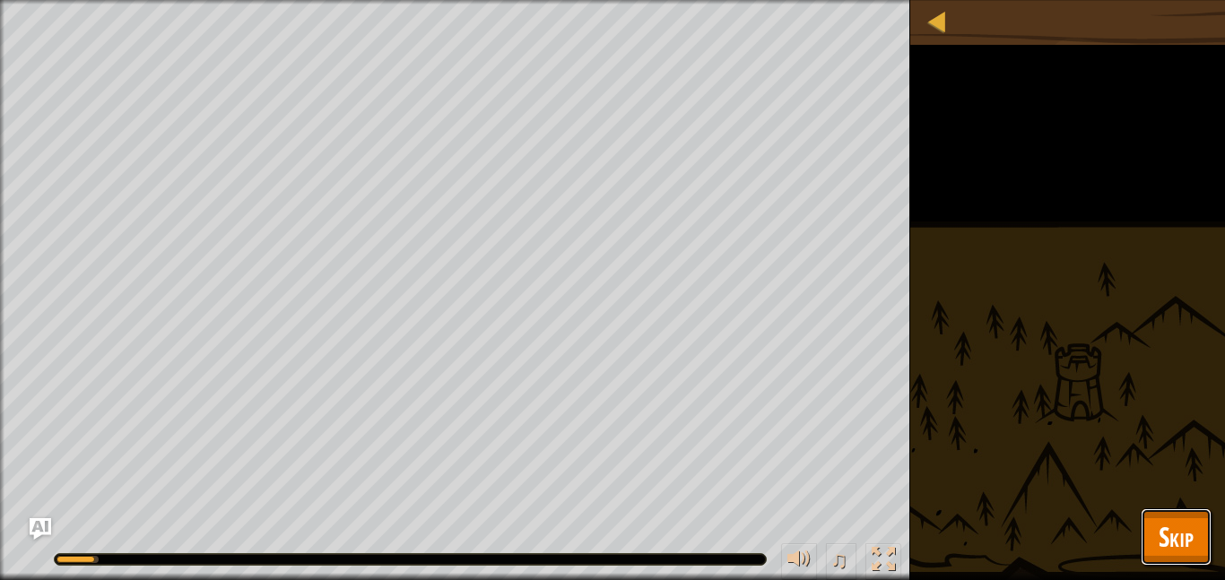
click at [1181, 539] on span "Skip" at bounding box center [1175, 536] width 35 height 37
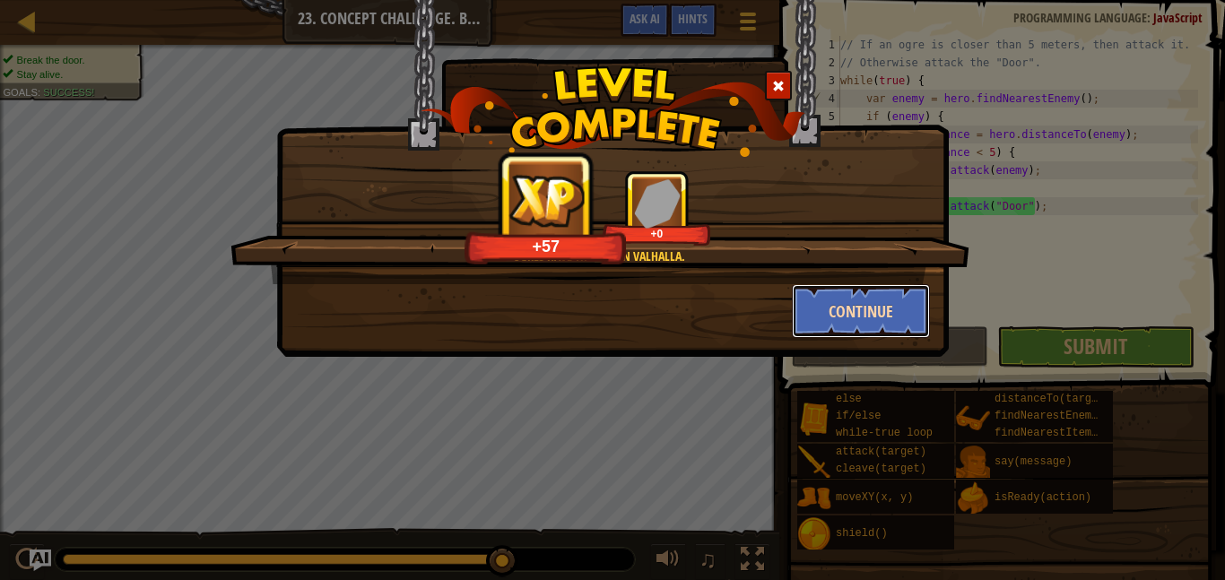
click at [843, 311] on button "Continue" at bounding box center [861, 311] width 139 height 54
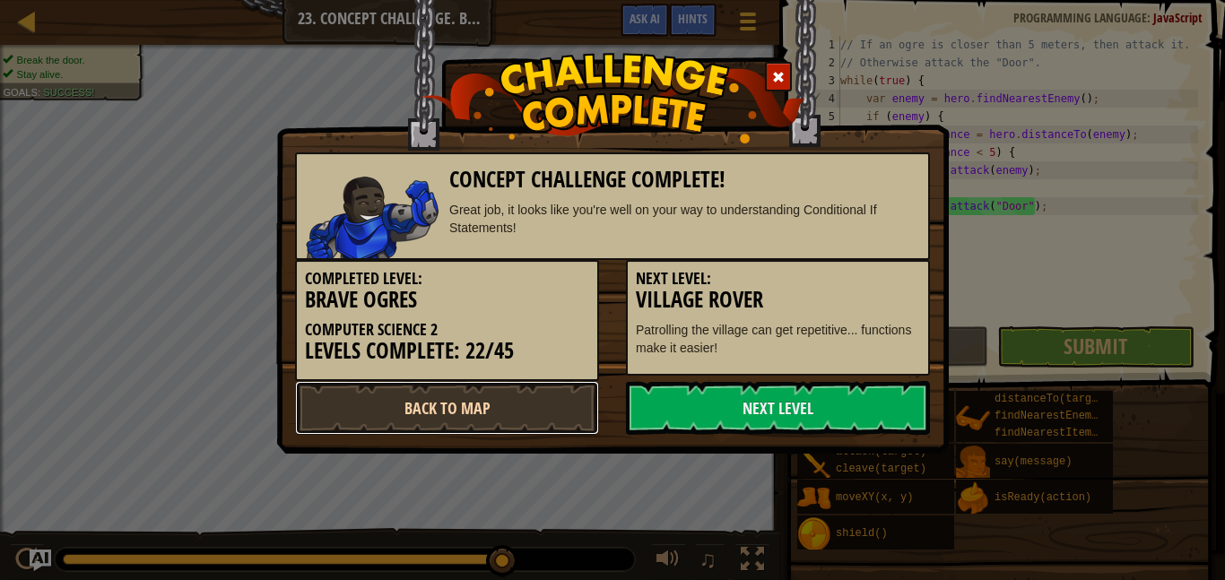
click at [553, 395] on link "Back to Map" at bounding box center [447, 408] width 304 height 54
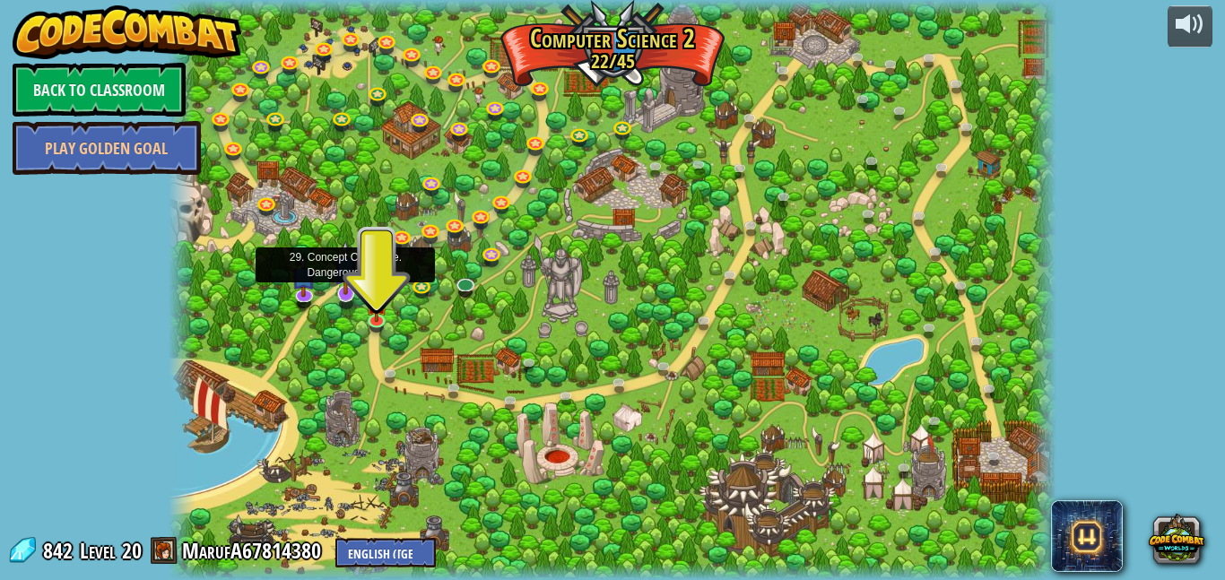
click at [338, 294] on img at bounding box center [346, 268] width 24 height 56
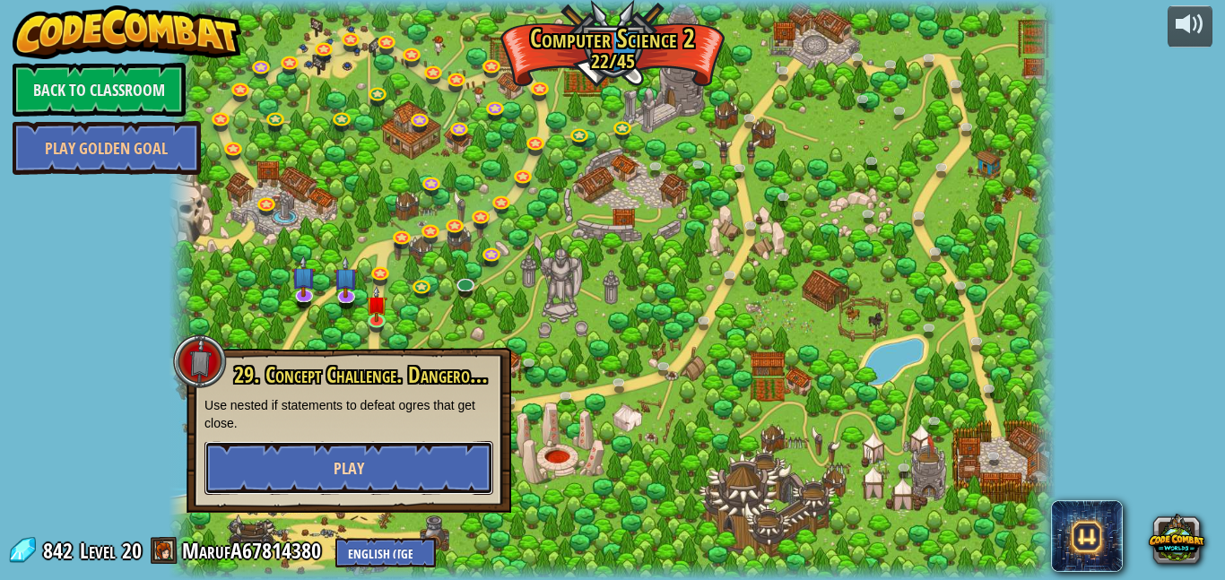
click at [384, 454] on button "Play" at bounding box center [348, 468] width 289 height 54
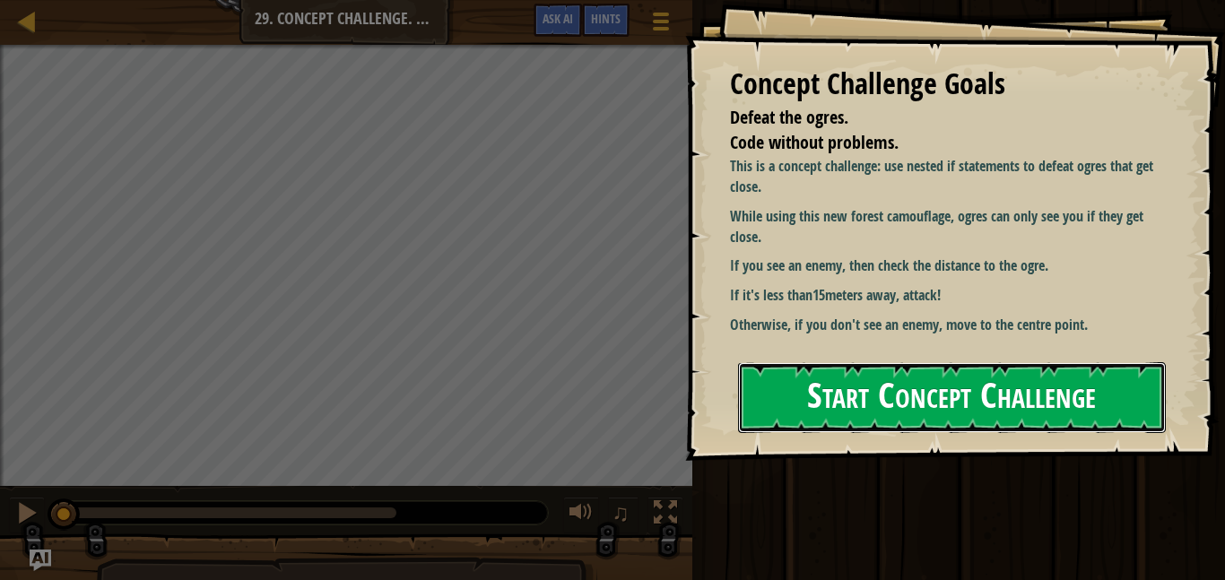
click at [855, 395] on button "Start Concept Challenge" at bounding box center [952, 397] width 428 height 71
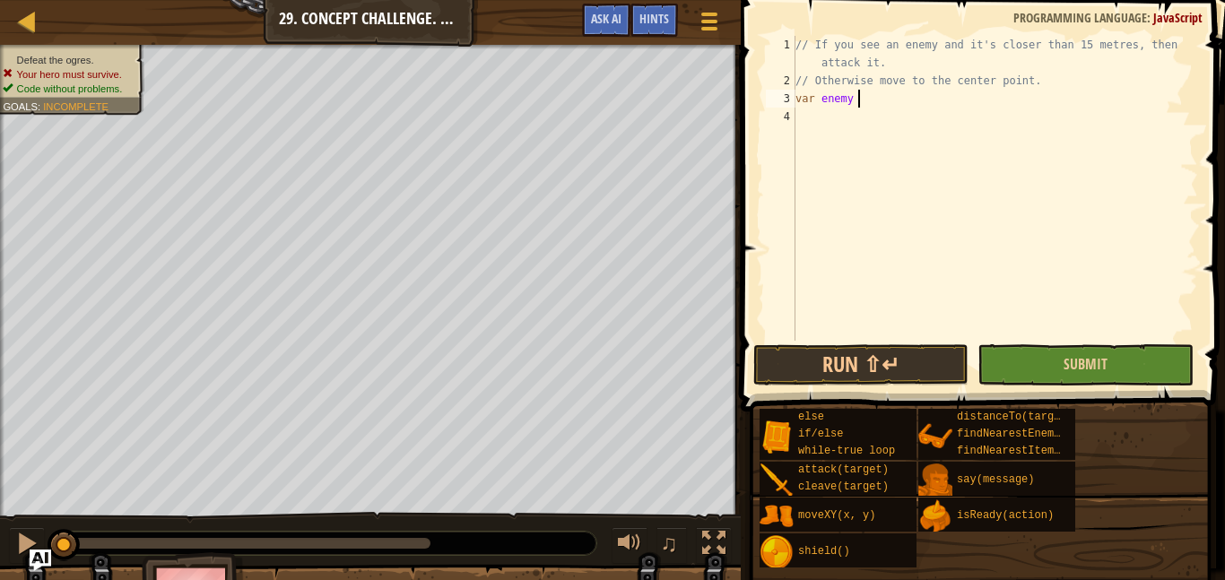
scroll to position [8, 9]
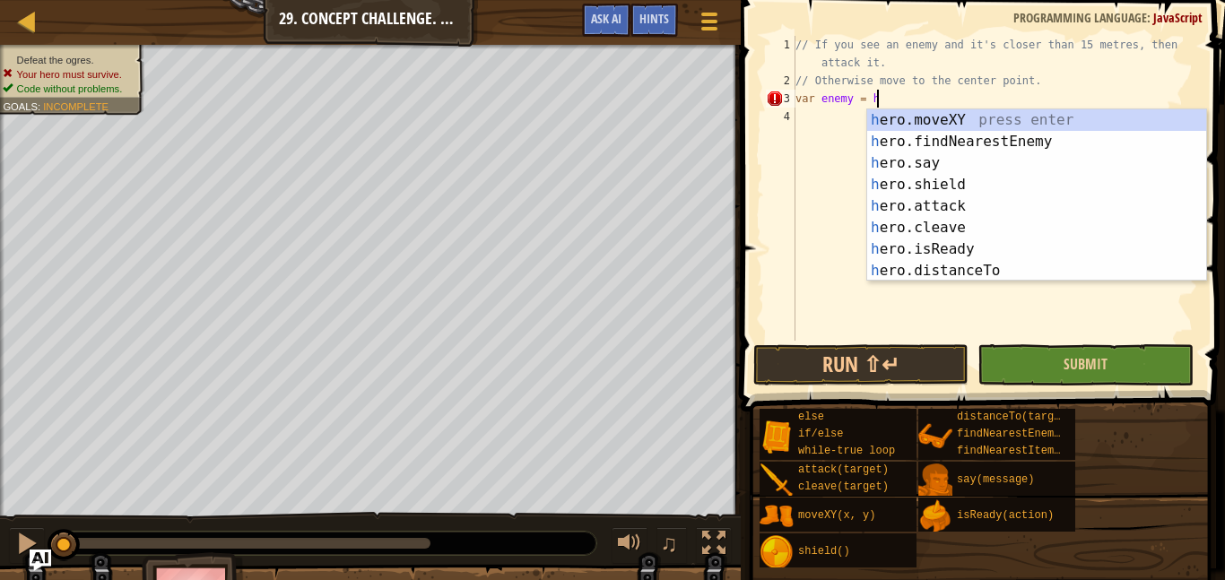
type textarea "var enemy = her"
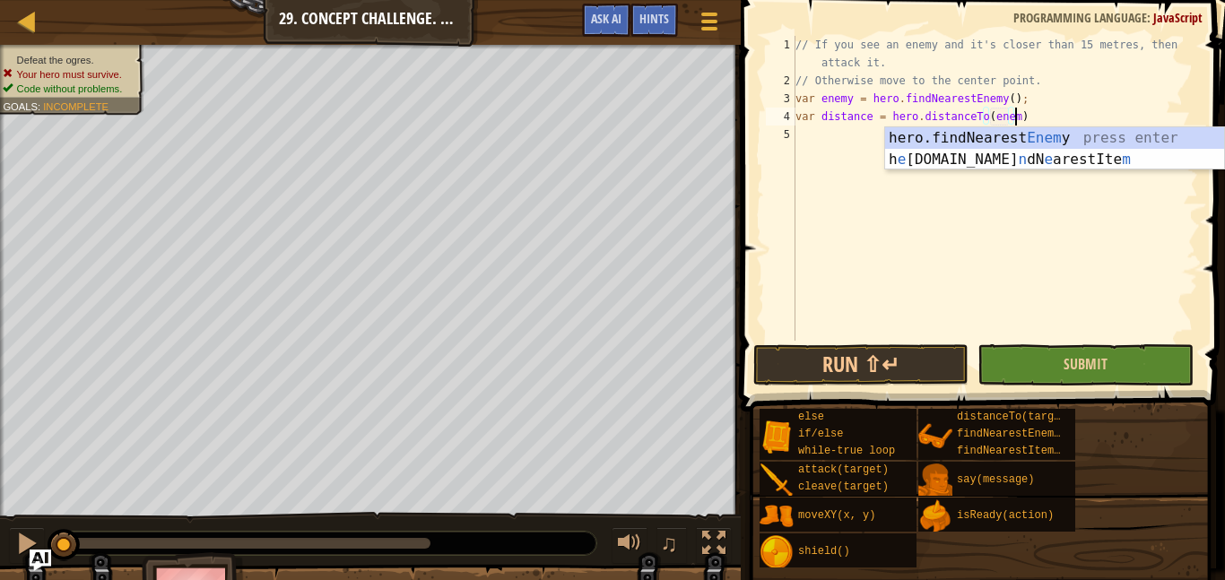
scroll to position [8, 32]
type textarea "var distance = hero.distanceTo(enemy)"
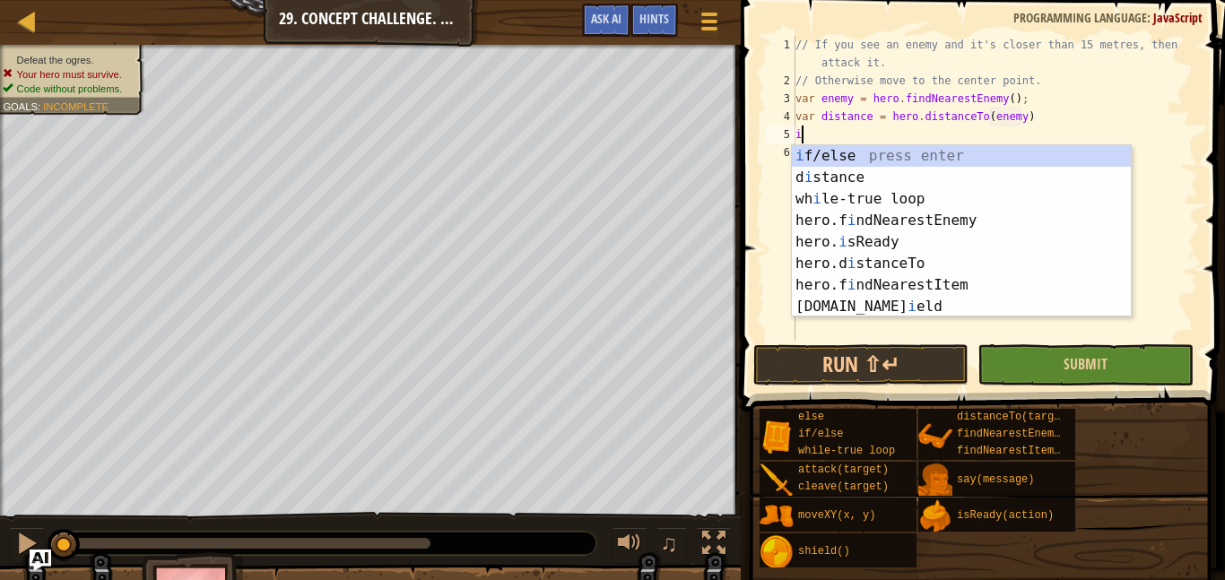
scroll to position [8, 1]
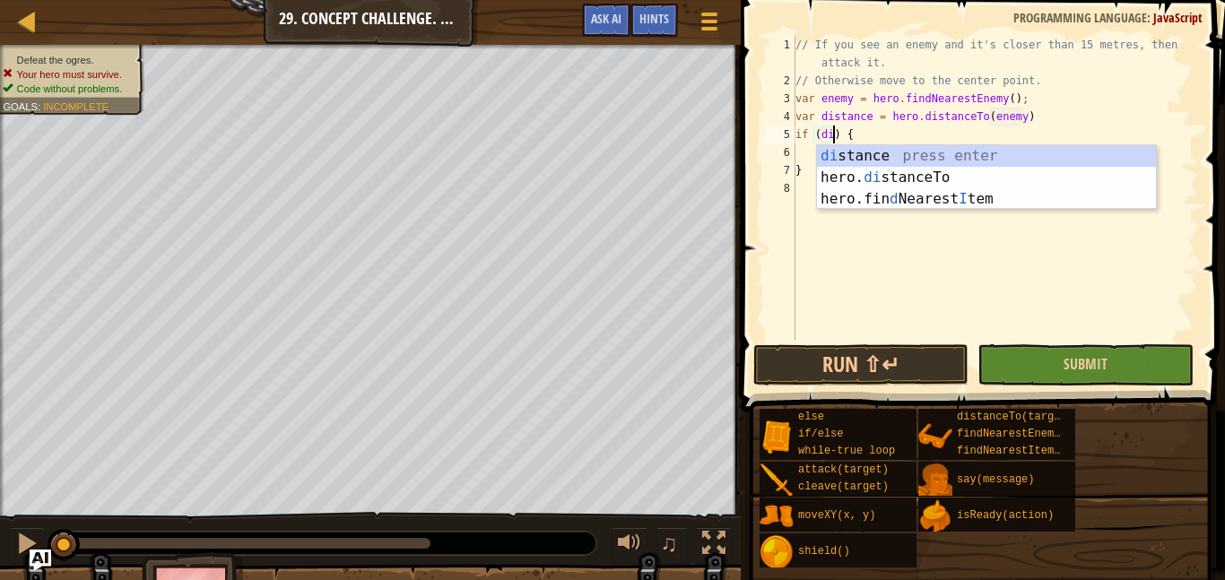
type textarea "if (dis) {"
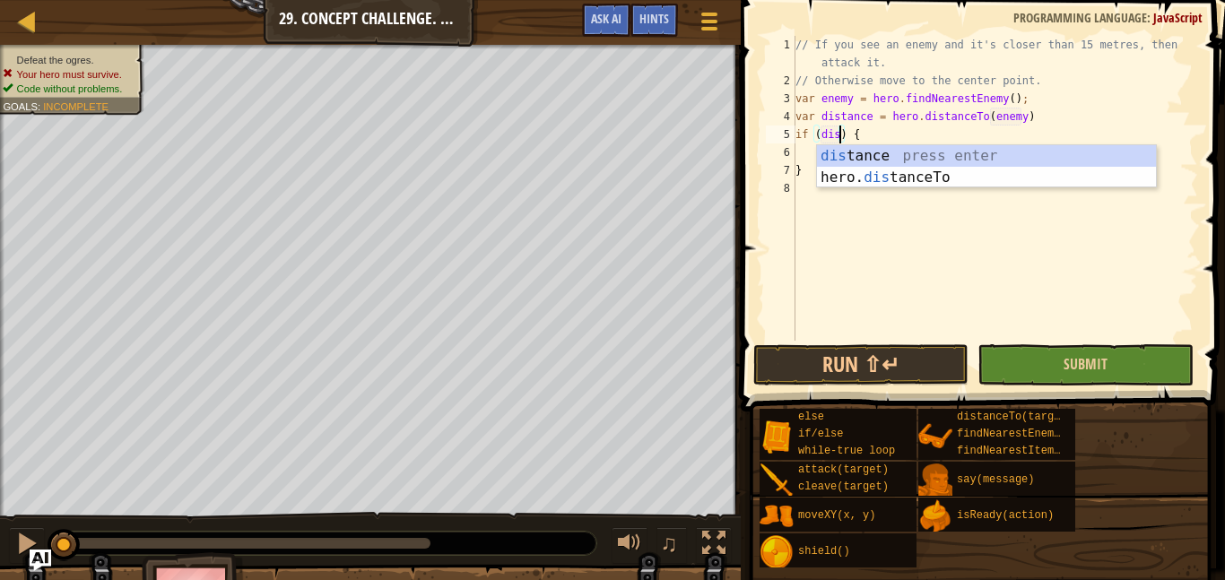
click at [1156, 315] on div "// If you see an enemy and it's closer than 15 metres, then attack it. // Other…" at bounding box center [995, 215] width 406 height 359
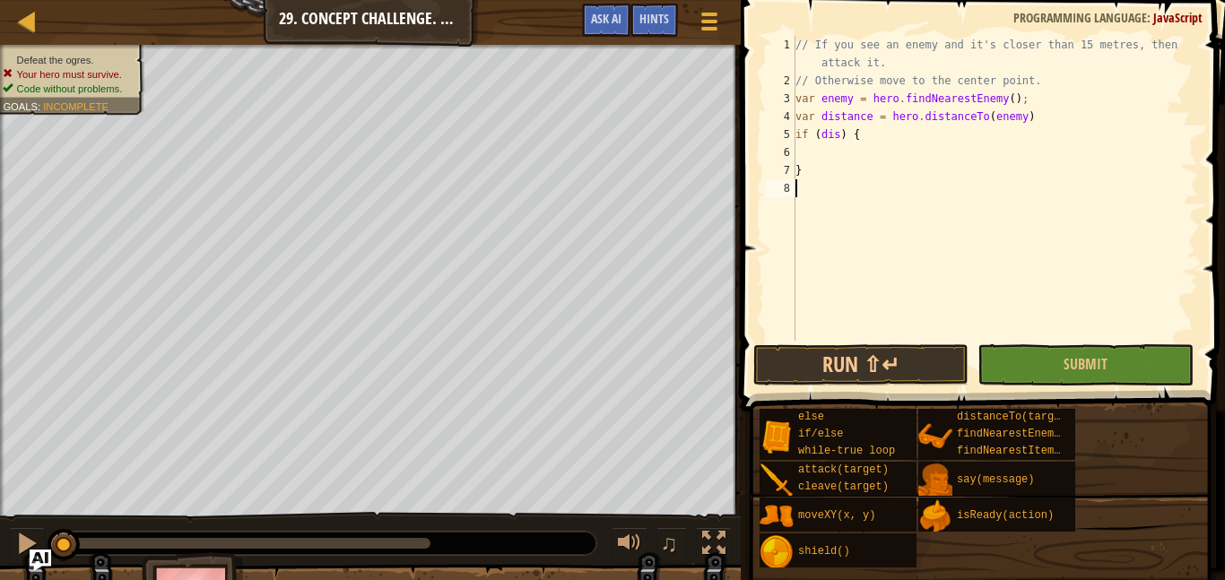
click at [837, 136] on div "// If you see an enemy and it's closer than 15 metres, then attack it. // Other…" at bounding box center [995, 215] width 406 height 359
type textarea "if (distance < 15) {"
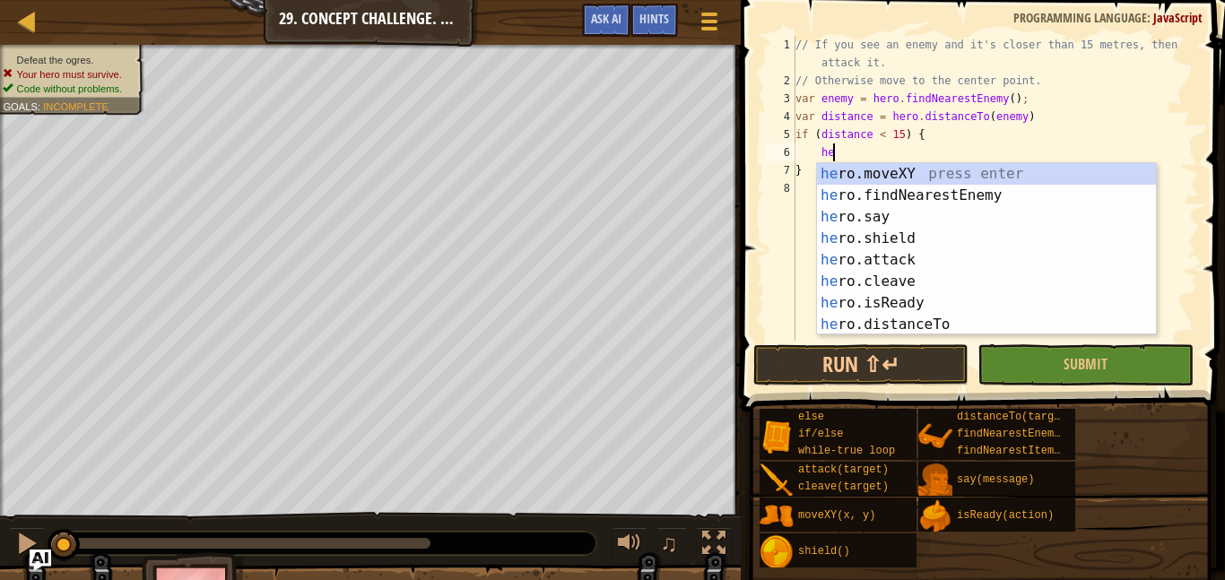
scroll to position [8, 5]
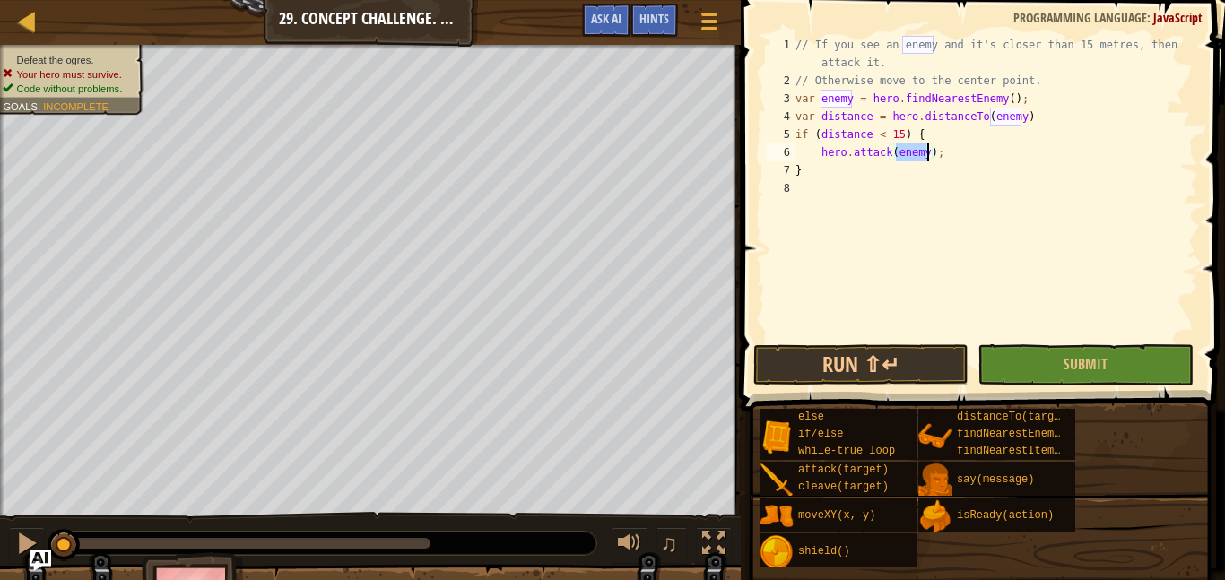
type textarea "}"
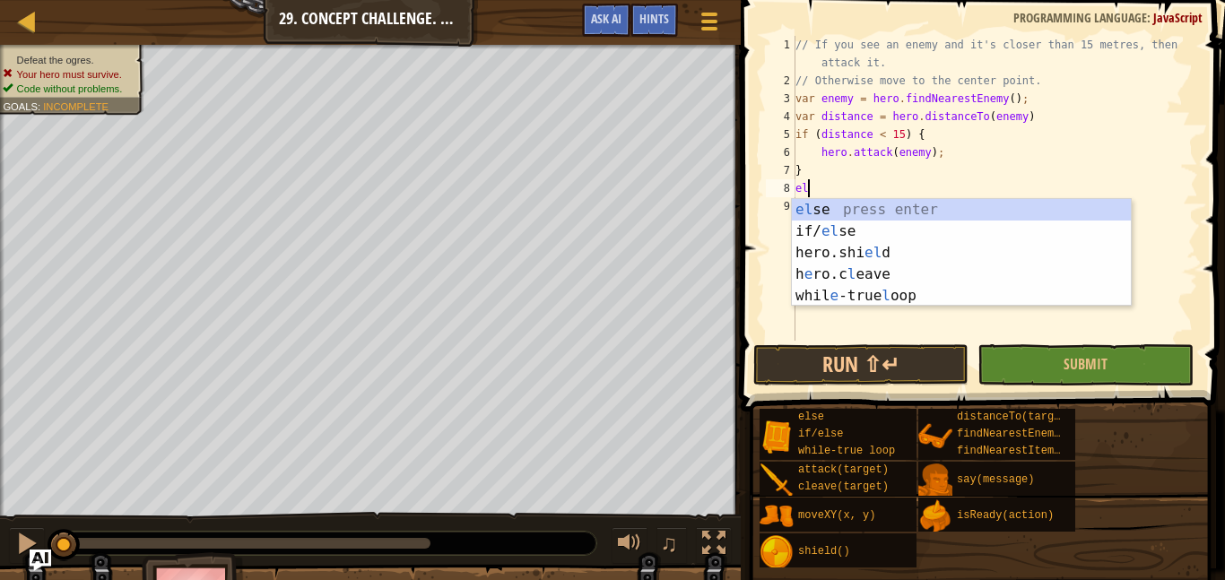
type textarea "els"
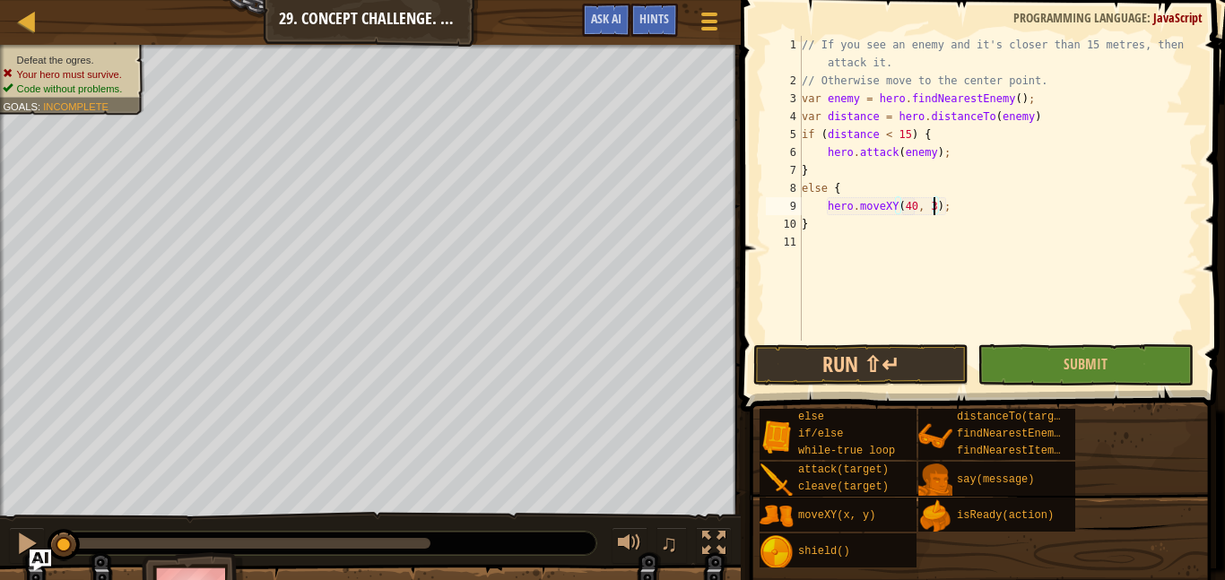
scroll to position [8, 20]
click at [867, 358] on button "Run ⇧↵" at bounding box center [860, 364] width 215 height 41
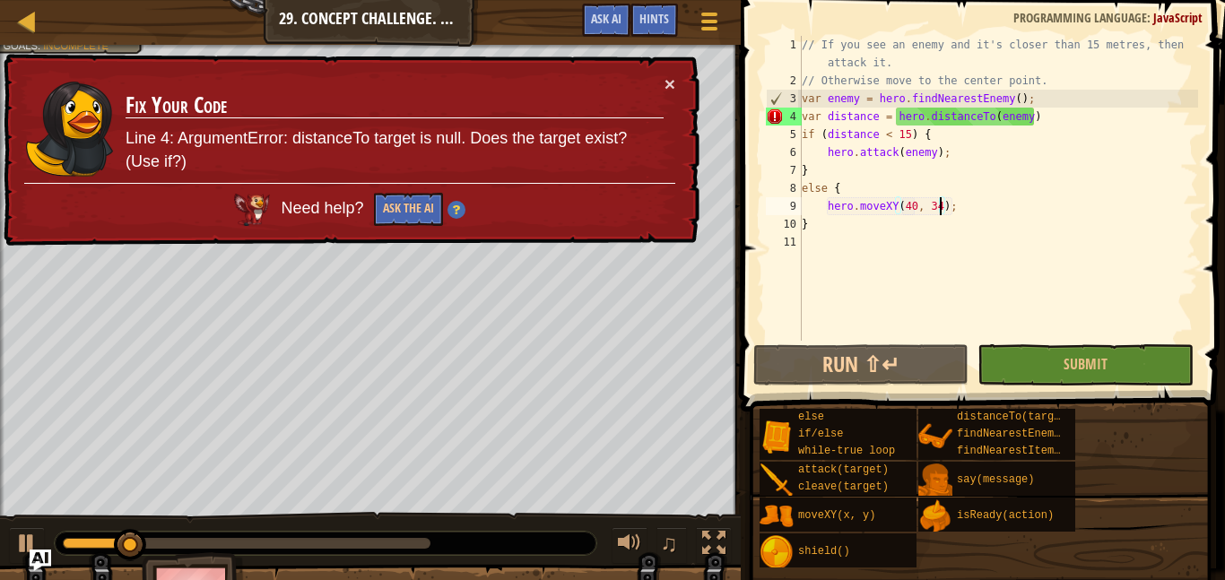
click at [1061, 118] on div "// If you see an enemy and it's closer than 15 metres, then attack it. // Other…" at bounding box center [998, 215] width 400 height 359
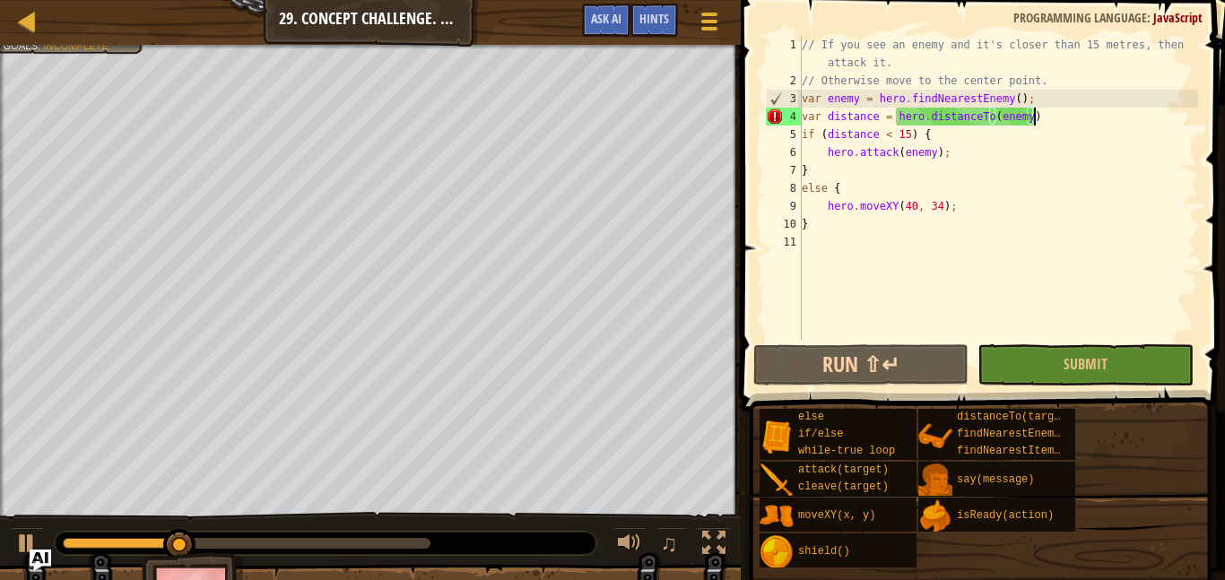
scroll to position [8, 33]
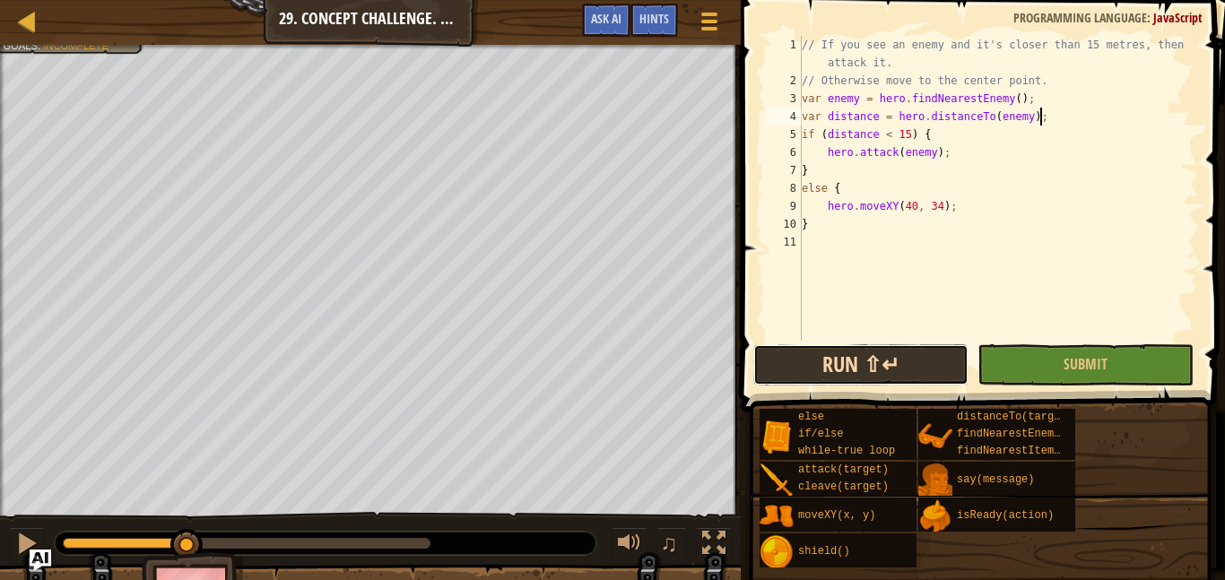
click at [889, 358] on button "Run ⇧↵" at bounding box center [860, 364] width 215 height 41
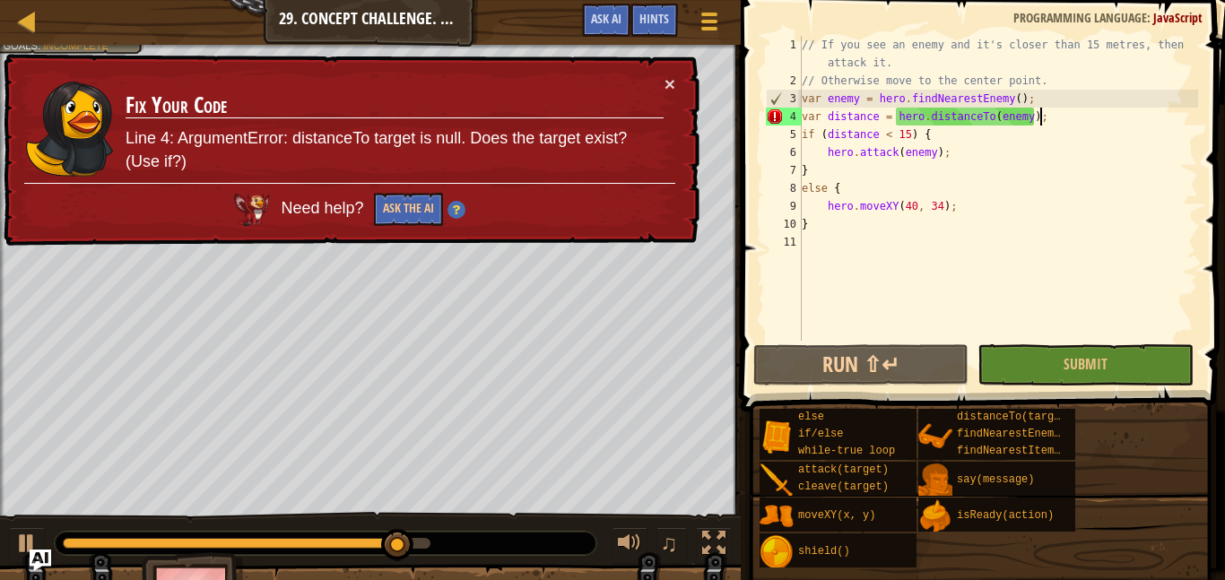
click at [803, 117] on div "// If you see an enemy and it's closer than 15 metres, then attack it. // Other…" at bounding box center [998, 215] width 400 height 359
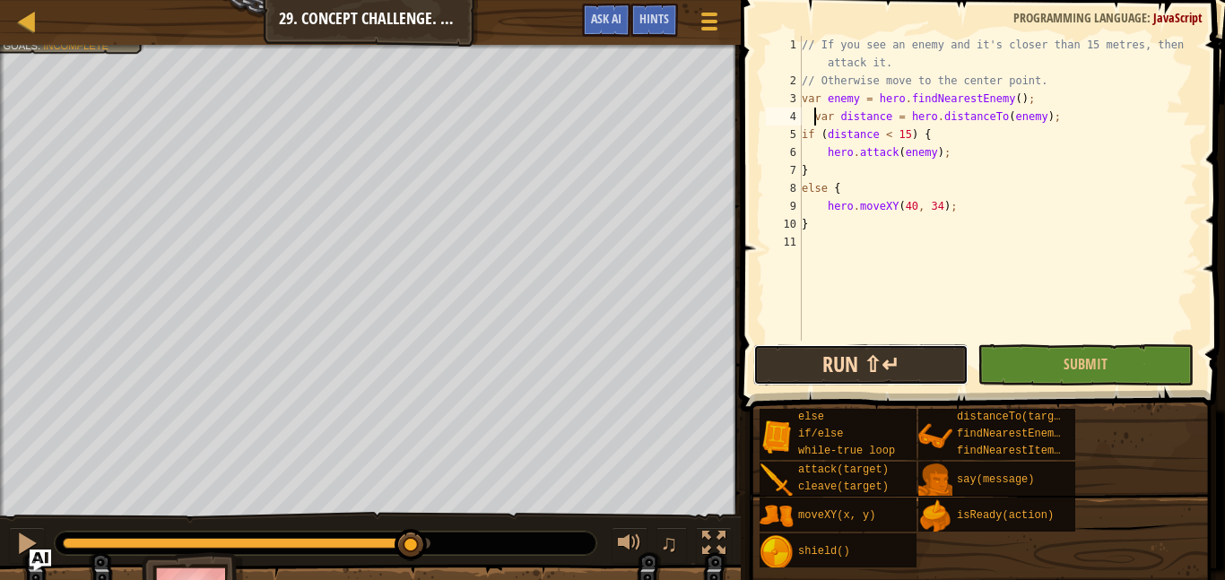
click at [847, 366] on button "Run ⇧↵" at bounding box center [860, 364] width 215 height 41
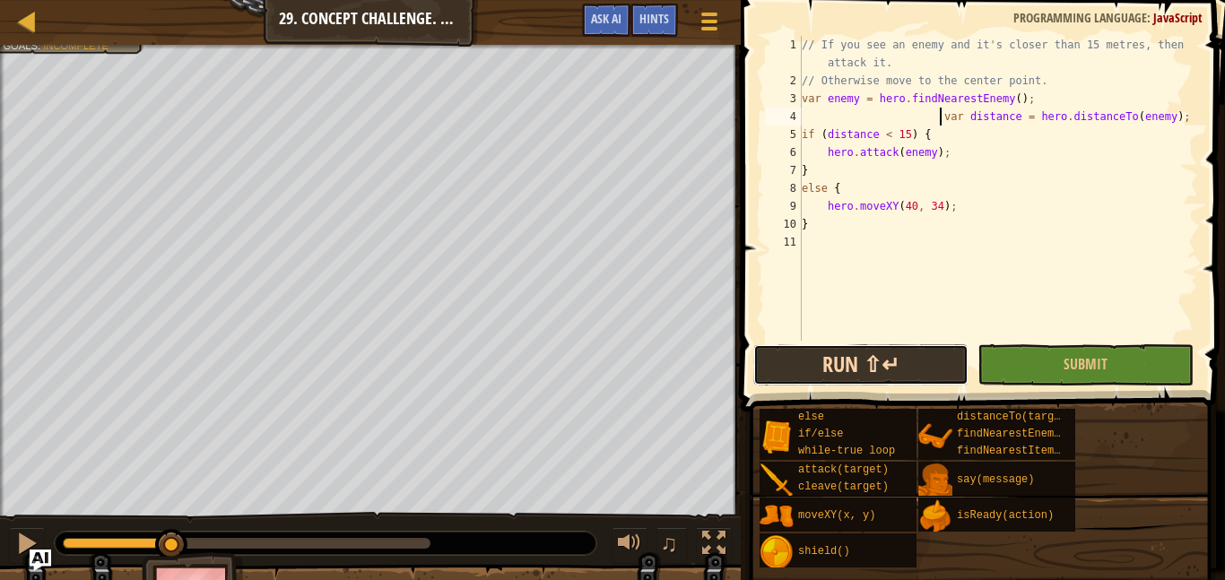
click at [856, 355] on button "Run ⇧↵" at bounding box center [860, 364] width 215 height 41
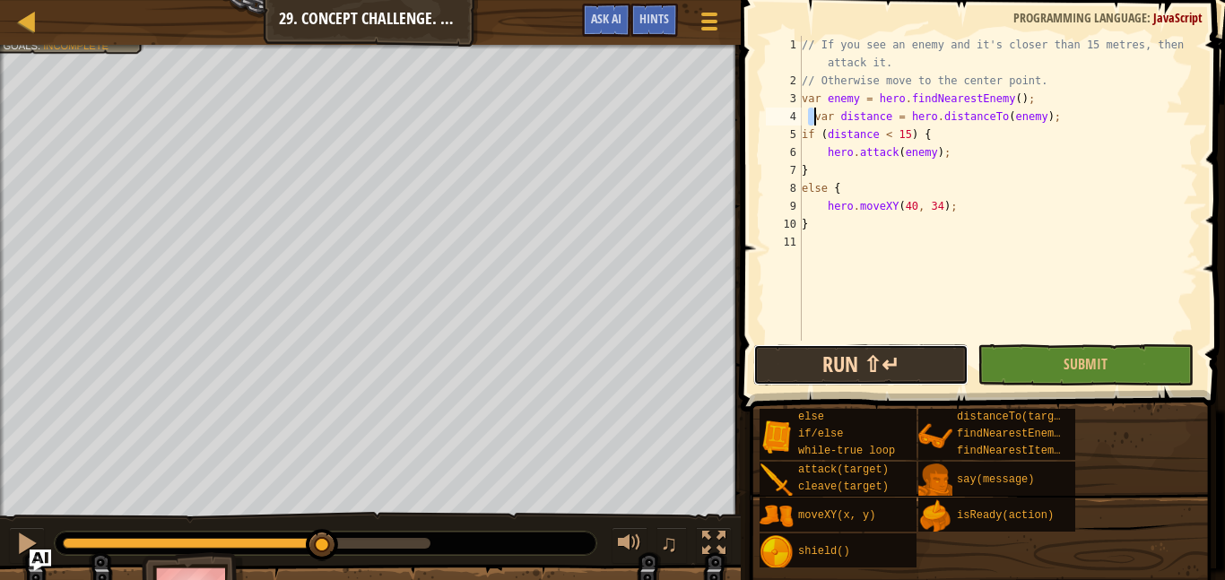
click at [894, 376] on button "Run ⇧↵" at bounding box center [860, 364] width 215 height 41
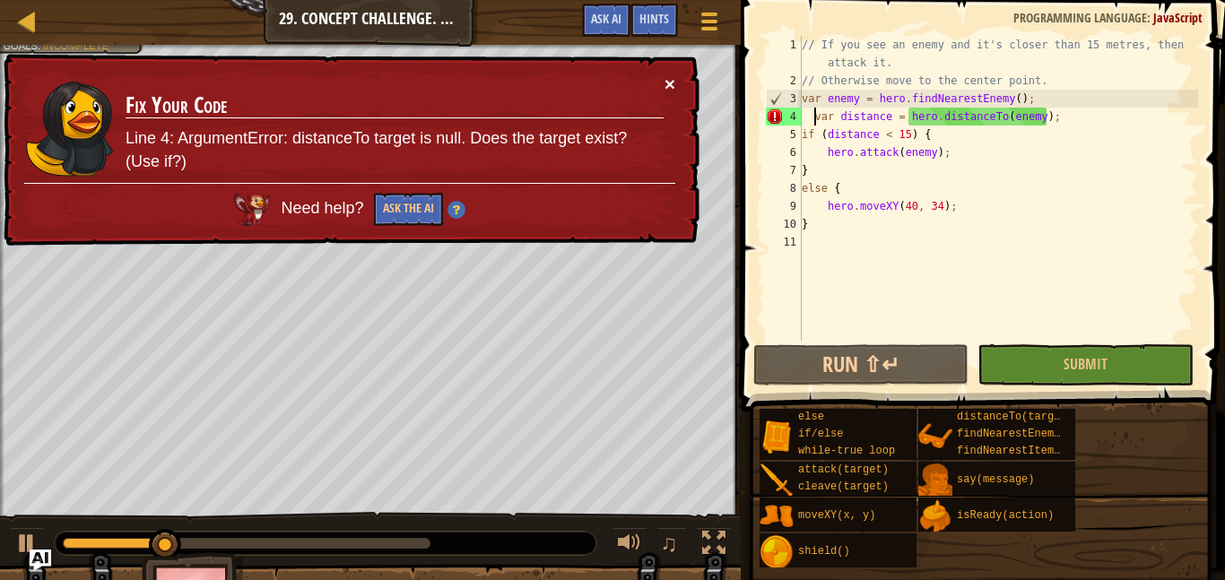
click at [664, 81] on button "×" at bounding box center [669, 83] width 11 height 19
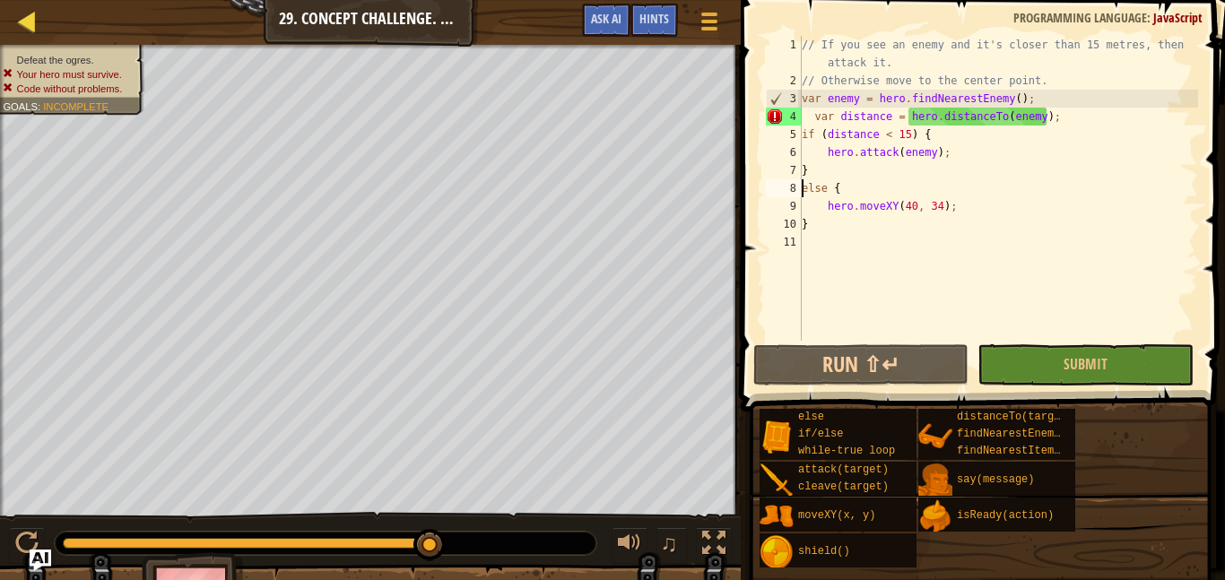
scroll to position [8, 0]
type textarea "}"
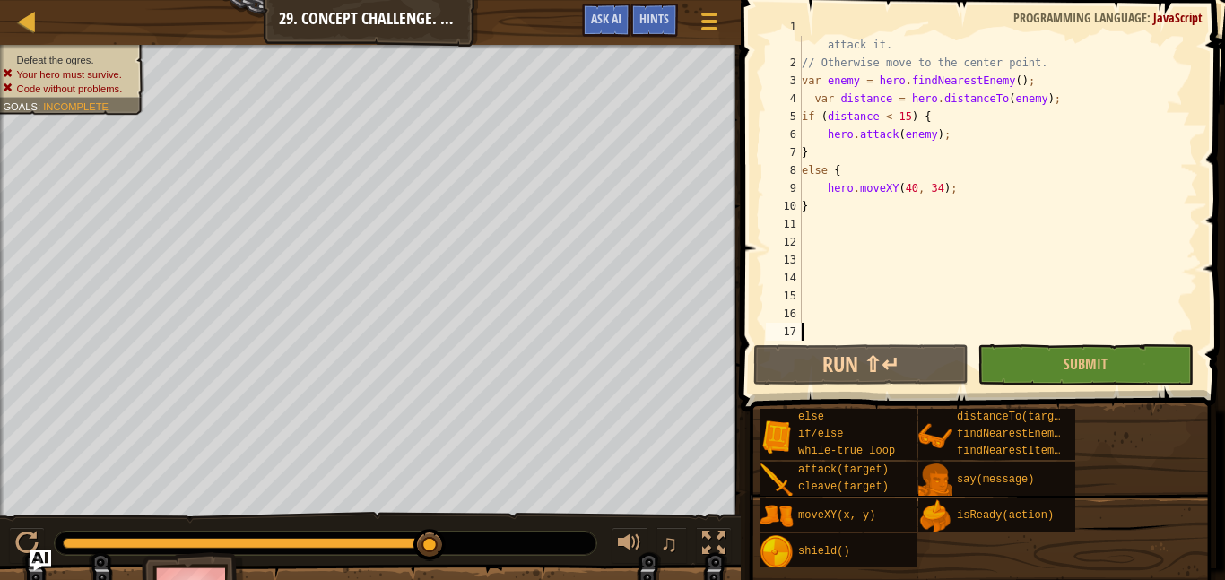
scroll to position [18, 0]
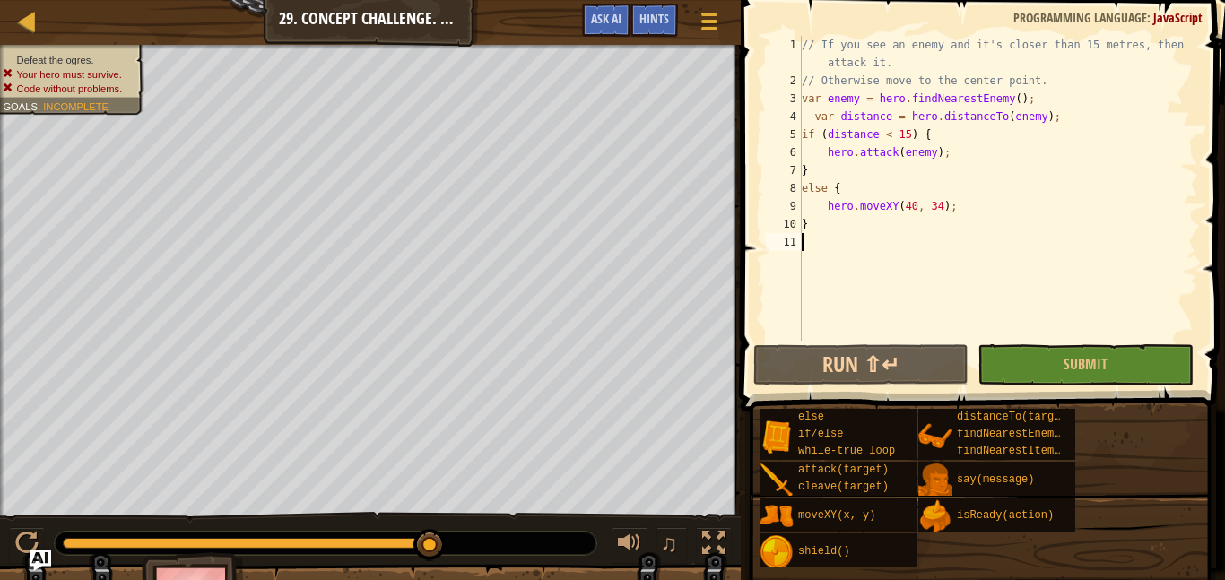
type textarea "}"
click at [39, 29] on link "Map" at bounding box center [40, 22] width 9 height 24
